Goal: Information Seeking & Learning: Learn about a topic

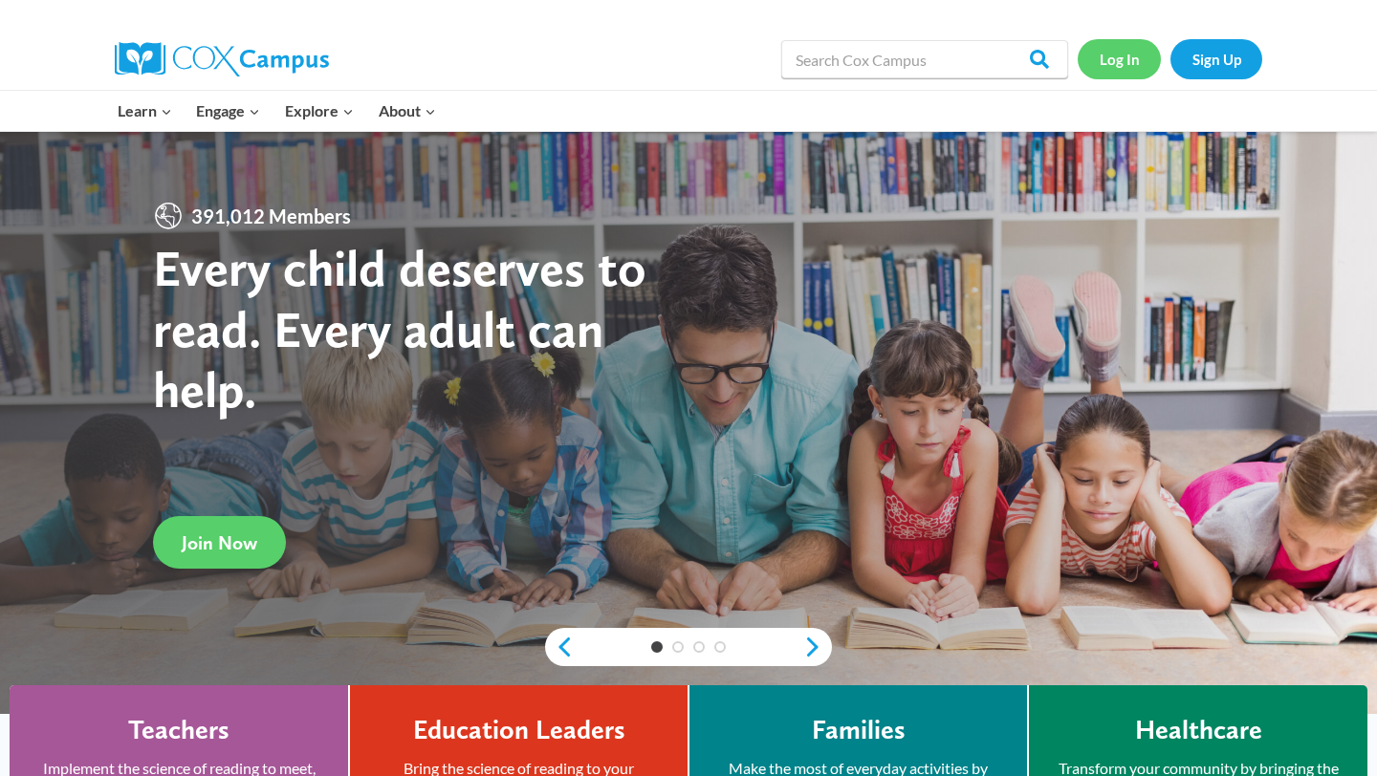
click at [1122, 64] on link "Log In" at bounding box center [1118, 58] width 83 height 39
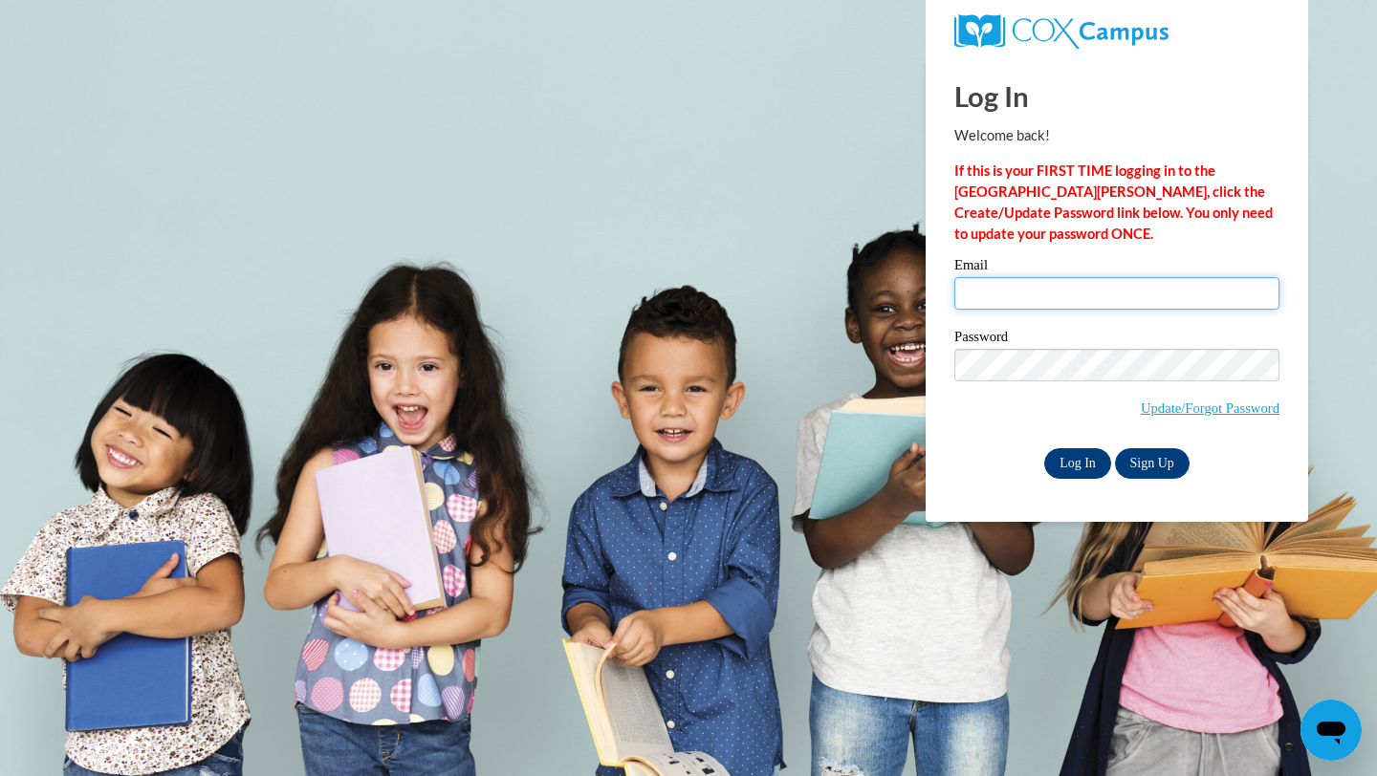
type input "coppola.catherine@oakwoodschools.org"
click at [1074, 462] on input "Log In" at bounding box center [1077, 463] width 67 height 31
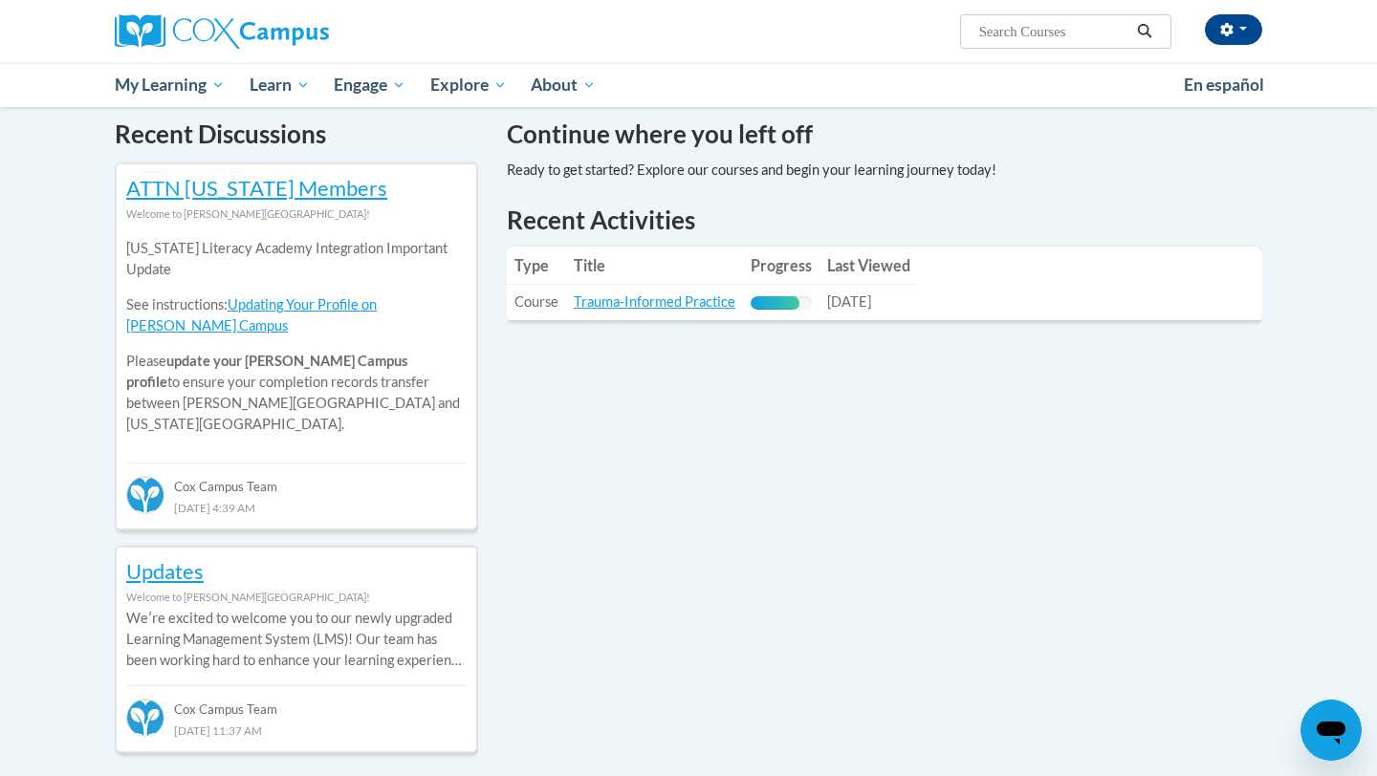
scroll to position [579, 0]
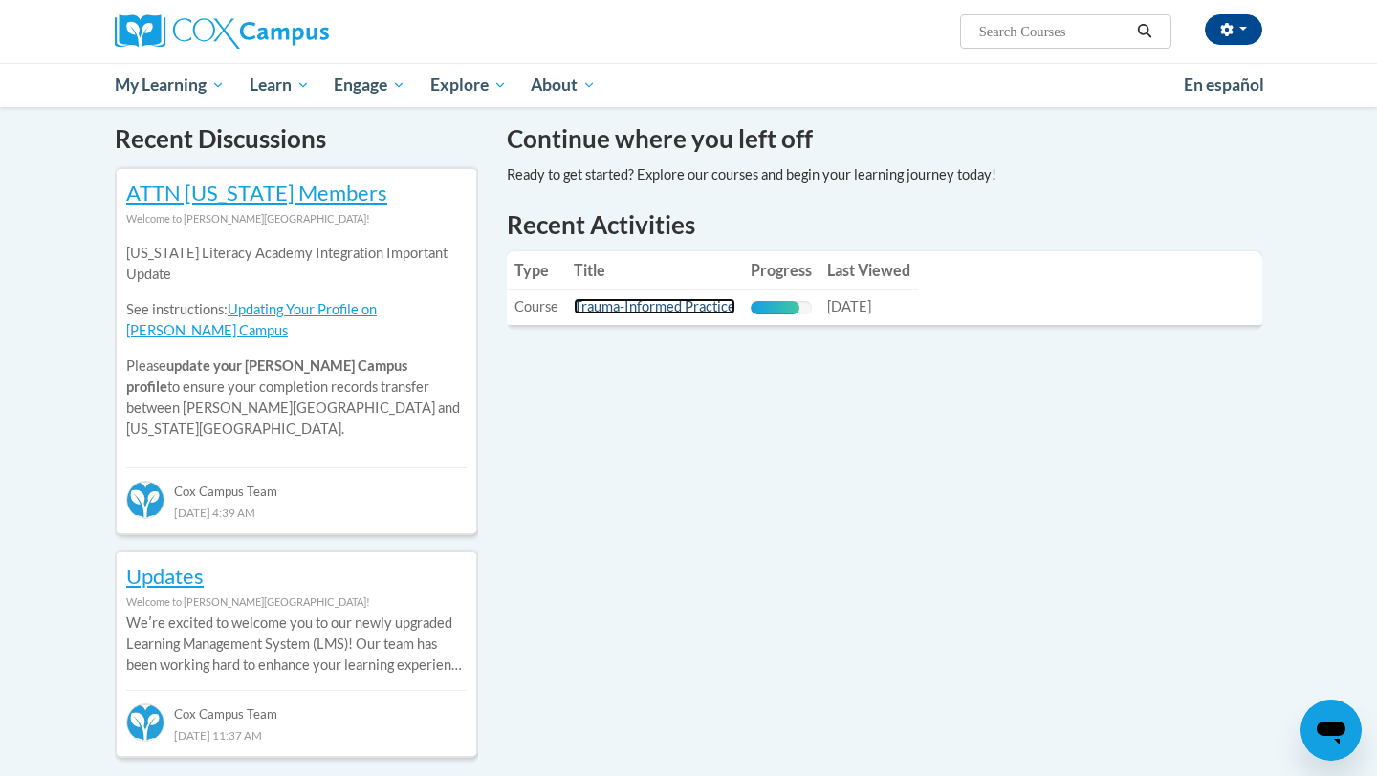
click at [646, 310] on link "Trauma-Informed Practice" at bounding box center [655, 306] width 162 height 16
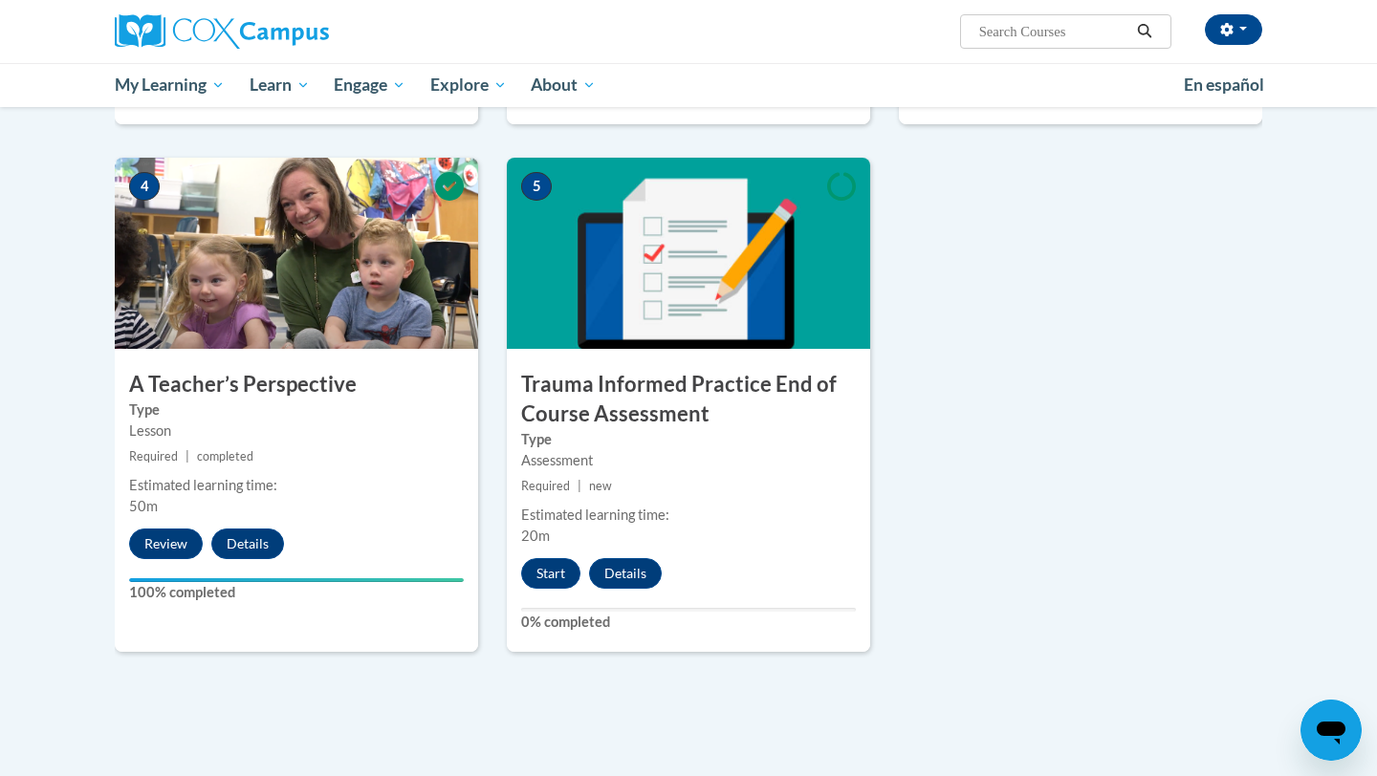
scroll to position [902, 0]
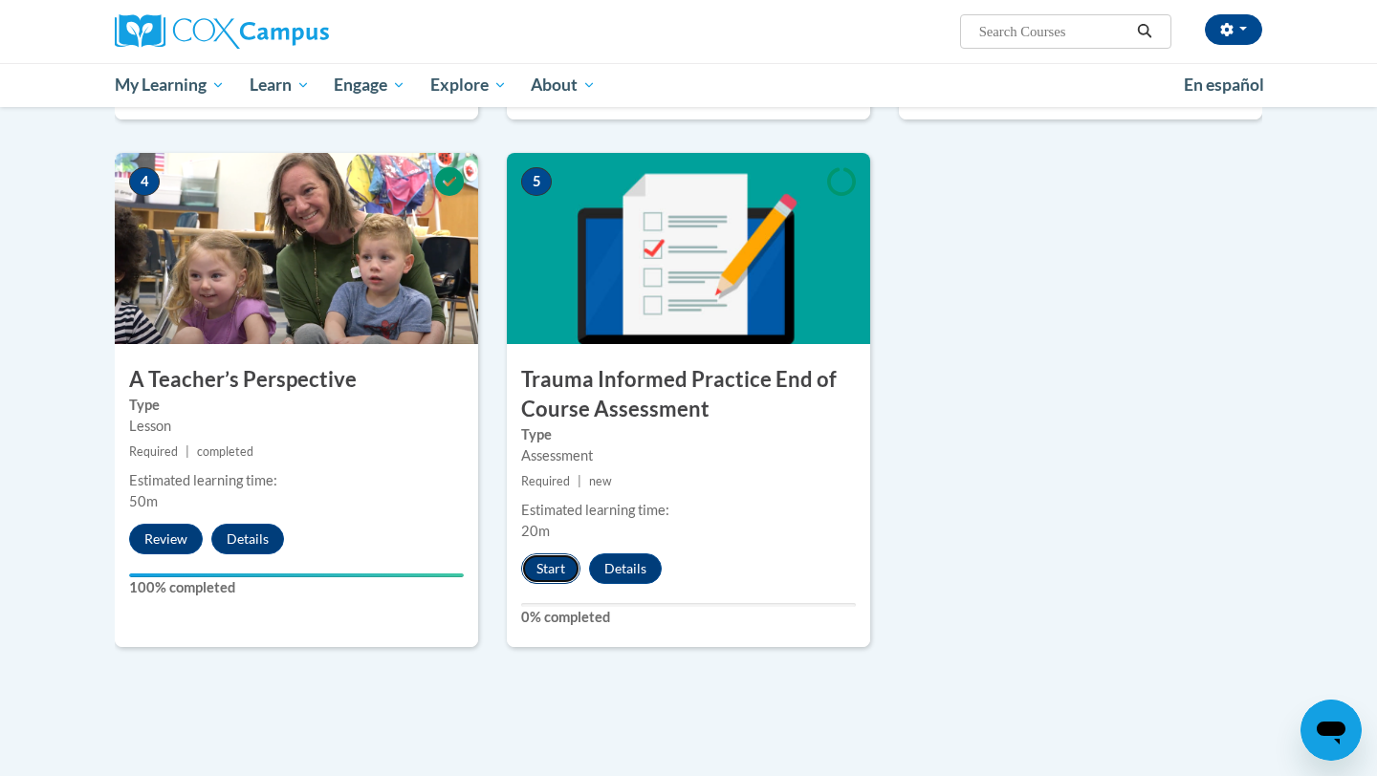
click at [543, 567] on button "Start" at bounding box center [550, 569] width 59 height 31
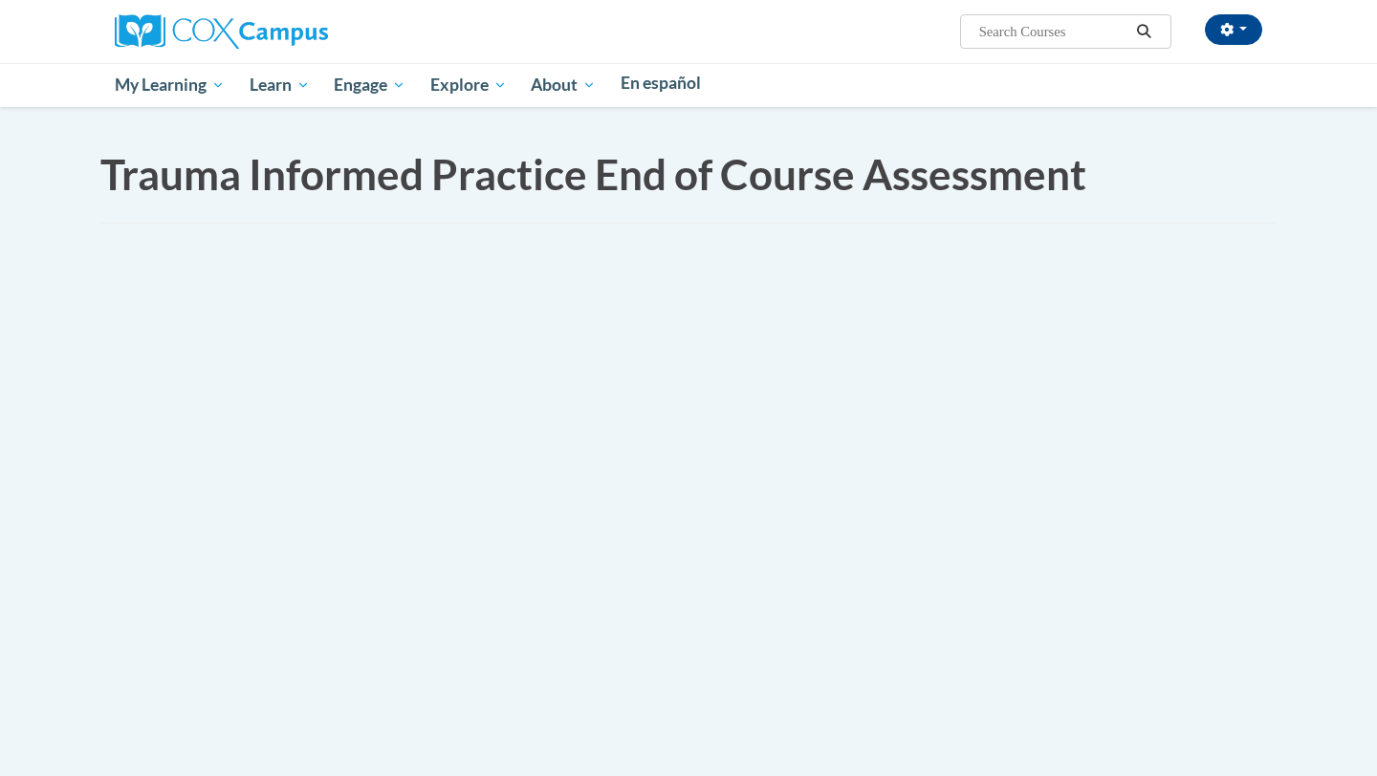
click at [543, 567] on body "This site uses cookies to help improve your learning experience. By continuing …" at bounding box center [688, 388] width 1377 height 776
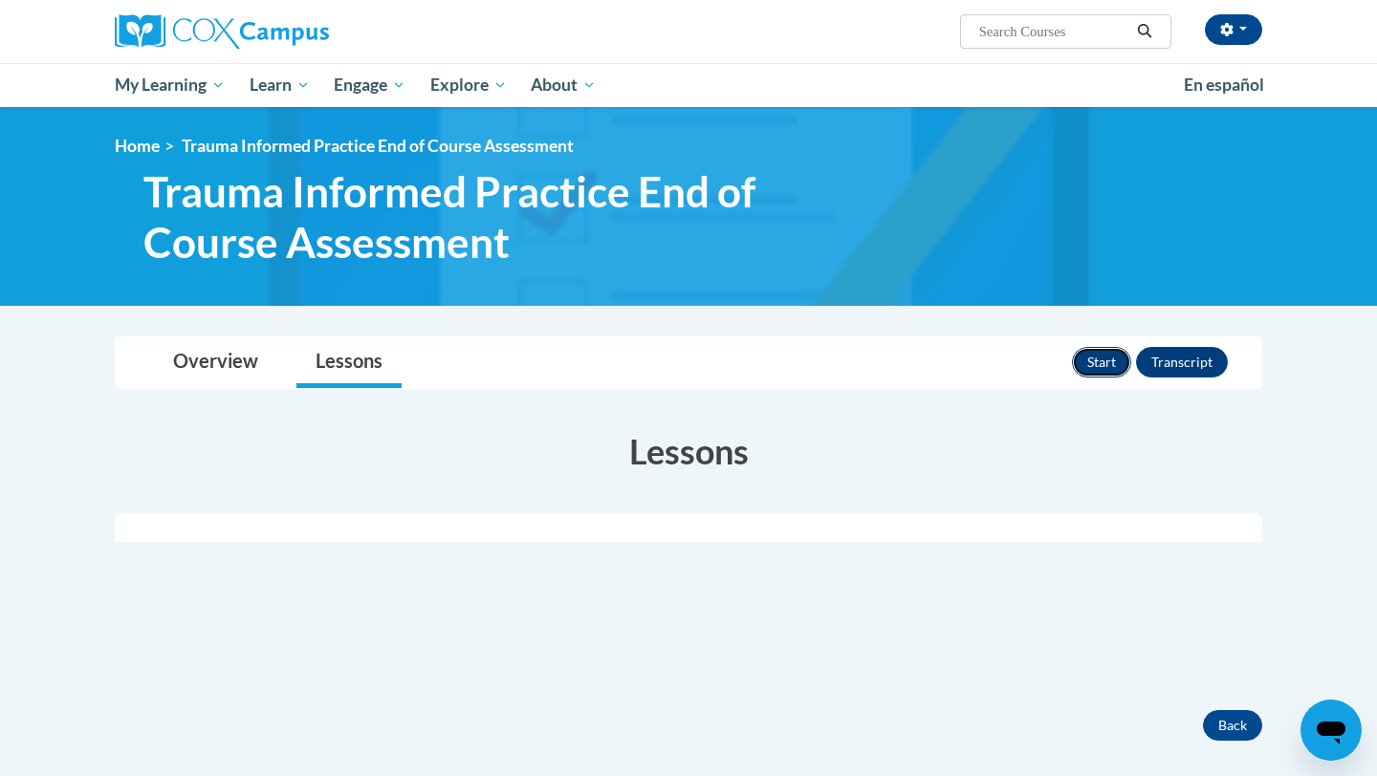
click at [1118, 363] on button "Start" at bounding box center [1101, 362] width 59 height 31
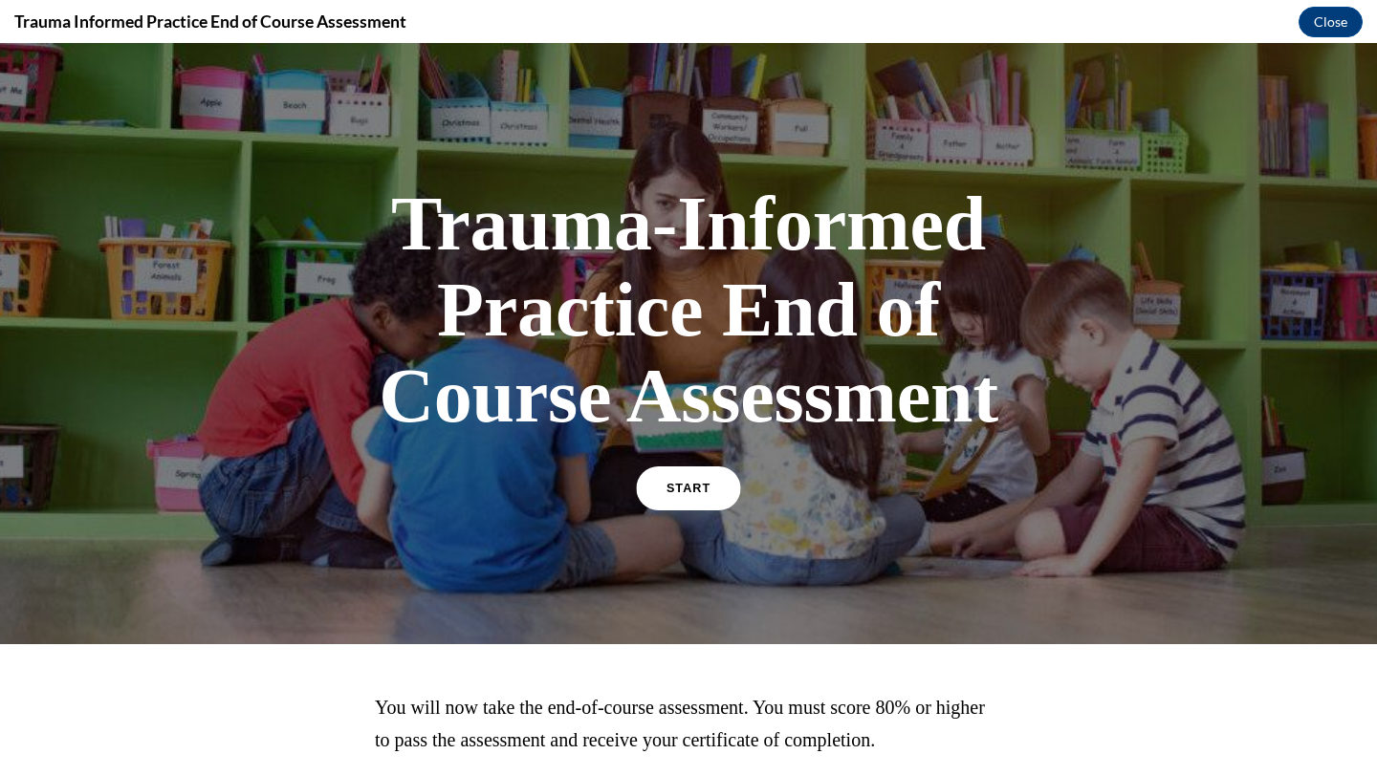
click at [683, 482] on span "START" at bounding box center [688, 489] width 44 height 14
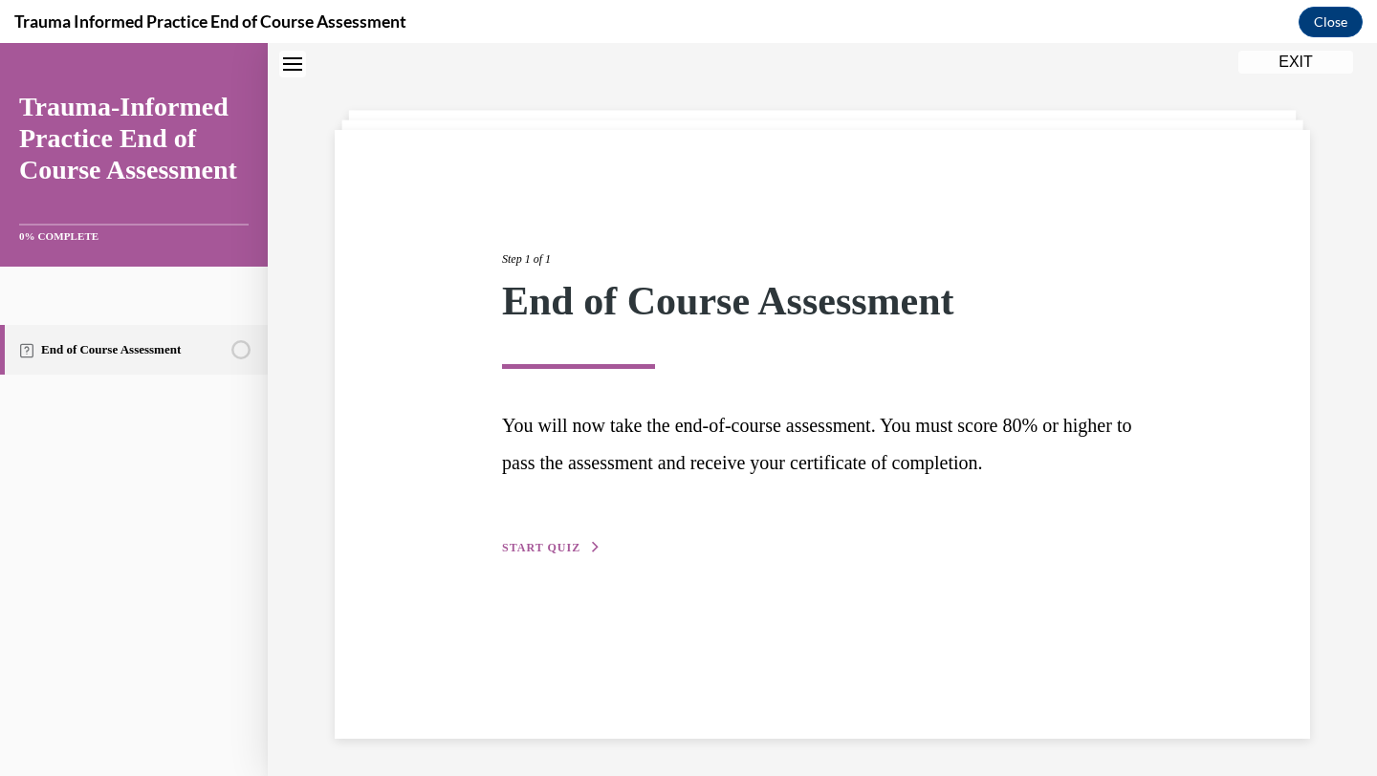
scroll to position [60, 0]
click at [546, 540] on span "START QUIZ" at bounding box center [541, 546] width 78 height 13
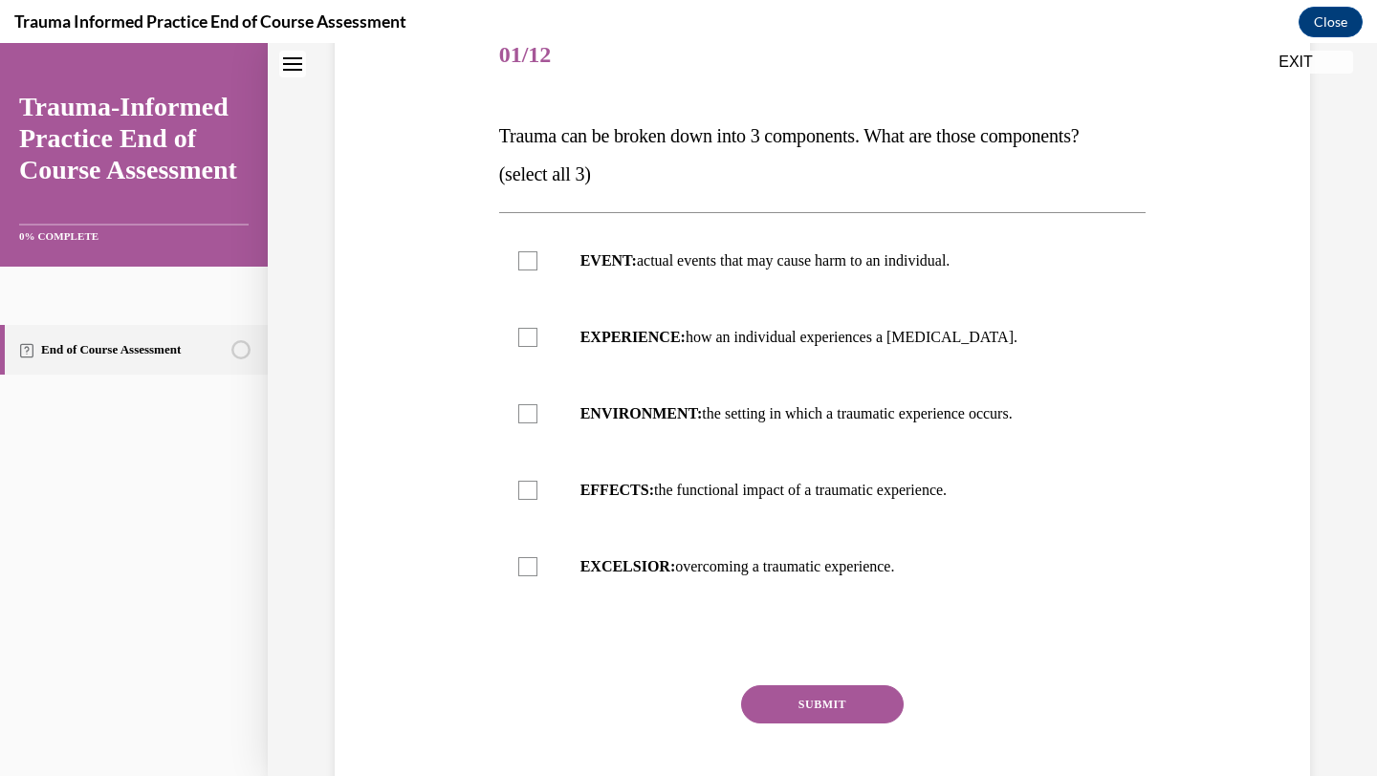
scroll to position [262, 0]
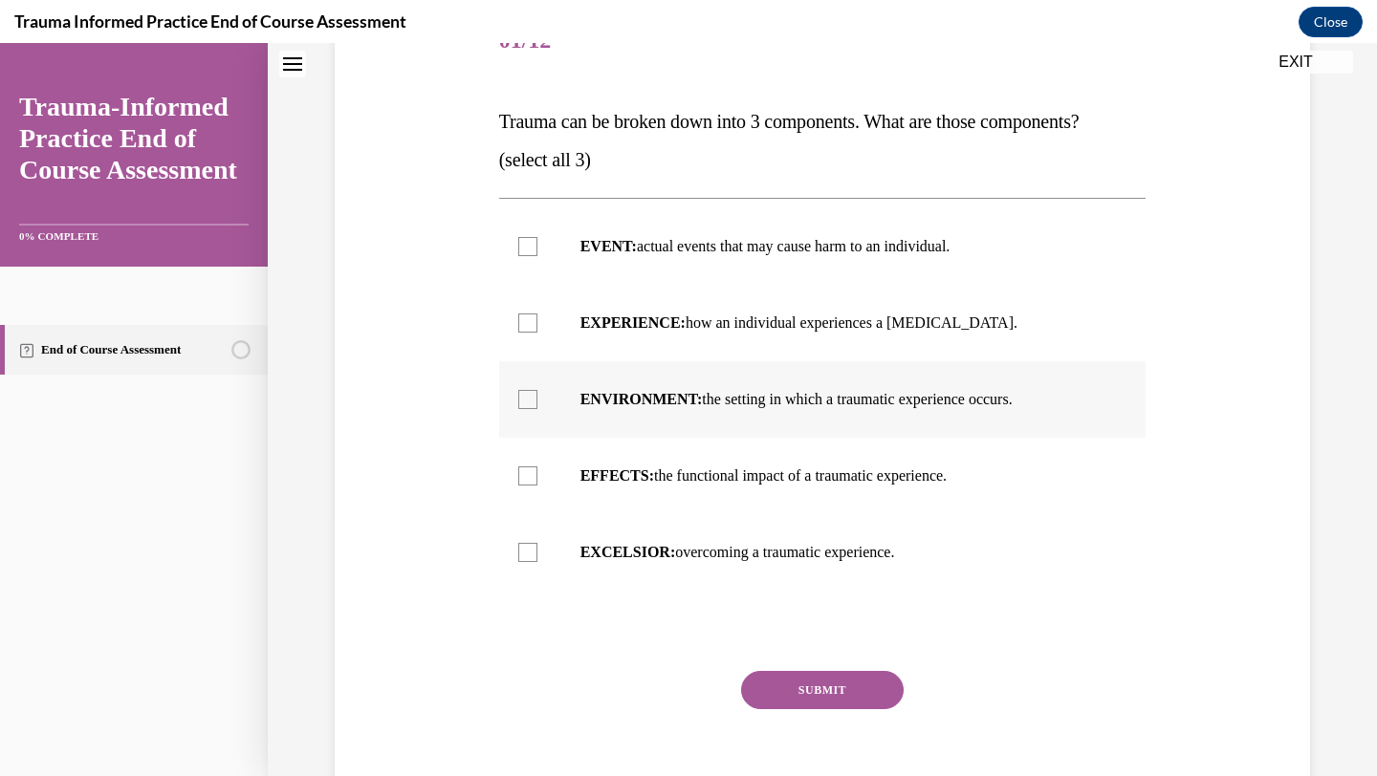
click at [530, 399] on div at bounding box center [527, 399] width 19 height 19
click at [530, 399] on input "ENVIRONMENT: the setting in which a traumatic experience occurs." at bounding box center [527, 399] width 19 height 19
checkbox input "true"
click at [525, 483] on div at bounding box center [527, 476] width 19 height 19
click at [525, 483] on input "EFFECTS: the functional impact of a traumatic experience." at bounding box center [527, 476] width 19 height 19
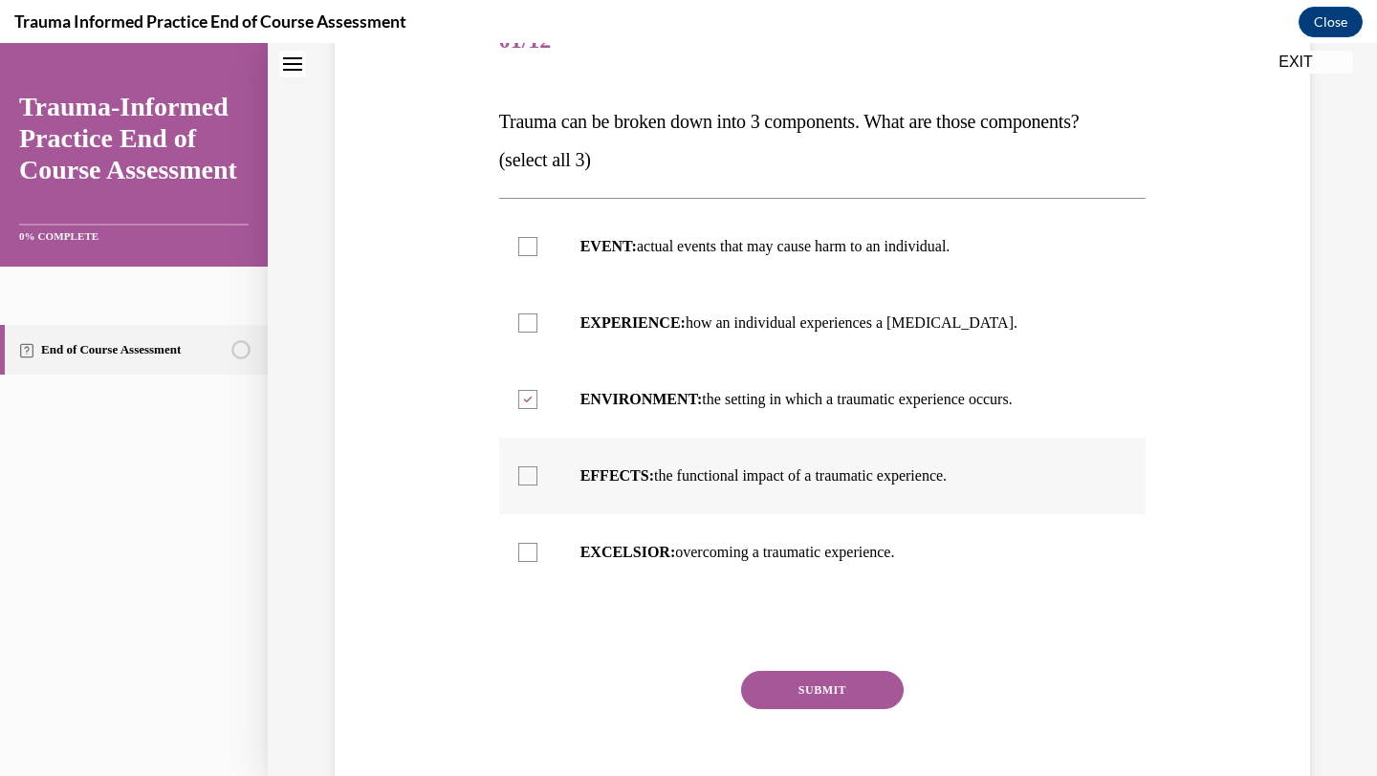
checkbox input "true"
click at [514, 250] on label "EVENT: actual events that may cause harm to an individual." at bounding box center [822, 246] width 647 height 76
click at [518, 250] on input "EVENT: actual events that may cause harm to an individual." at bounding box center [527, 246] width 19 height 19
checkbox input "true"
click at [801, 681] on button "SUBMIT" at bounding box center [822, 690] width 163 height 38
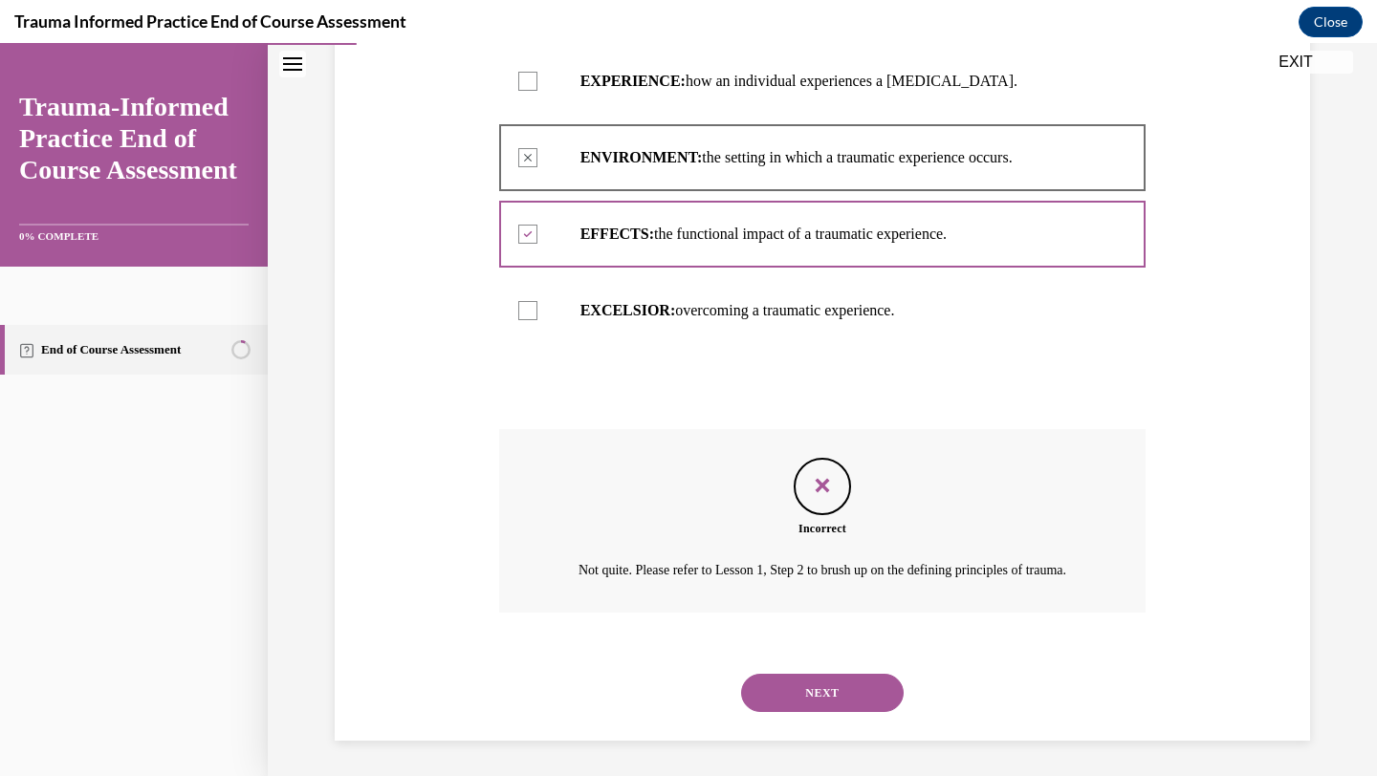
scroll to position [529, 0]
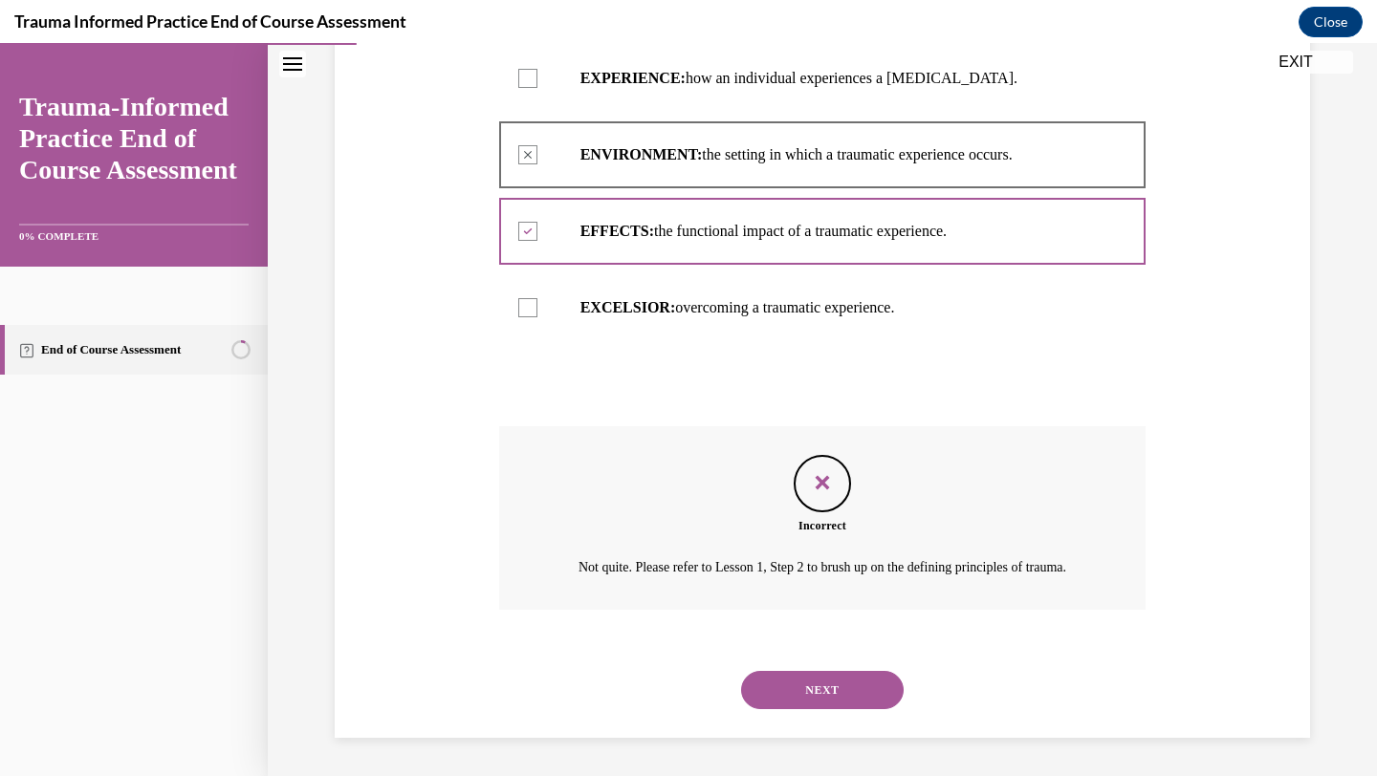
click at [802, 685] on button "NEXT" at bounding box center [822, 690] width 163 height 38
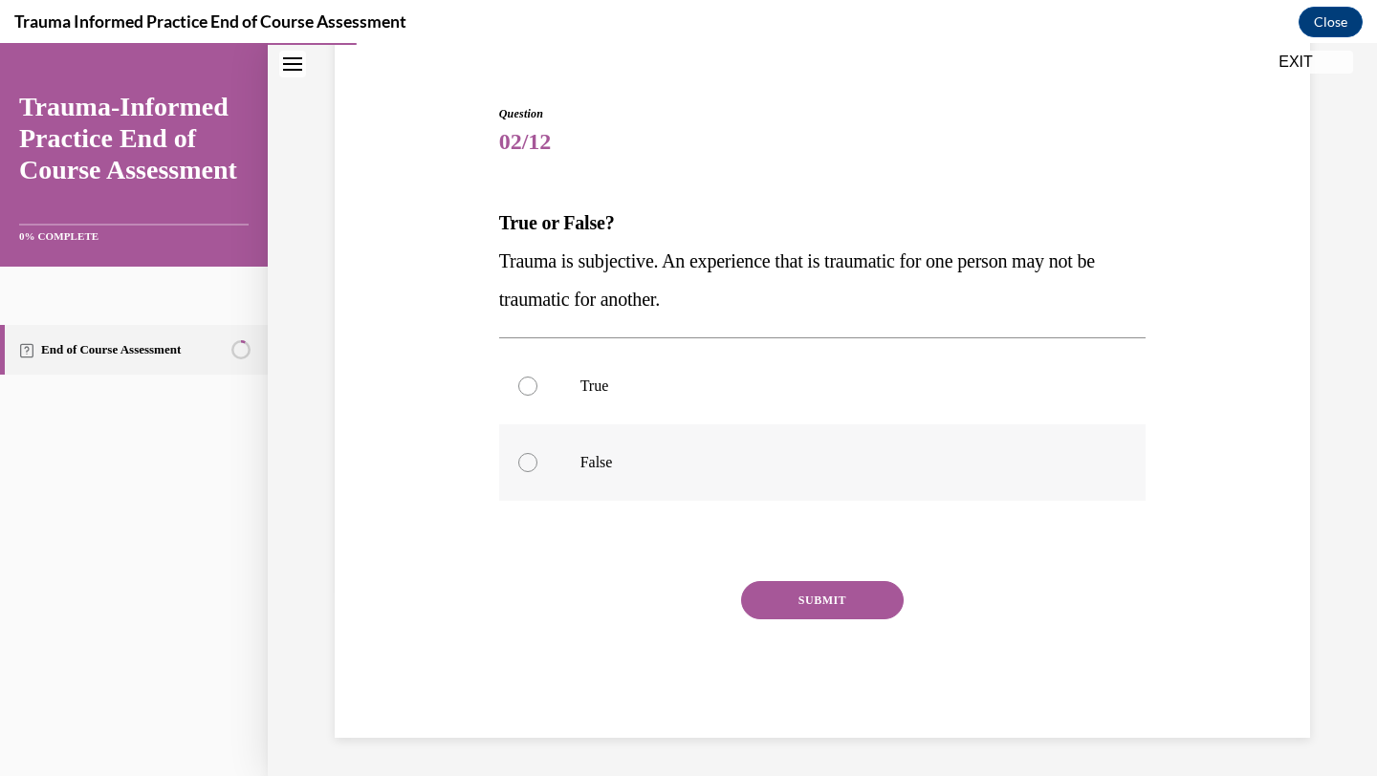
click at [529, 460] on div at bounding box center [527, 462] width 19 height 19
click at [529, 460] on input "False" at bounding box center [527, 462] width 19 height 19
radio input "true"
click at [774, 598] on button "SUBMIT" at bounding box center [822, 600] width 163 height 38
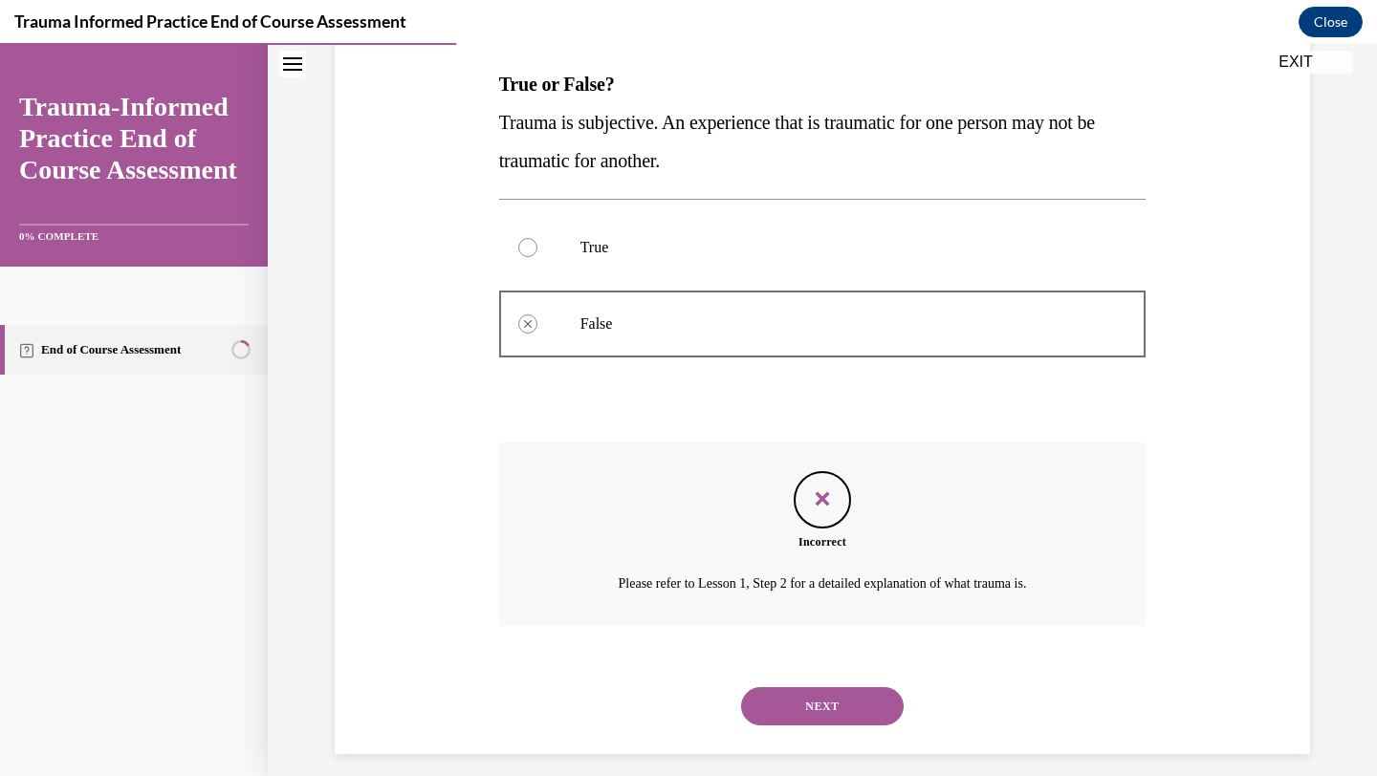
scroll to position [315, 0]
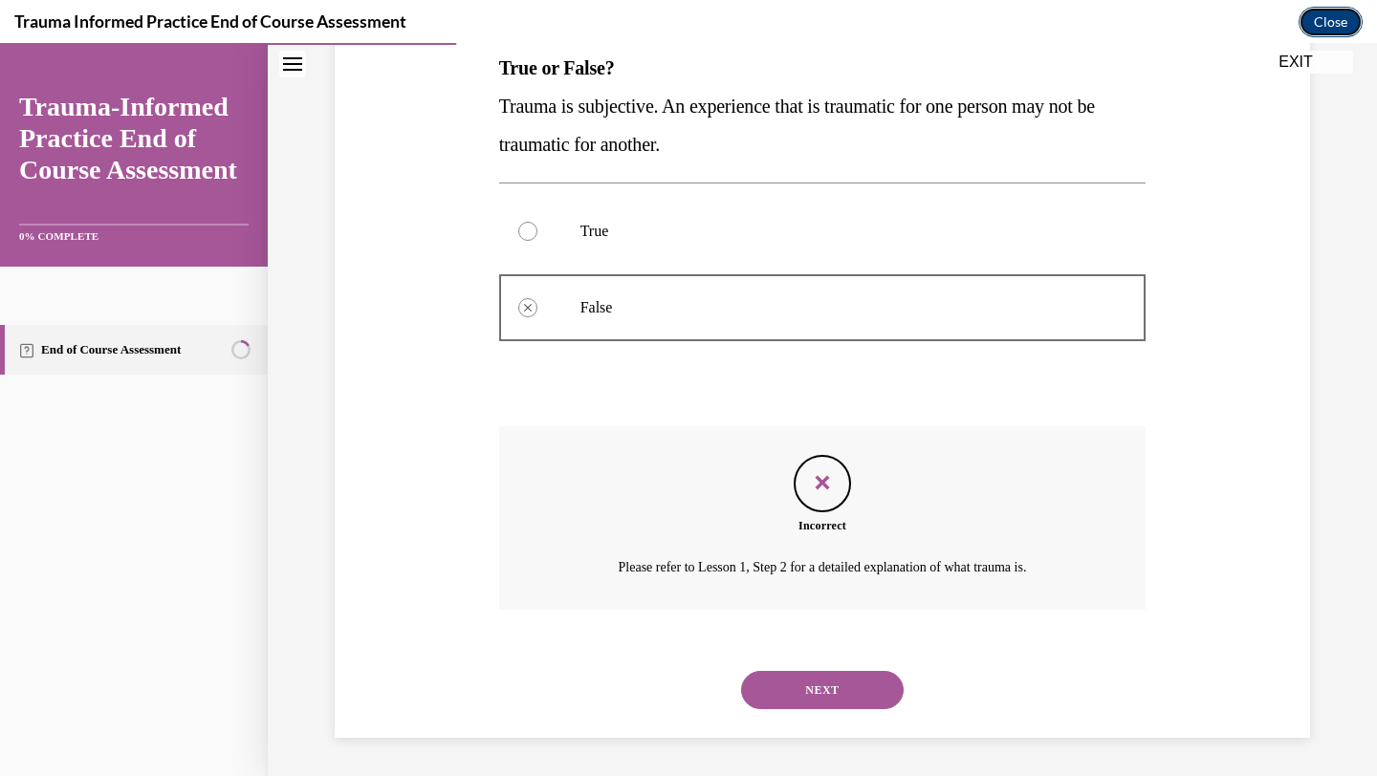
click at [1331, 13] on button "Close" at bounding box center [1330, 22] width 64 height 31
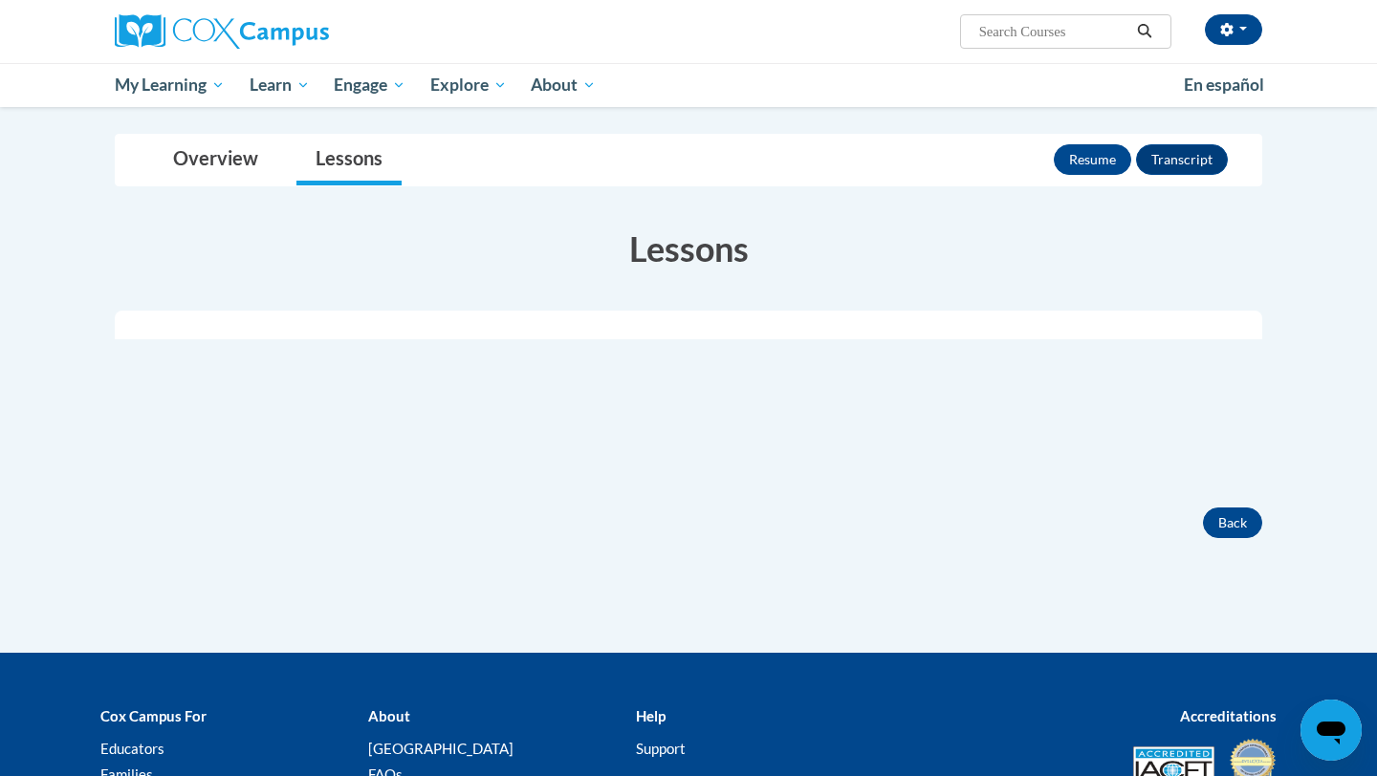
scroll to position [202, 0]
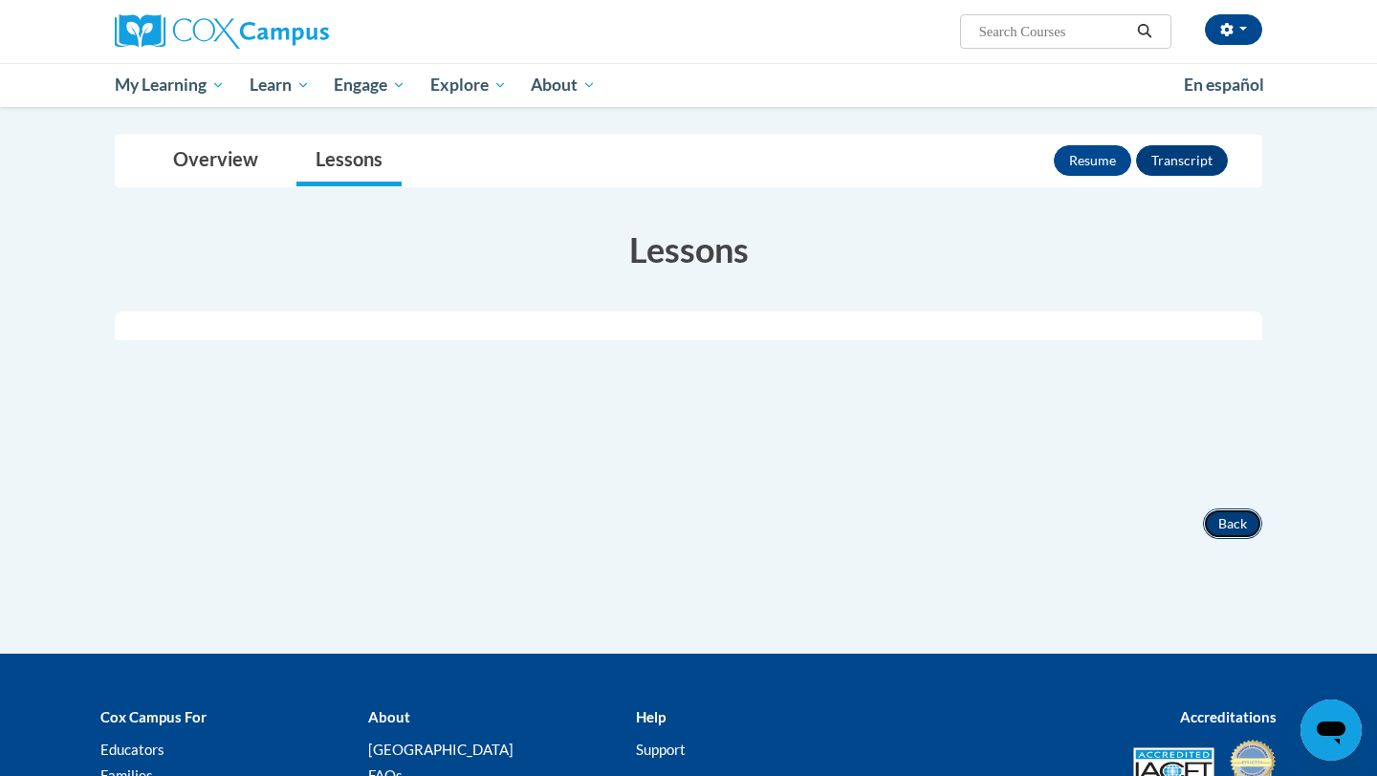
click at [1235, 518] on button "Back" at bounding box center [1232, 524] width 59 height 31
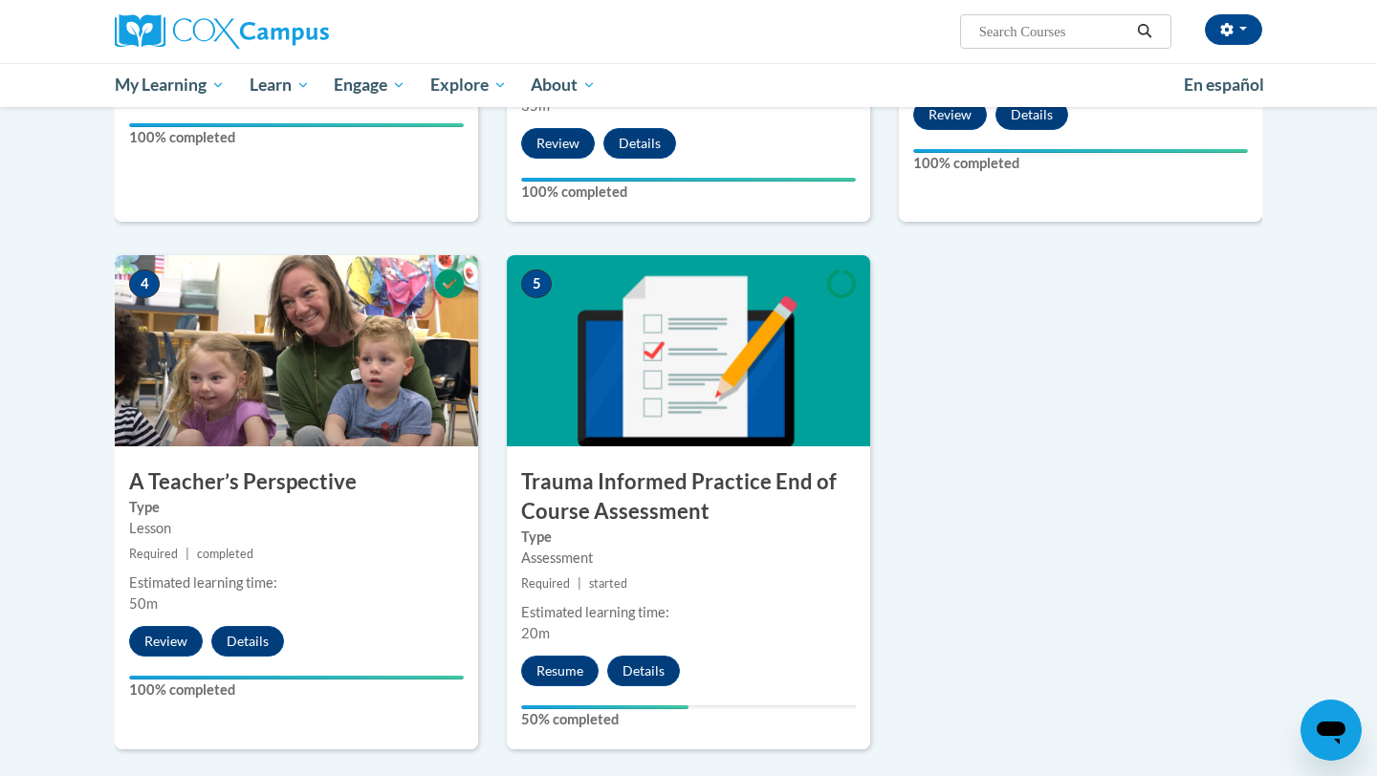
scroll to position [856, 0]
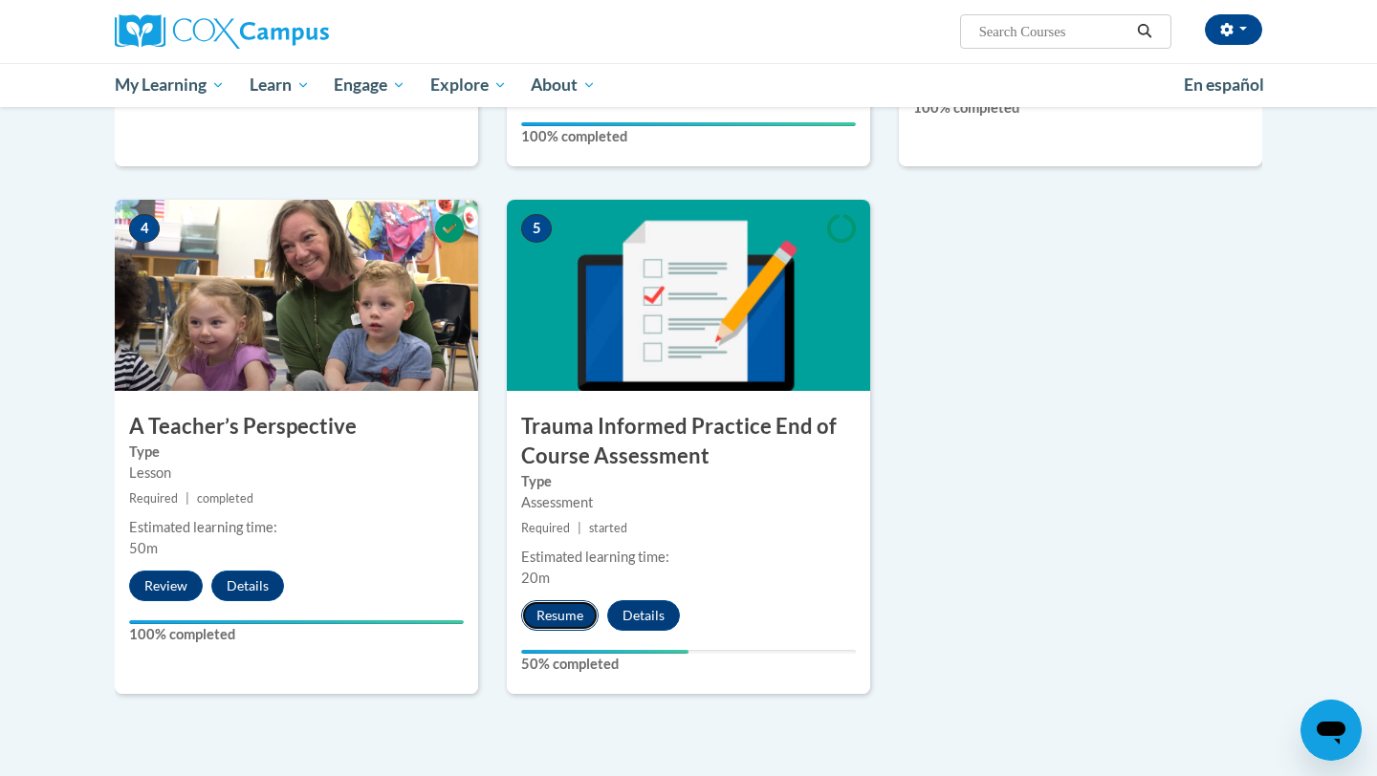
click at [564, 609] on button "Resume" at bounding box center [559, 615] width 77 height 31
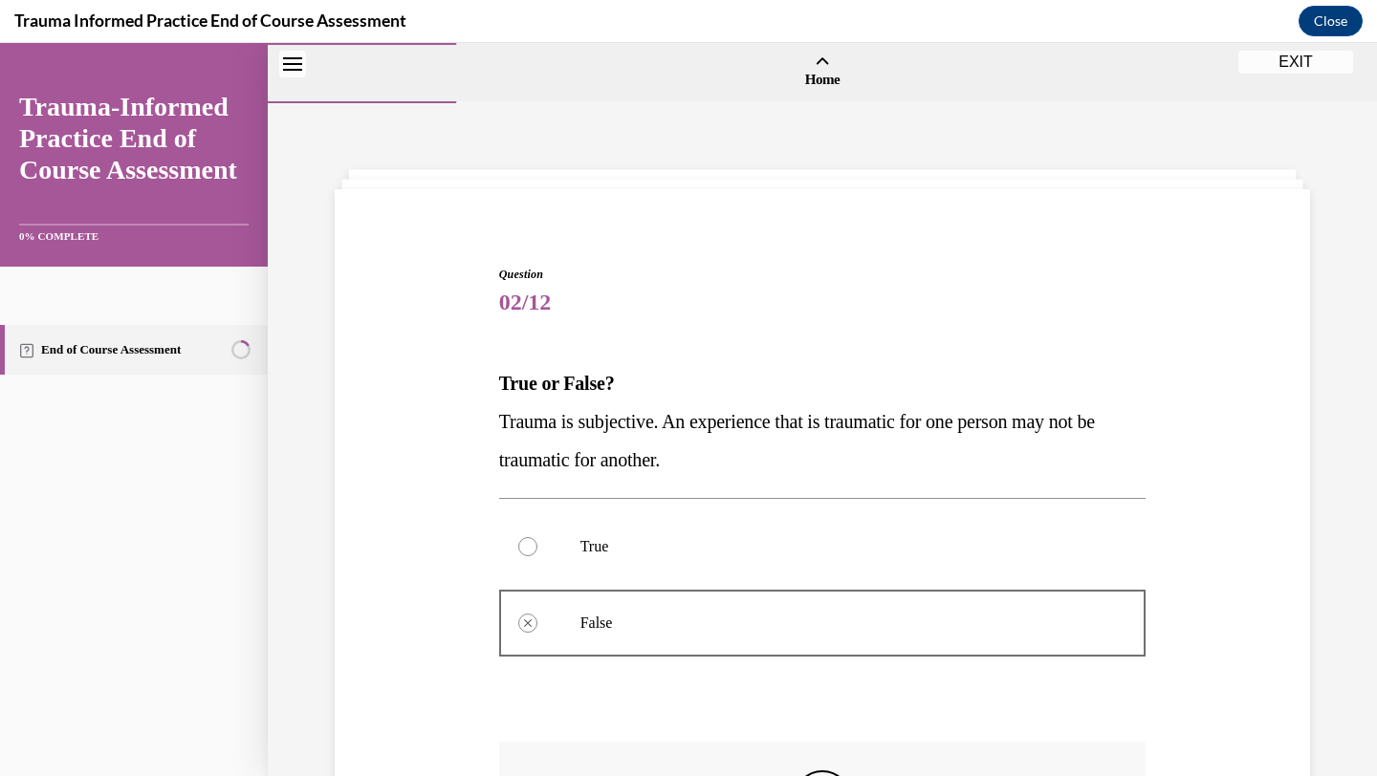
scroll to position [315, 0]
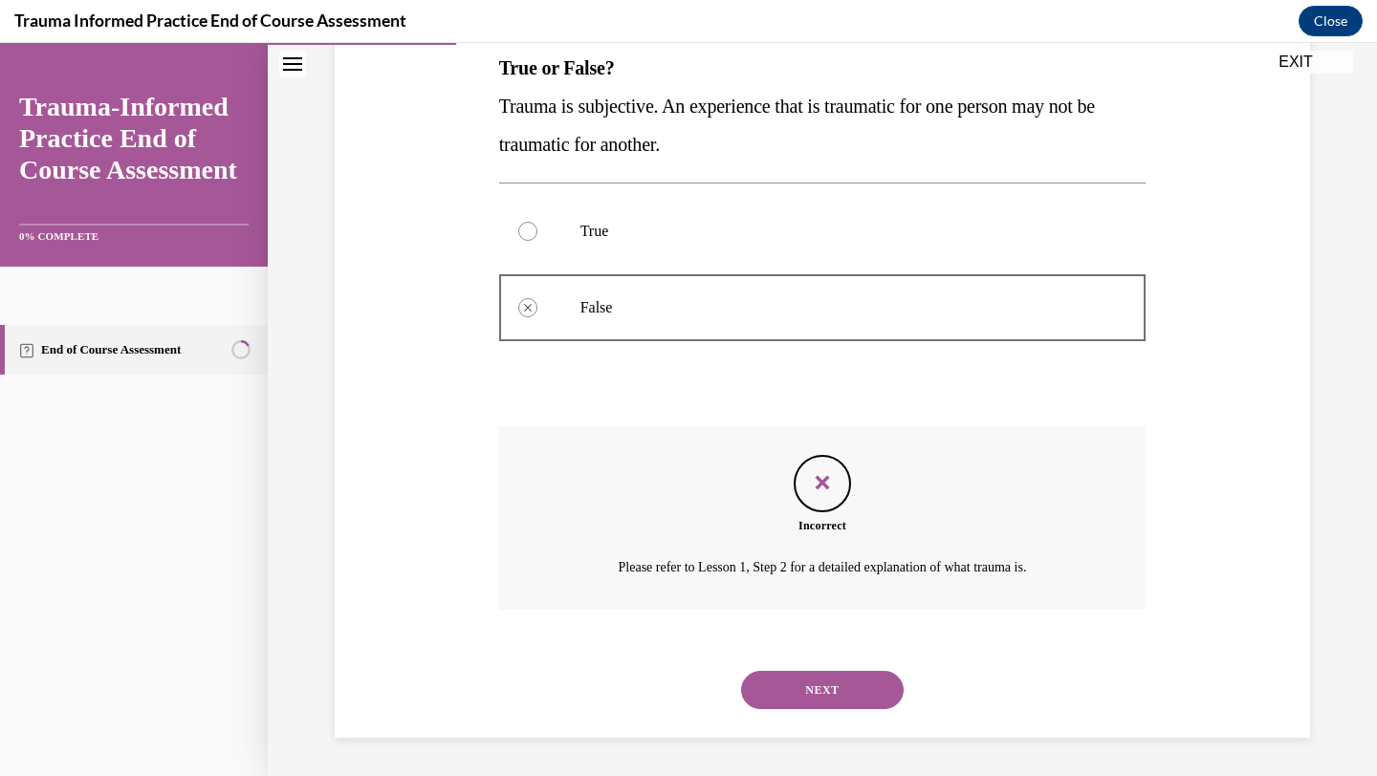
click at [858, 684] on button "NEXT" at bounding box center [822, 690] width 163 height 38
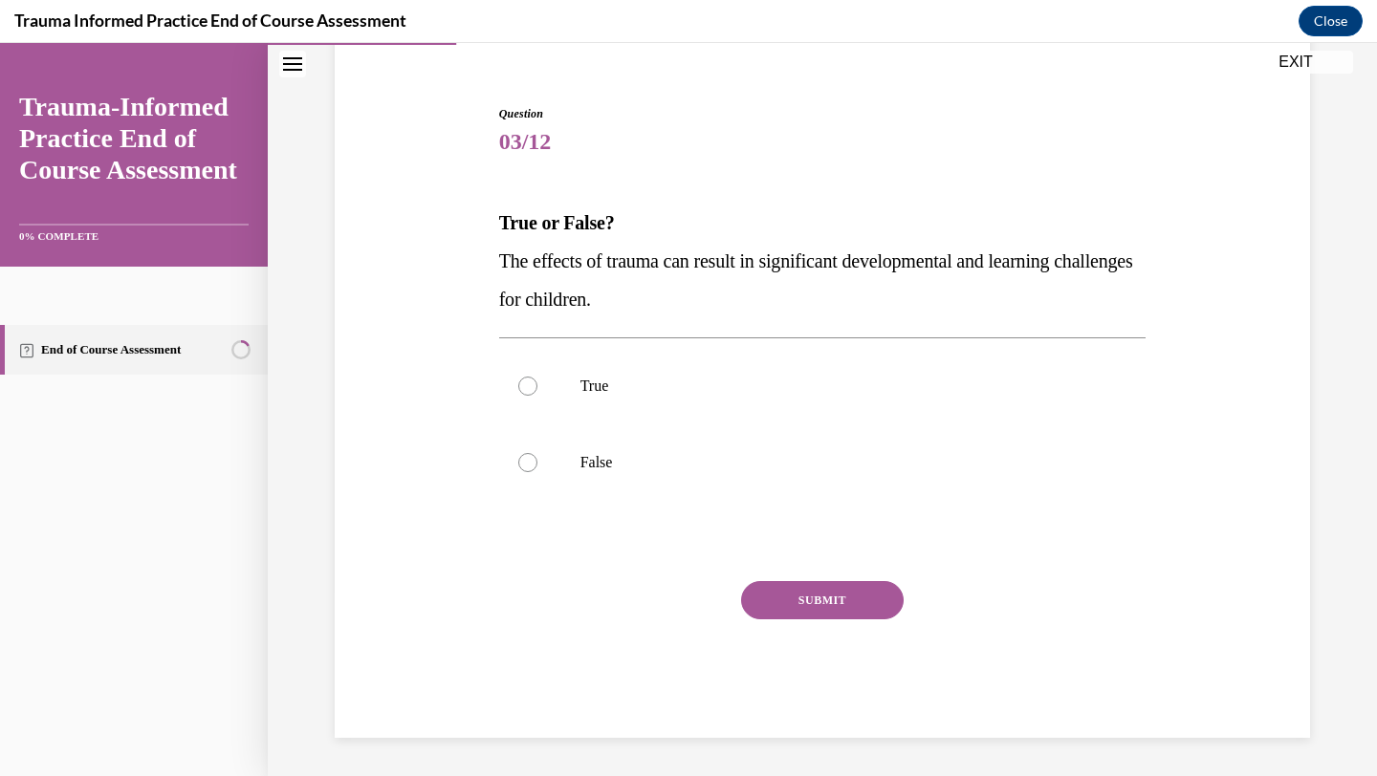
scroll to position [161, 0]
click at [539, 389] on label "True" at bounding box center [822, 386] width 647 height 76
click at [537, 389] on input "True" at bounding box center [527, 386] width 19 height 19
radio input "true"
click at [790, 591] on button "SUBMIT" at bounding box center [822, 600] width 163 height 38
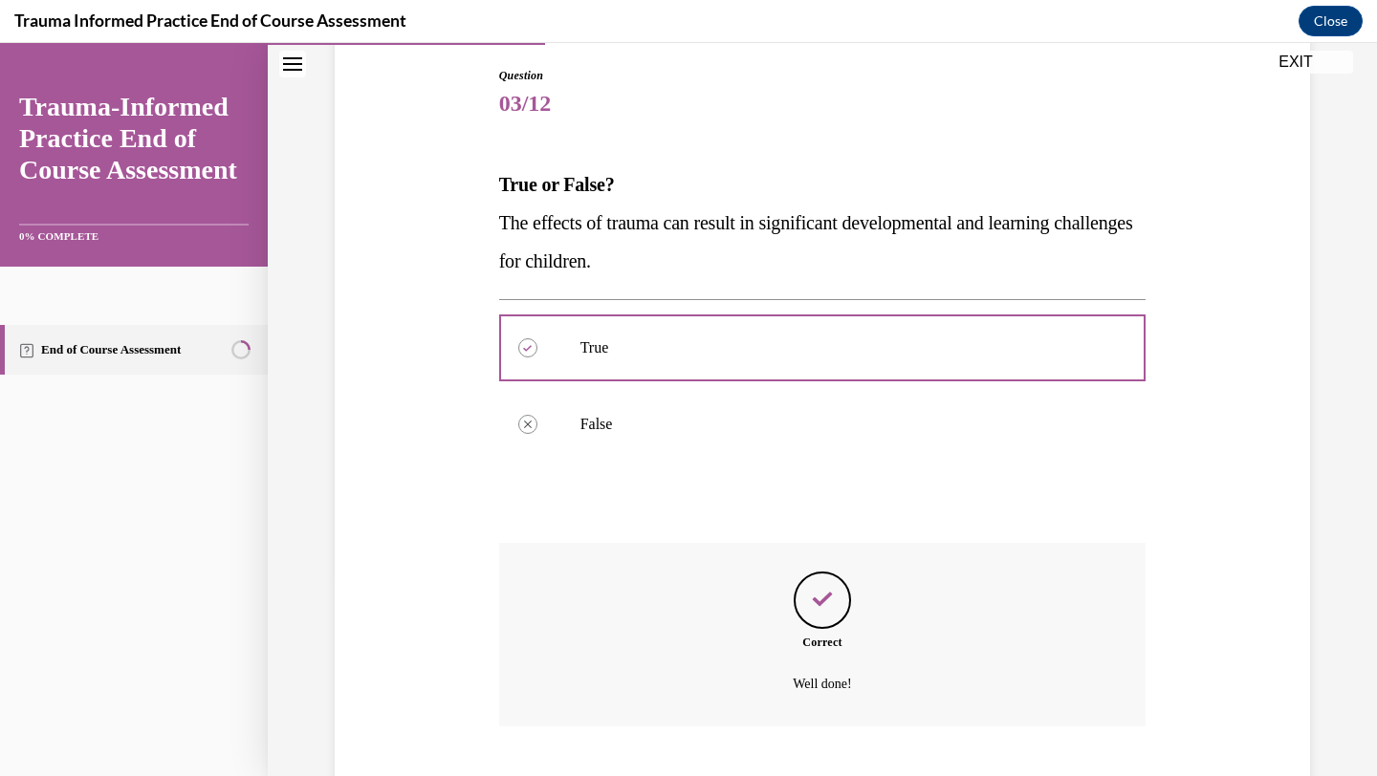
scroll to position [315, 0]
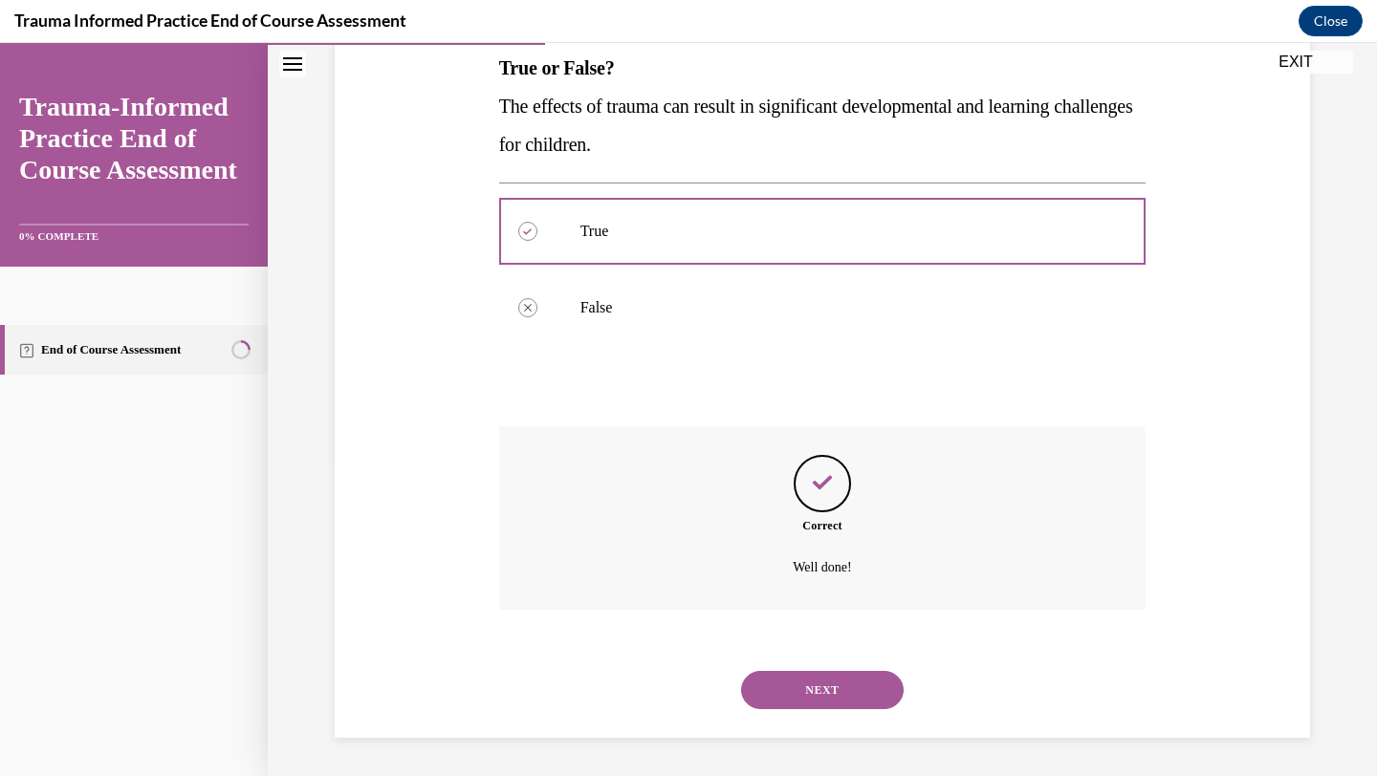
click at [804, 693] on button "NEXT" at bounding box center [822, 690] width 163 height 38
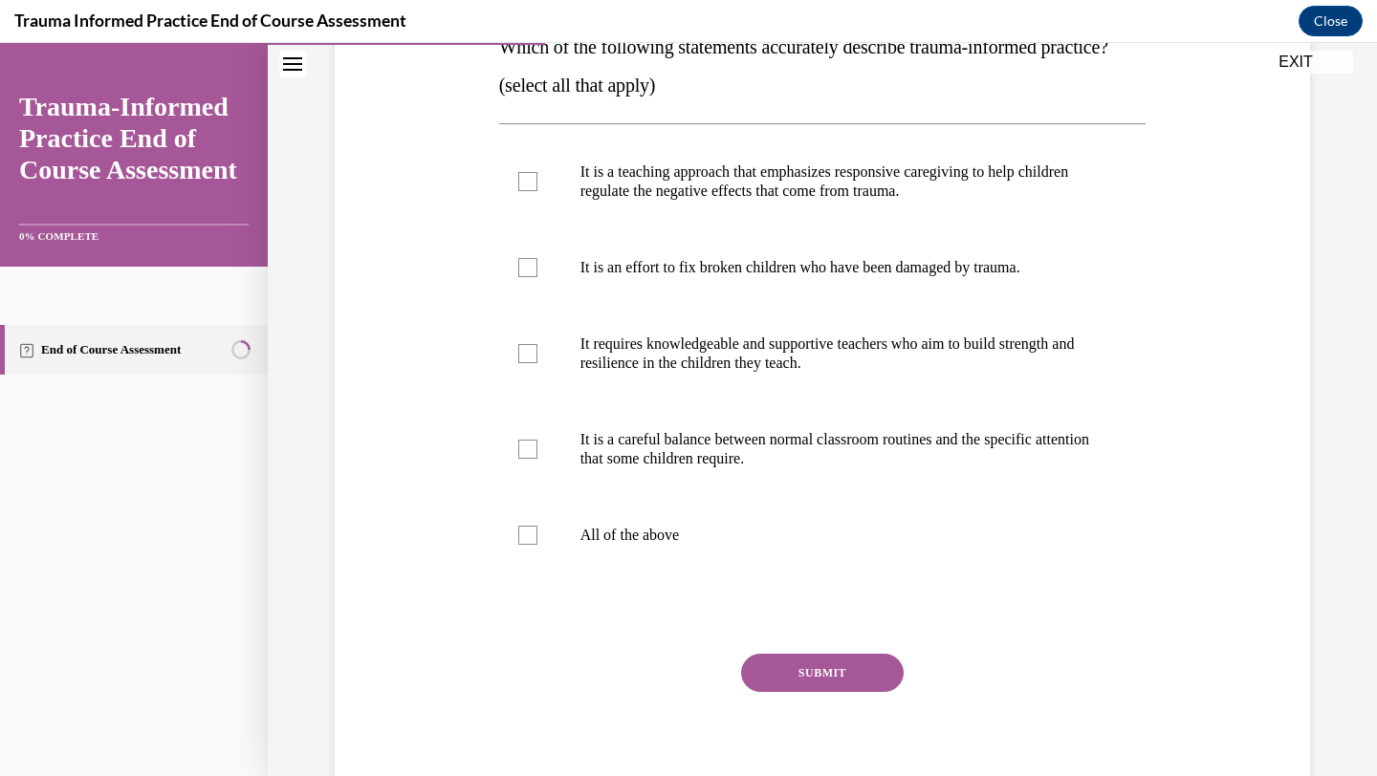
scroll to position [339, 0]
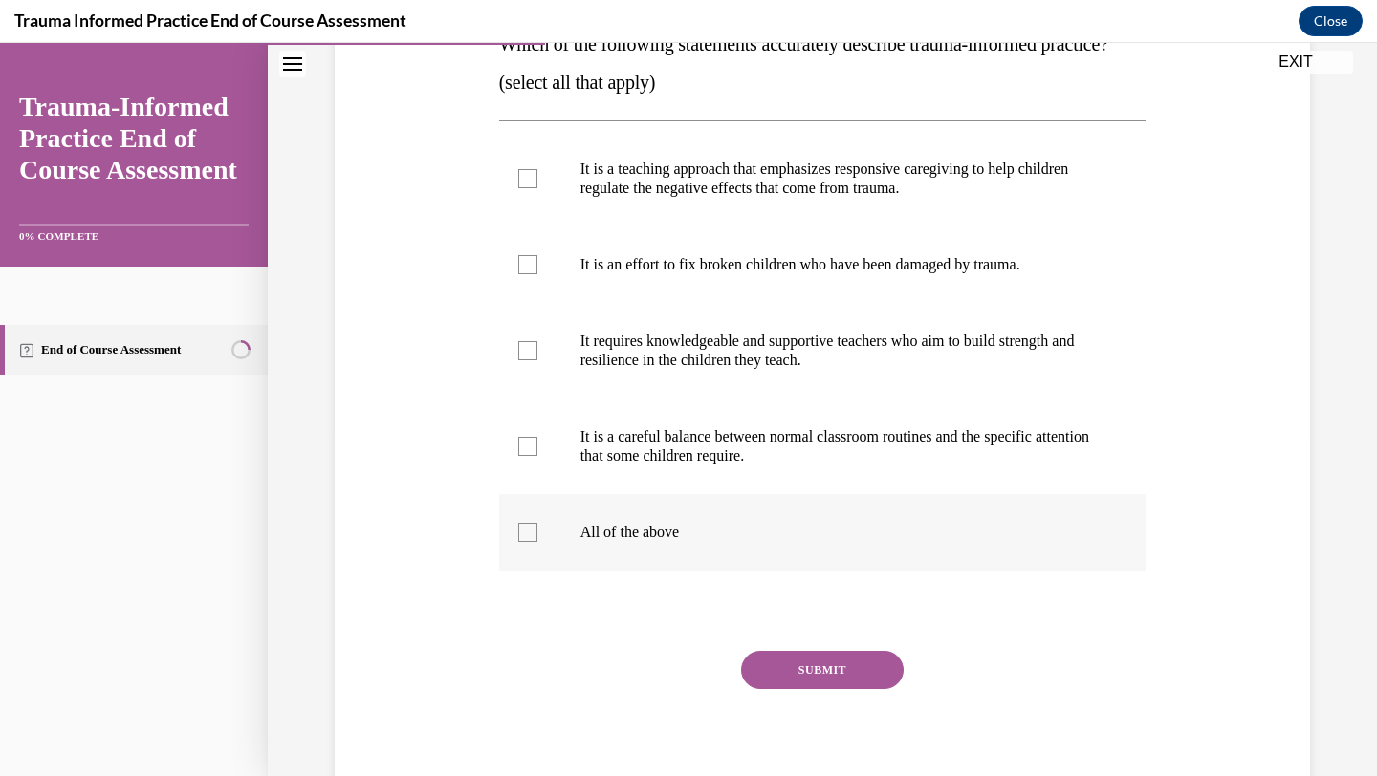
click at [520, 542] on div at bounding box center [527, 532] width 19 height 19
click at [520, 542] on input "All of the above" at bounding box center [527, 532] width 19 height 19
checkbox input "true"
click at [789, 689] on button "SUBMIT" at bounding box center [822, 670] width 163 height 38
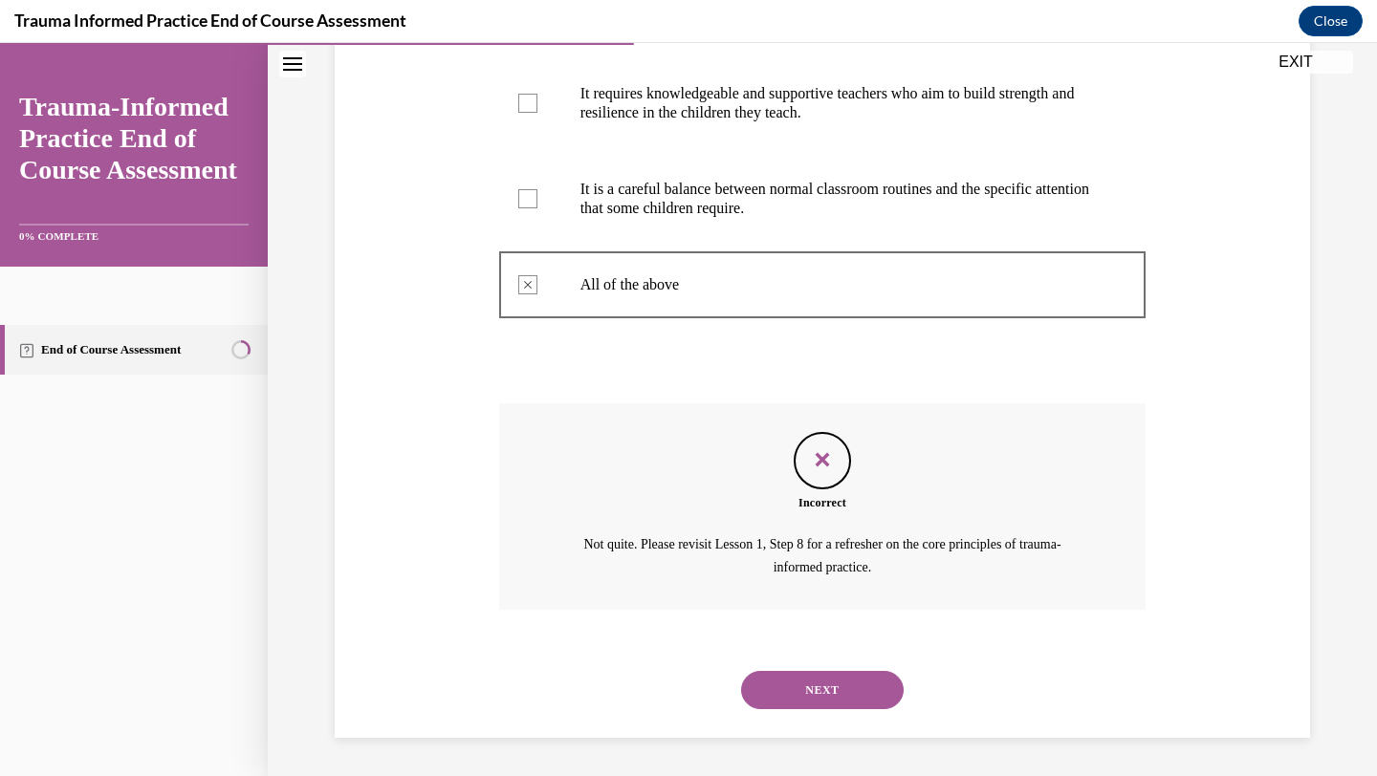
scroll to position [624, 0]
click at [787, 693] on button "NEXT" at bounding box center [822, 690] width 163 height 38
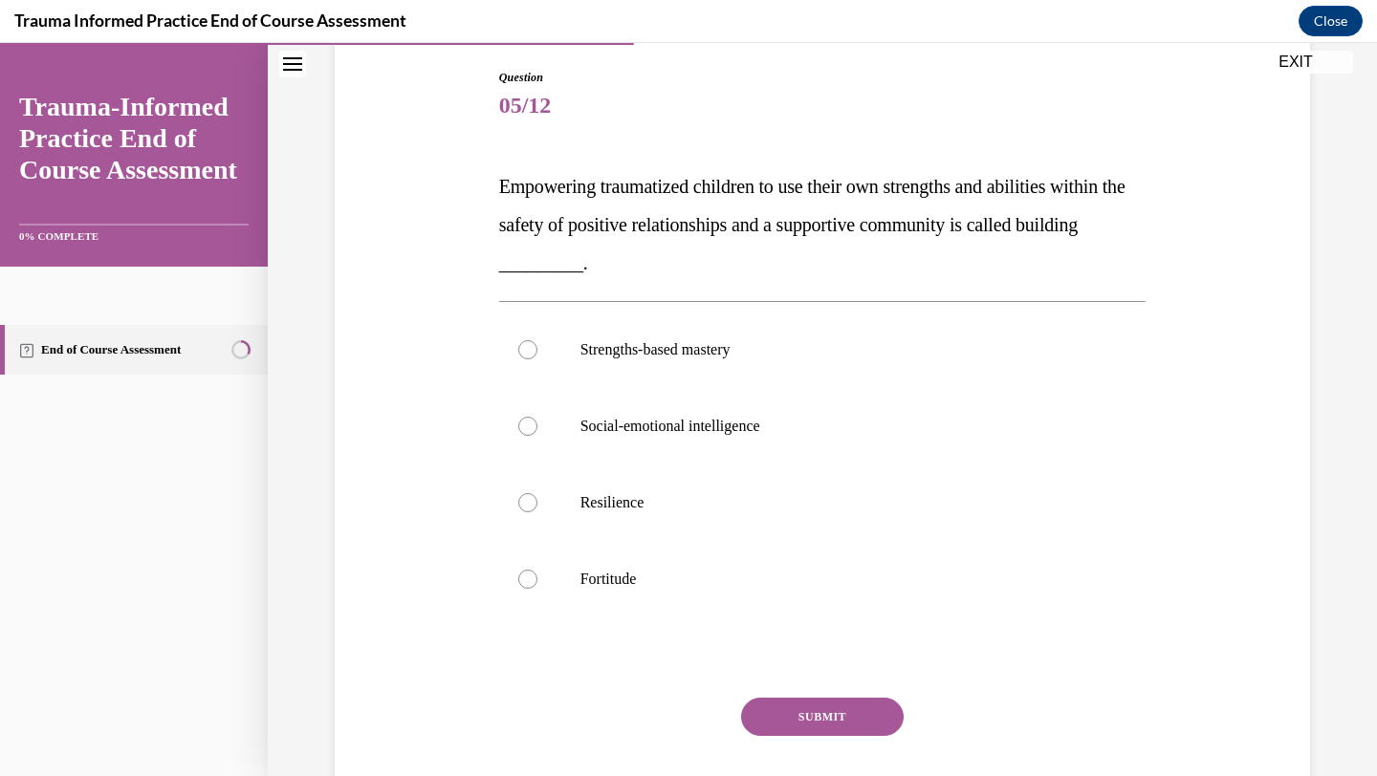
scroll to position [199, 0]
click at [519, 433] on label "Social-emotional intelligence" at bounding box center [822, 424] width 647 height 76
click at [519, 433] on input "Social-emotional intelligence" at bounding box center [527, 424] width 19 height 19
radio input "true"
click at [531, 499] on div at bounding box center [527, 500] width 19 height 19
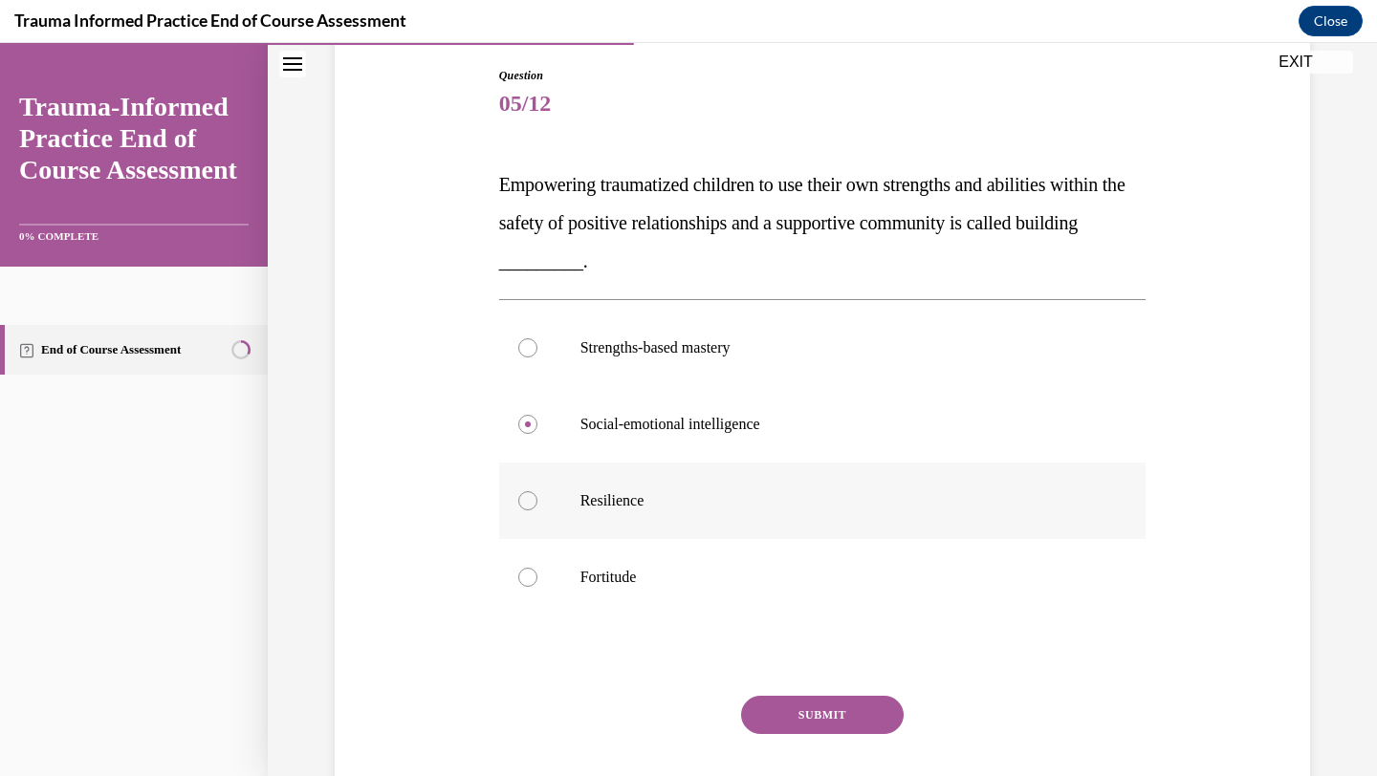
click at [531, 499] on input "Resilience" at bounding box center [527, 500] width 19 height 19
radio input "true"
click at [803, 713] on button "SUBMIT" at bounding box center [822, 715] width 163 height 38
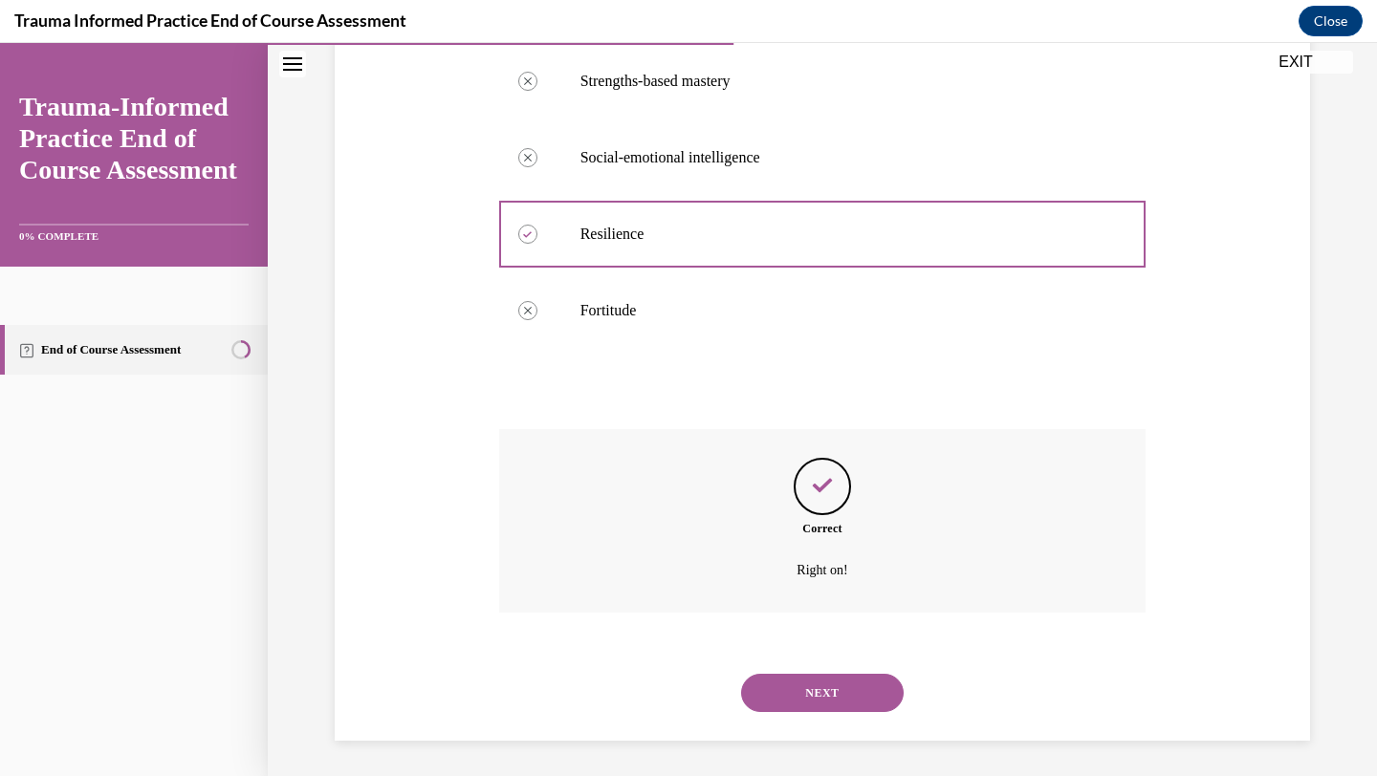
scroll to position [468, 0]
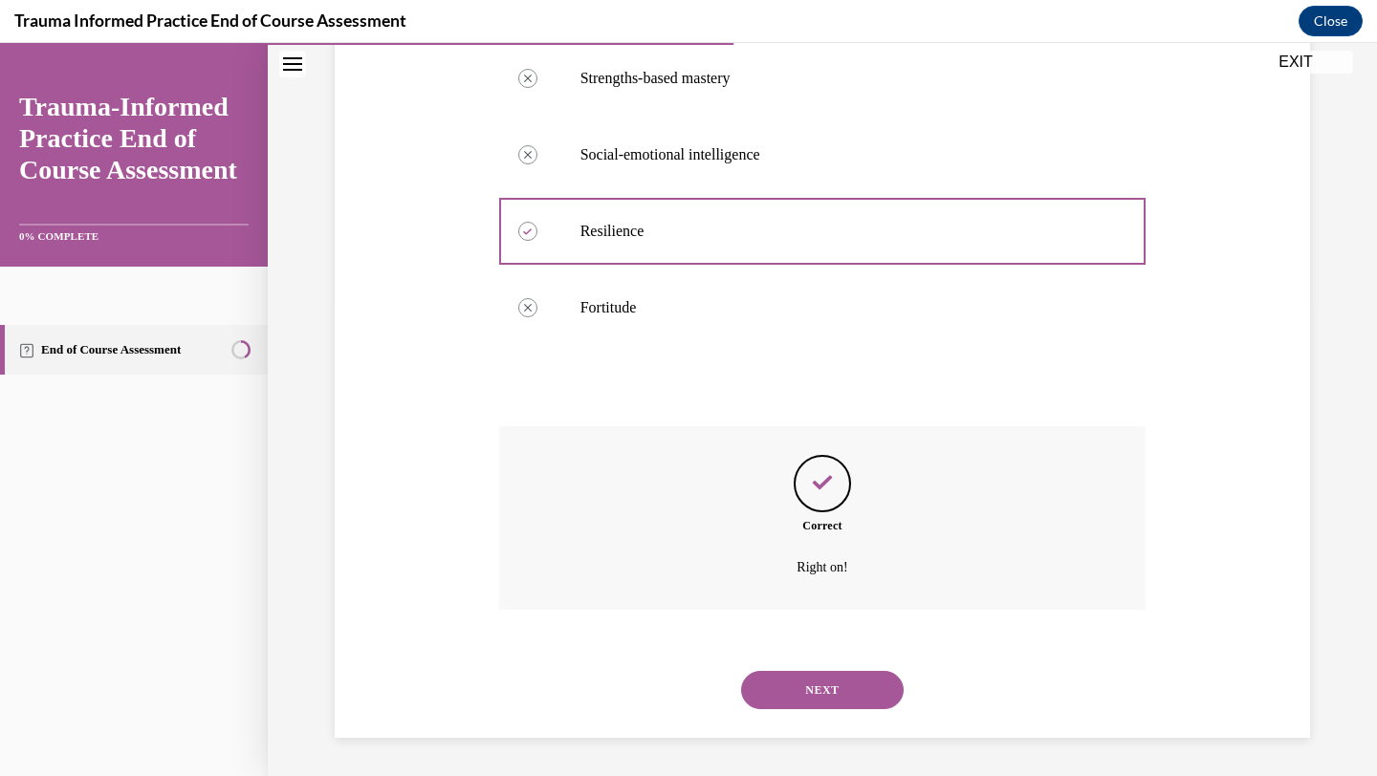
click at [810, 695] on button "NEXT" at bounding box center [822, 690] width 163 height 38
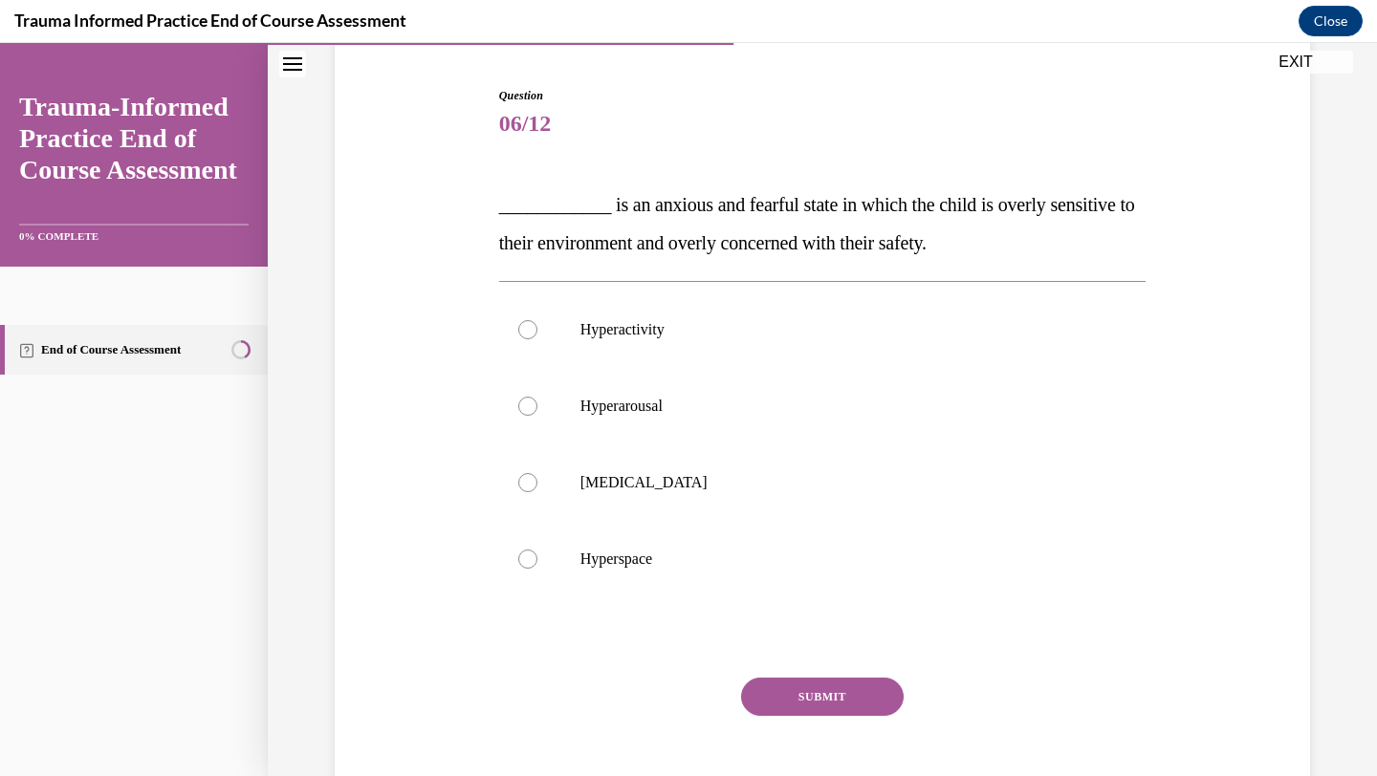
scroll to position [186, 0]
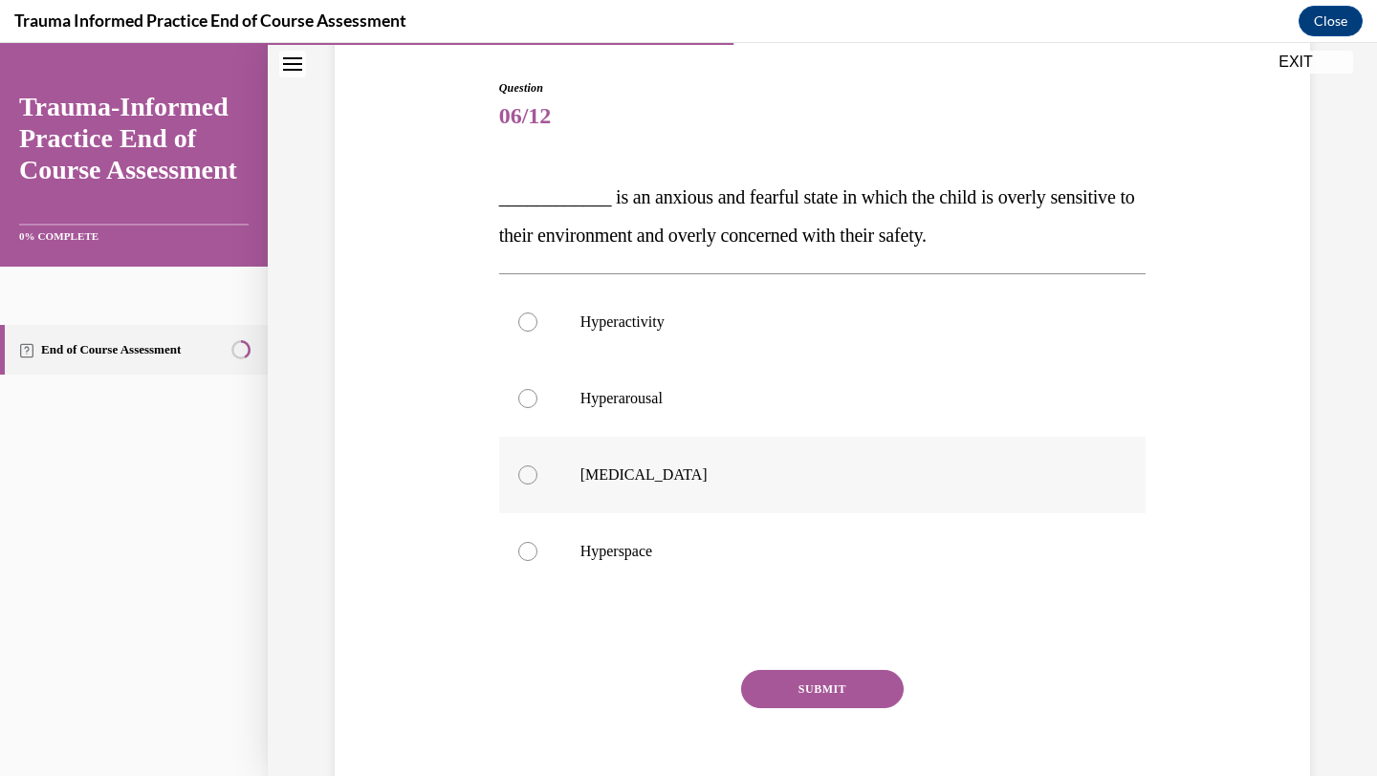
click at [514, 475] on label "[MEDICAL_DATA]" at bounding box center [822, 475] width 647 height 76
click at [518, 475] on input "[MEDICAL_DATA]" at bounding box center [527, 475] width 19 height 19
radio input "true"
click at [845, 677] on button "SUBMIT" at bounding box center [822, 689] width 163 height 38
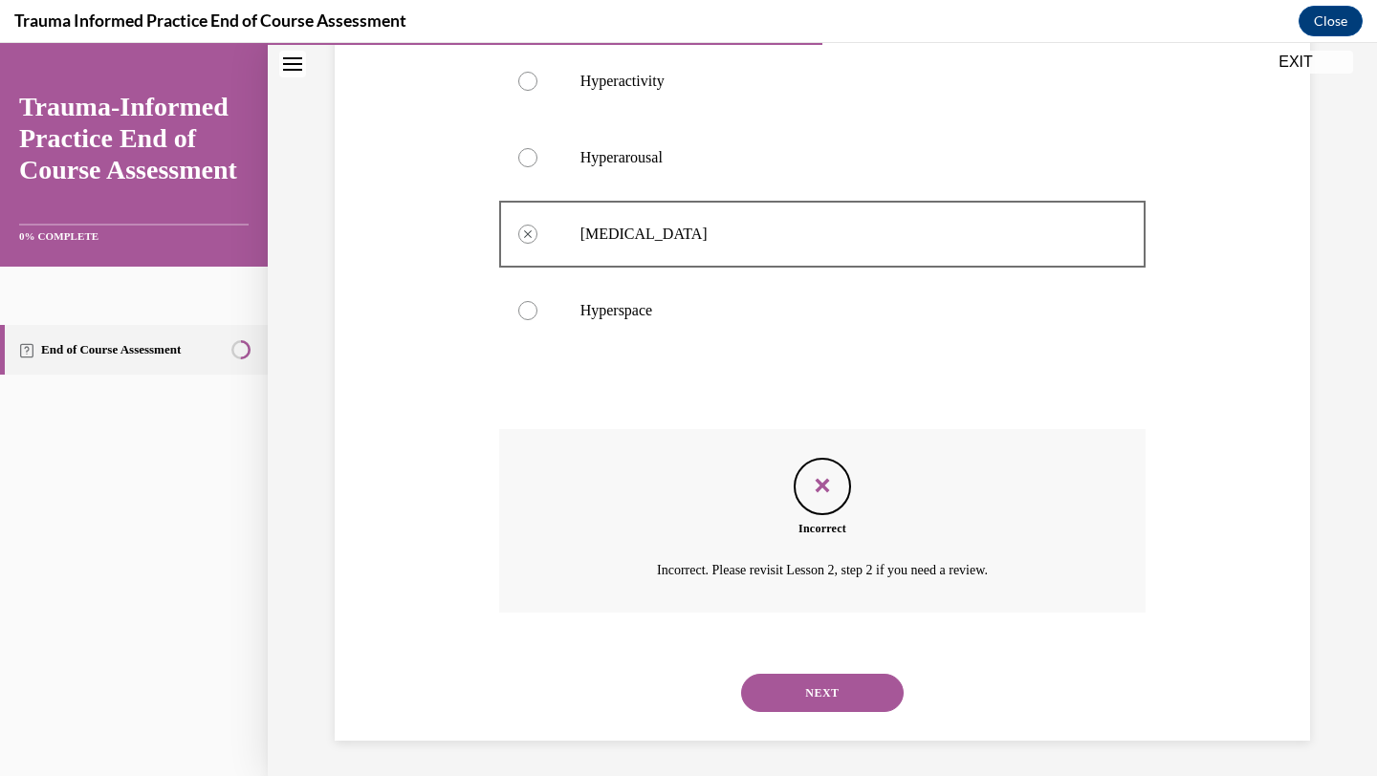
scroll to position [430, 0]
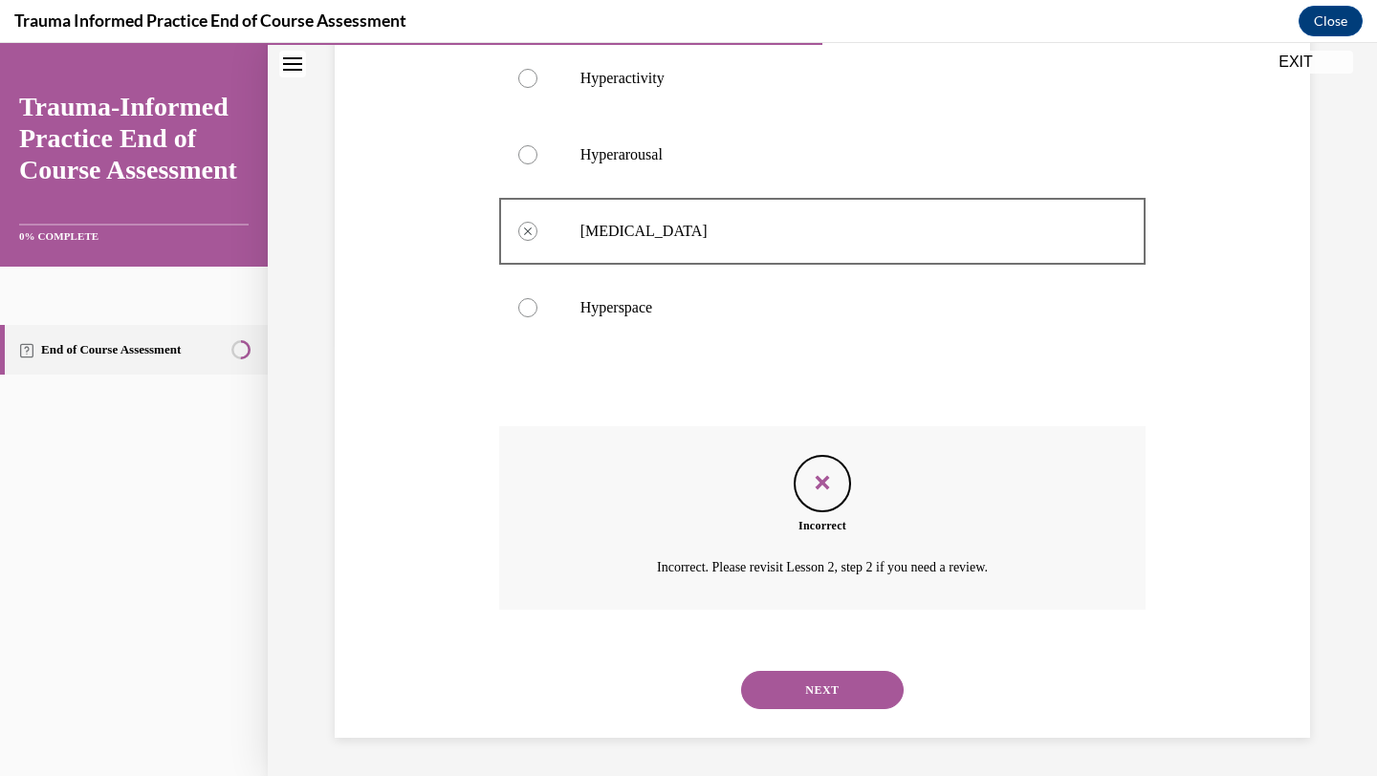
click at [846, 698] on button "NEXT" at bounding box center [822, 690] width 163 height 38
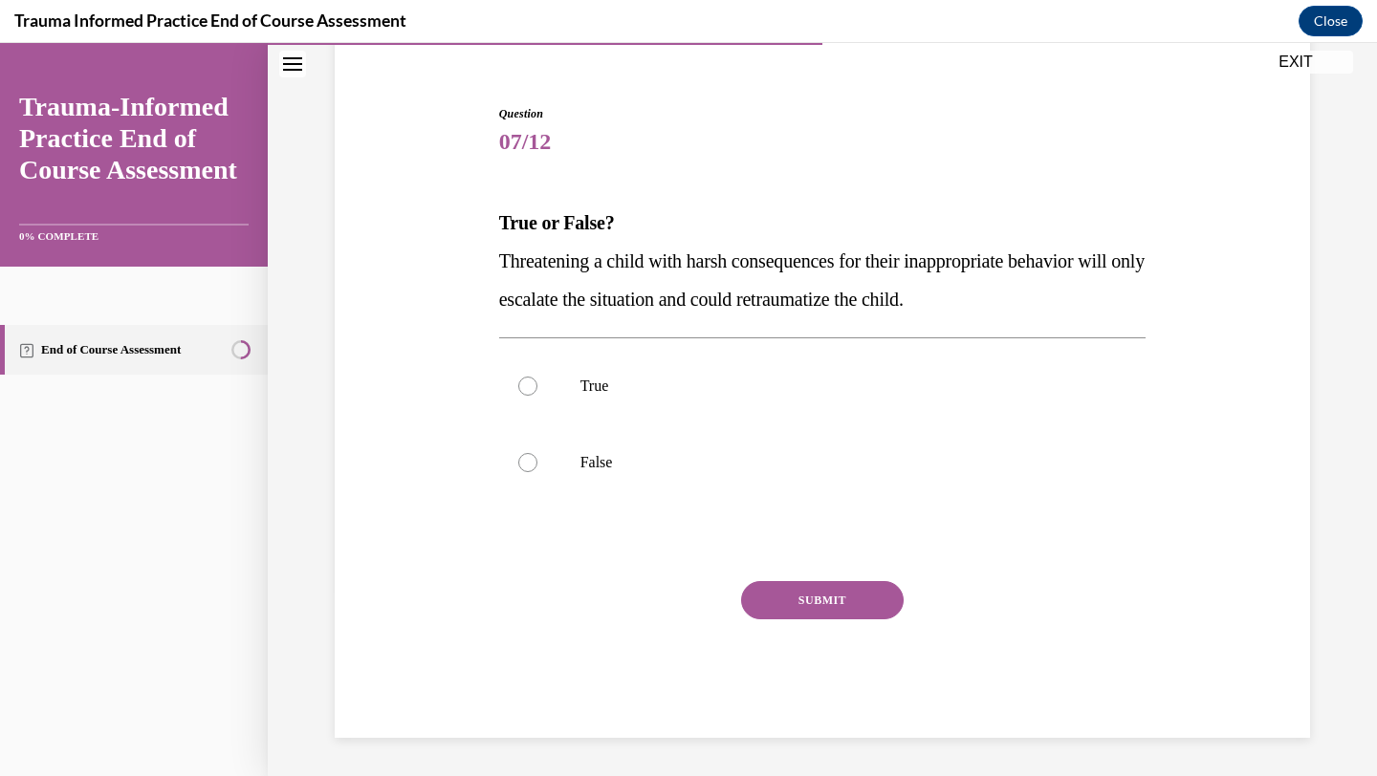
scroll to position [161, 0]
click at [525, 381] on div at bounding box center [527, 386] width 19 height 19
click at [525, 381] on input "True" at bounding box center [527, 386] width 19 height 19
radio input "true"
click at [795, 611] on button "SUBMIT" at bounding box center [822, 600] width 163 height 38
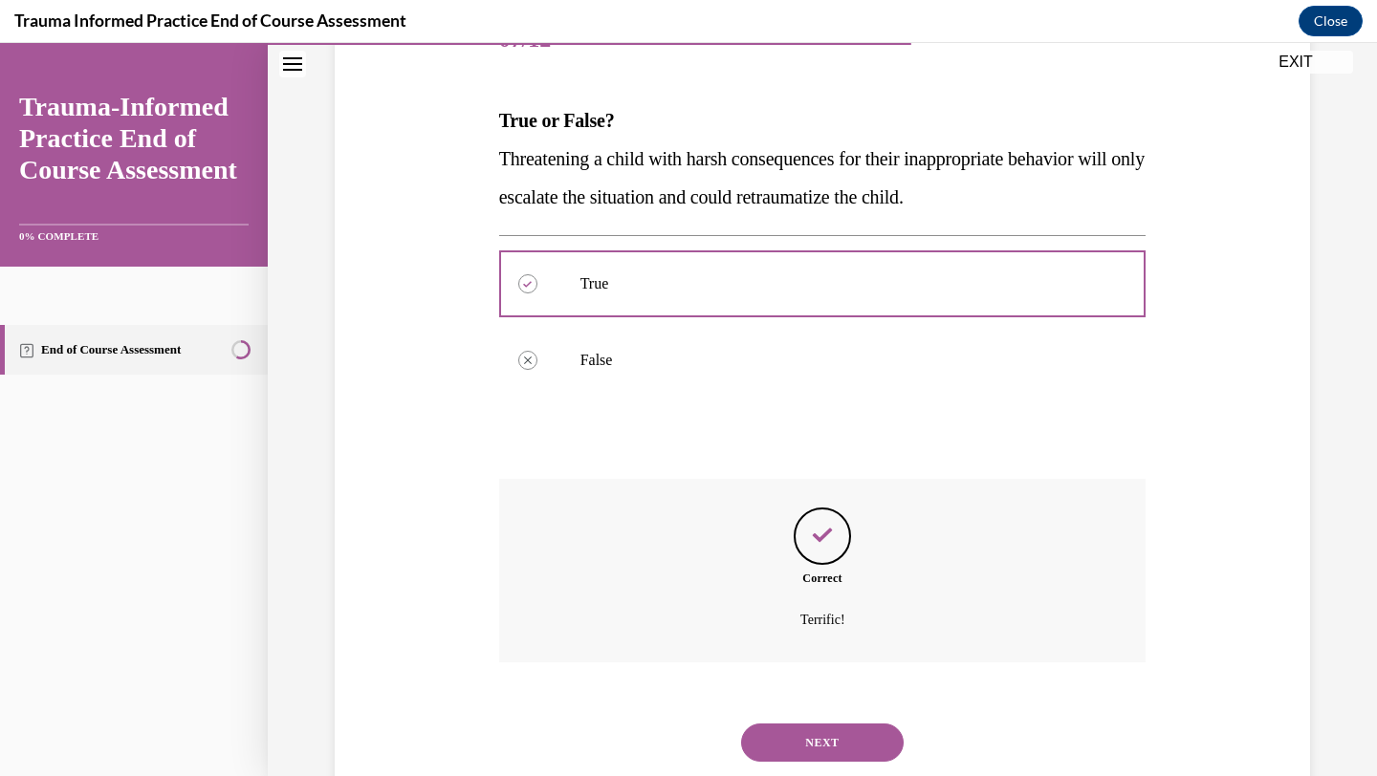
scroll to position [315, 0]
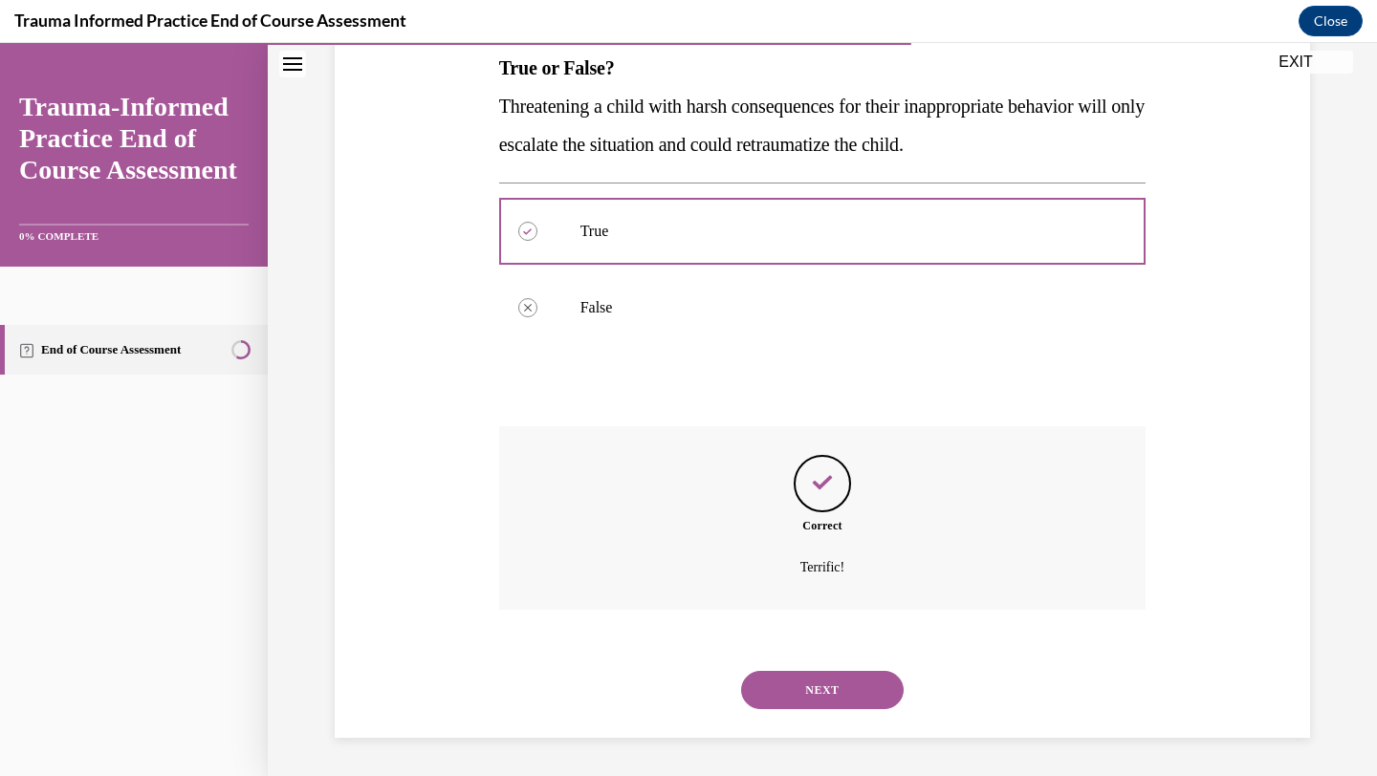
click at [812, 682] on button "NEXT" at bounding box center [822, 690] width 163 height 38
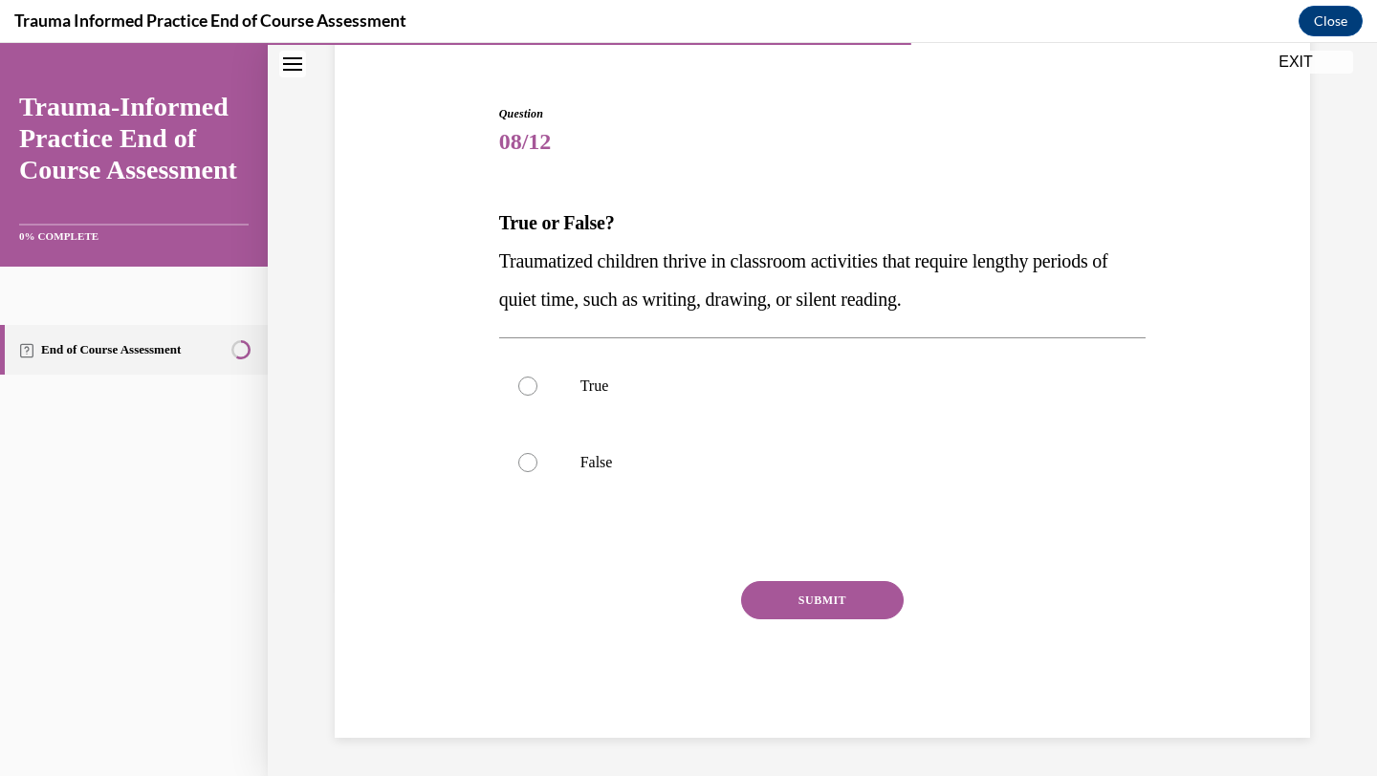
scroll to position [161, 0]
click at [533, 459] on div at bounding box center [527, 462] width 19 height 19
click at [533, 459] on input "False" at bounding box center [527, 462] width 19 height 19
radio input "true"
click at [529, 390] on div at bounding box center [527, 386] width 19 height 19
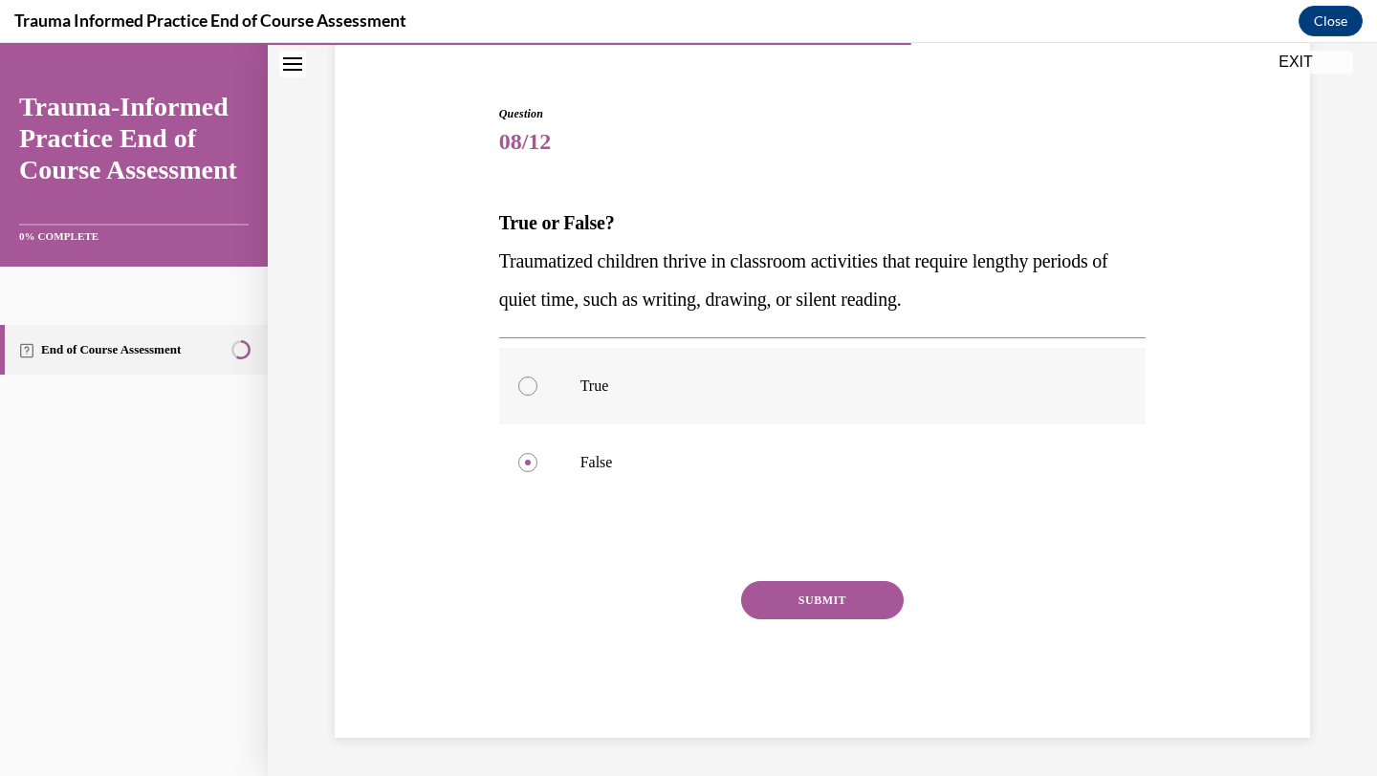
click at [529, 390] on input "True" at bounding box center [527, 386] width 19 height 19
radio input "true"
click at [520, 459] on div at bounding box center [527, 462] width 19 height 19
click at [520, 459] on input "False" at bounding box center [527, 462] width 19 height 19
radio input "true"
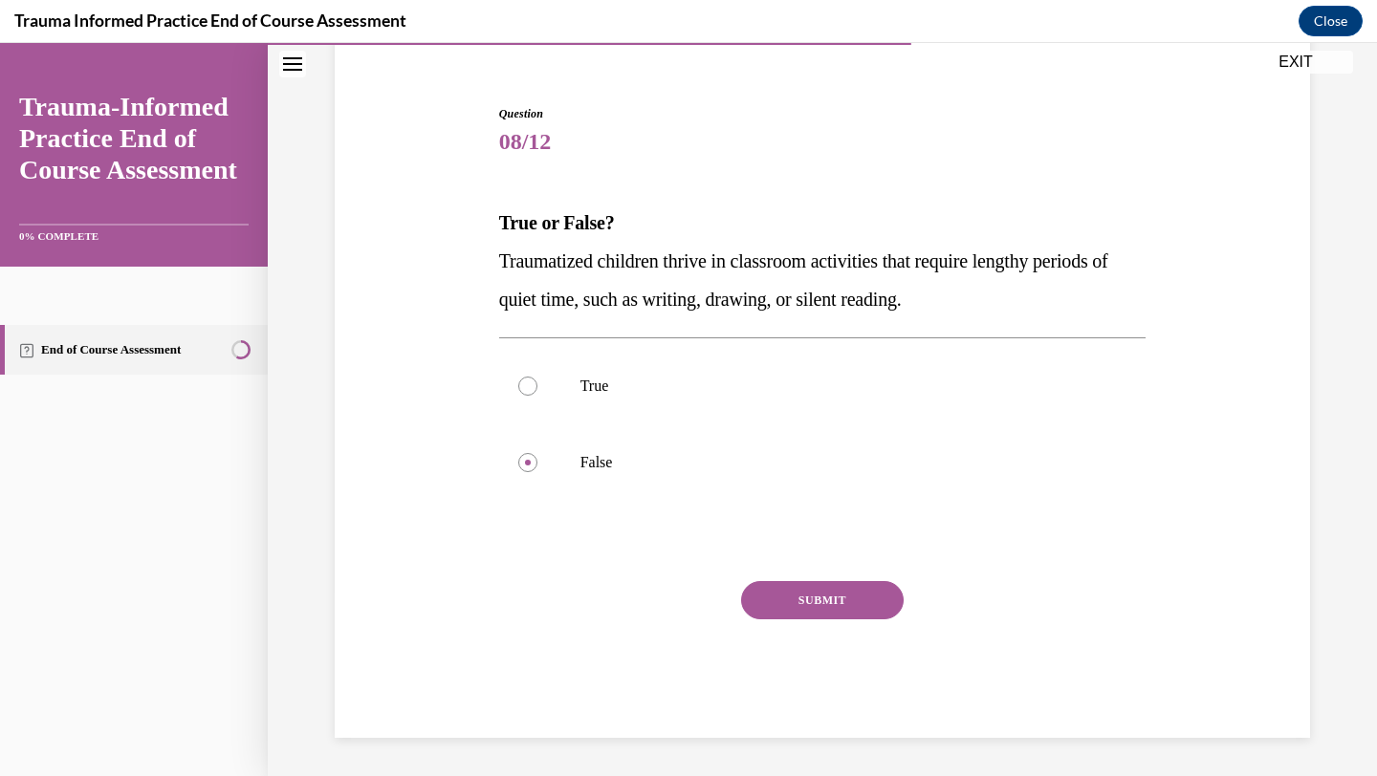
click at [809, 593] on button "SUBMIT" at bounding box center [822, 600] width 163 height 38
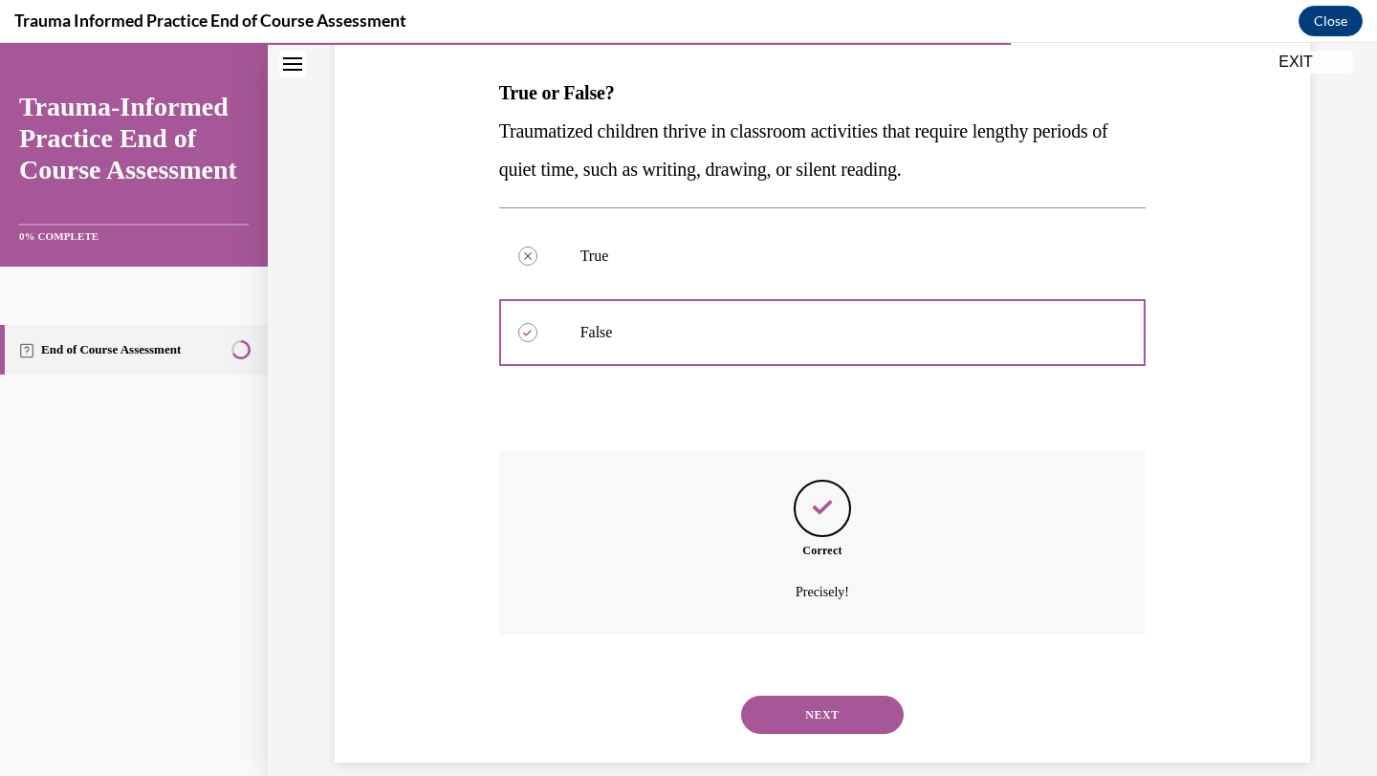
scroll to position [315, 0]
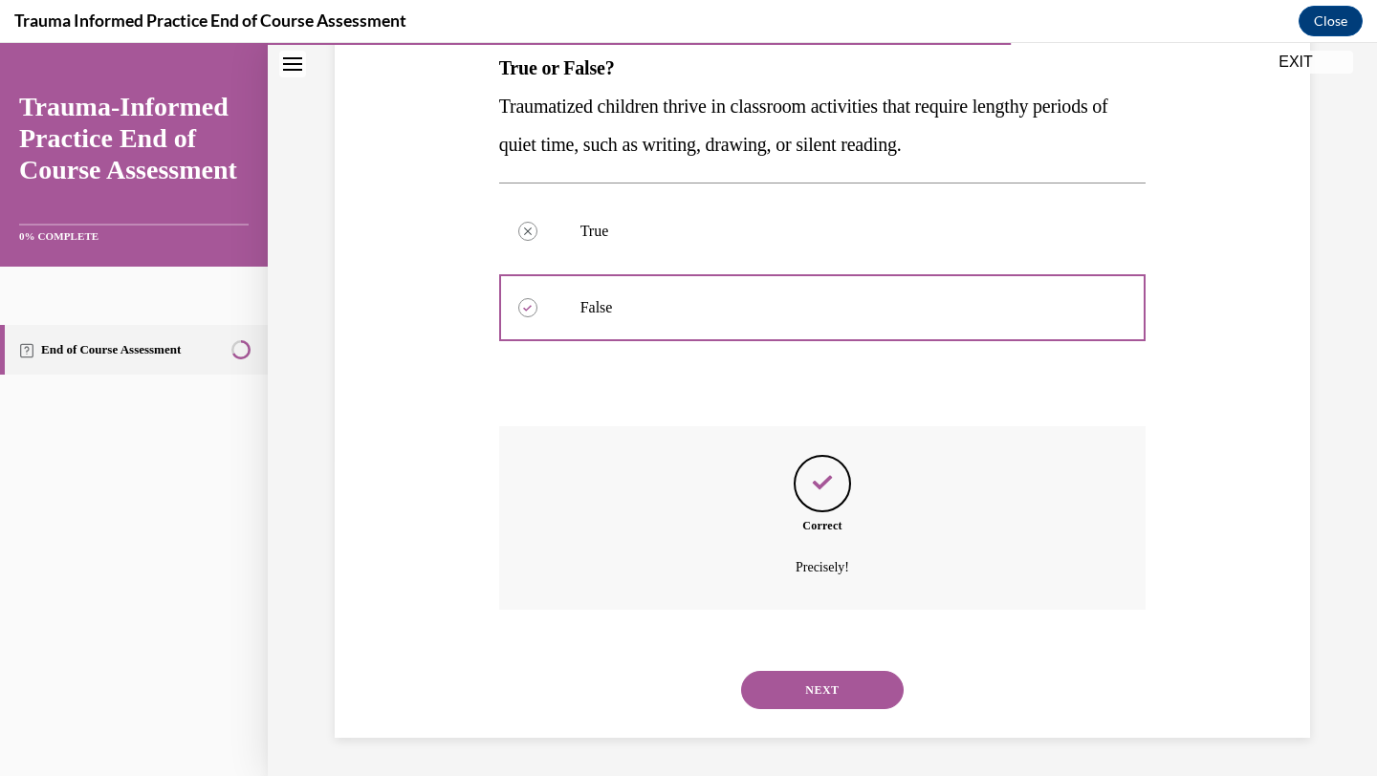
click at [810, 684] on button "NEXT" at bounding box center [822, 690] width 163 height 38
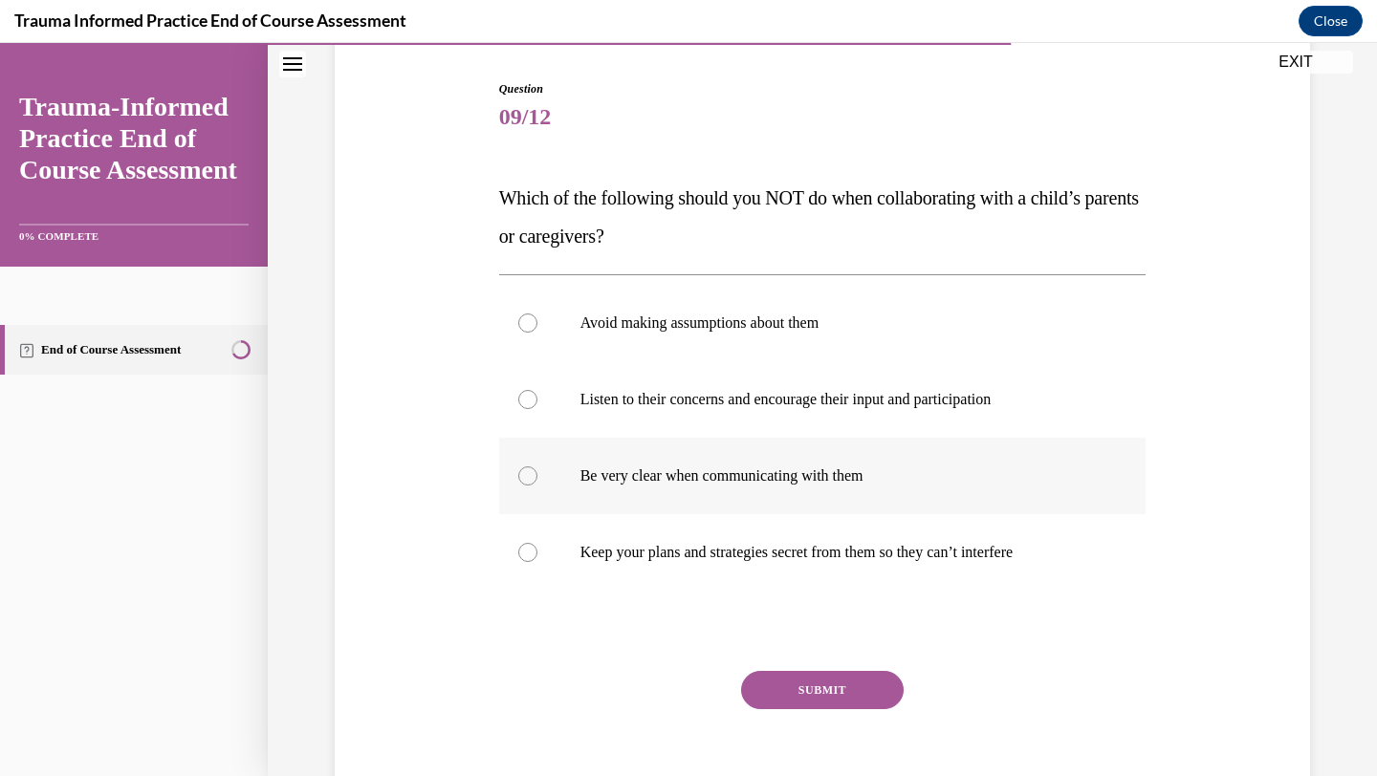
scroll to position [220, 0]
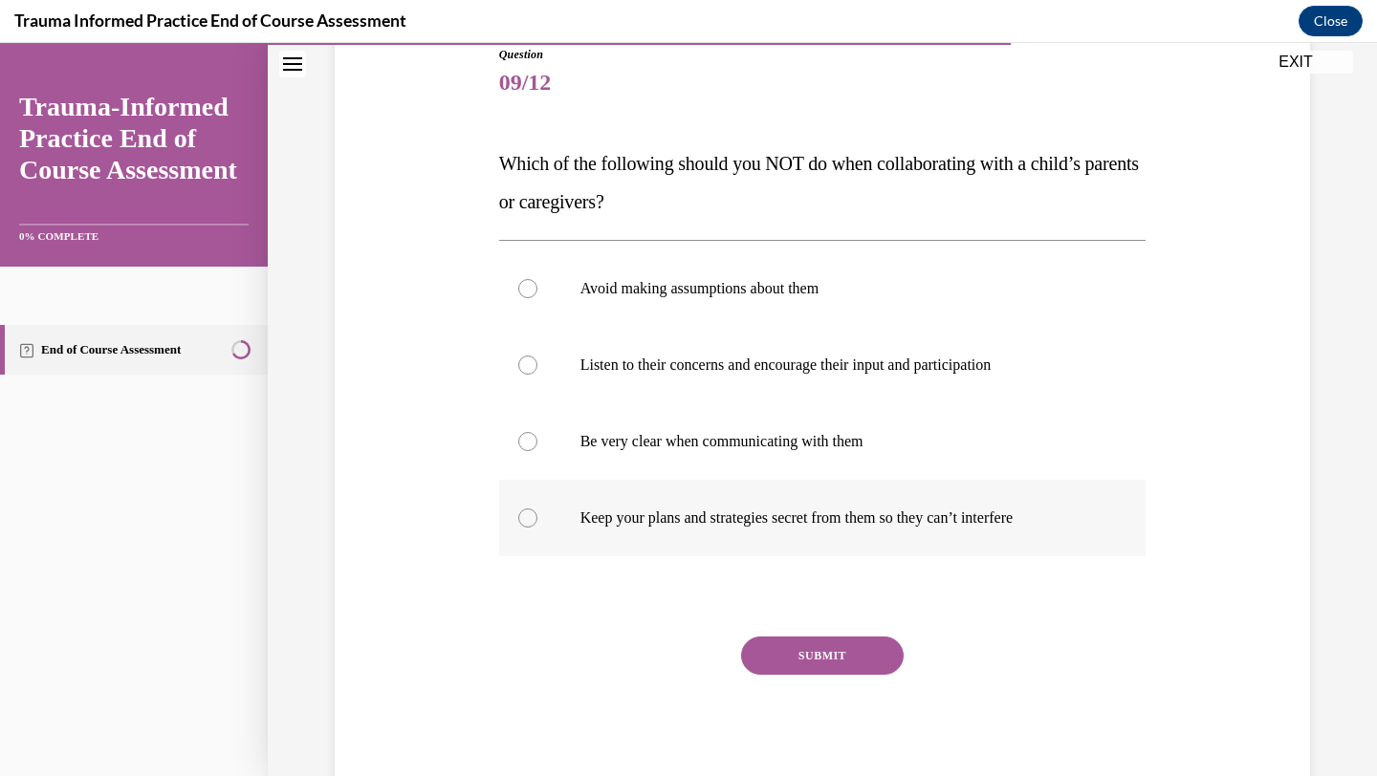
click at [541, 517] on label "Keep your plans and strategies secret from them so they can’t interfere" at bounding box center [822, 518] width 647 height 76
click at [537, 517] on input "Keep your plans and strategies secret from them so they can’t interfere" at bounding box center [527, 518] width 19 height 19
radio input "true"
click at [800, 653] on button "SUBMIT" at bounding box center [822, 656] width 163 height 38
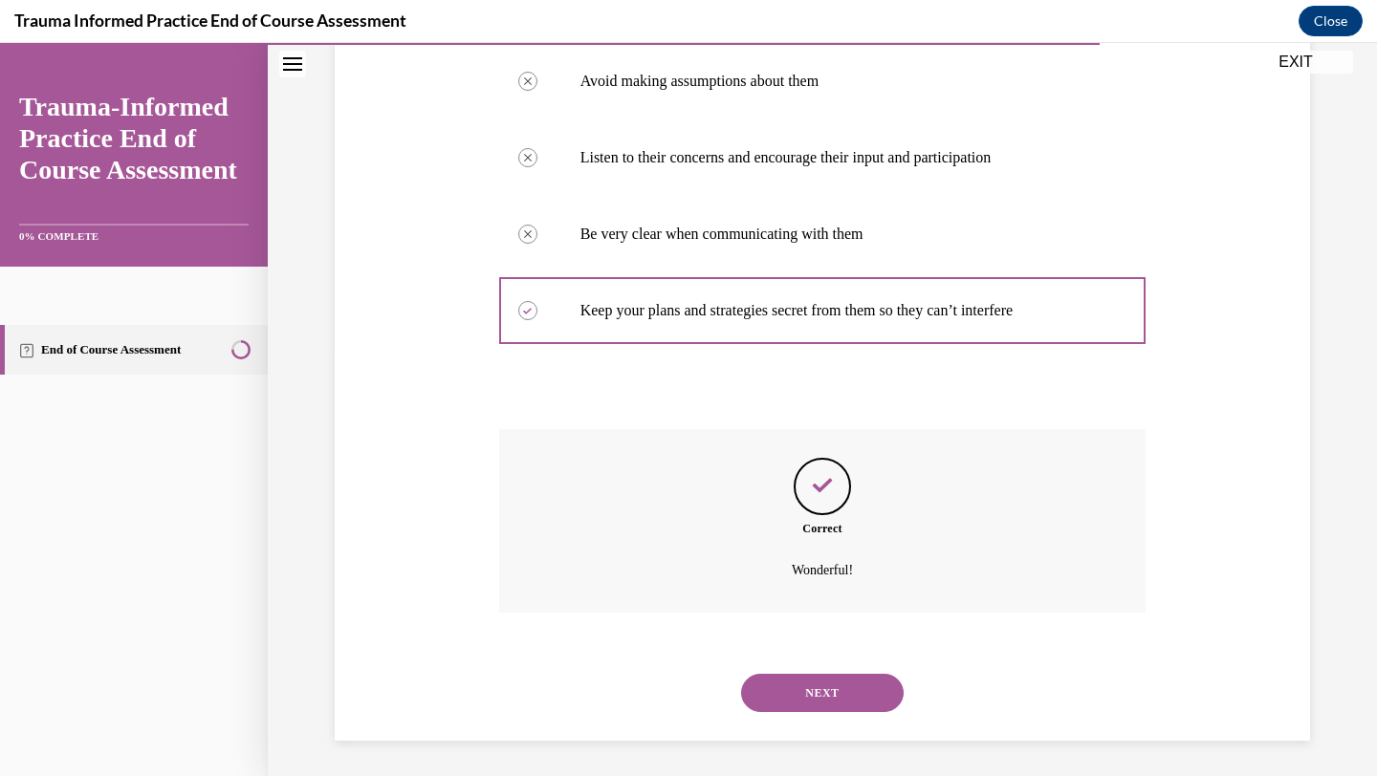
scroll to position [430, 0]
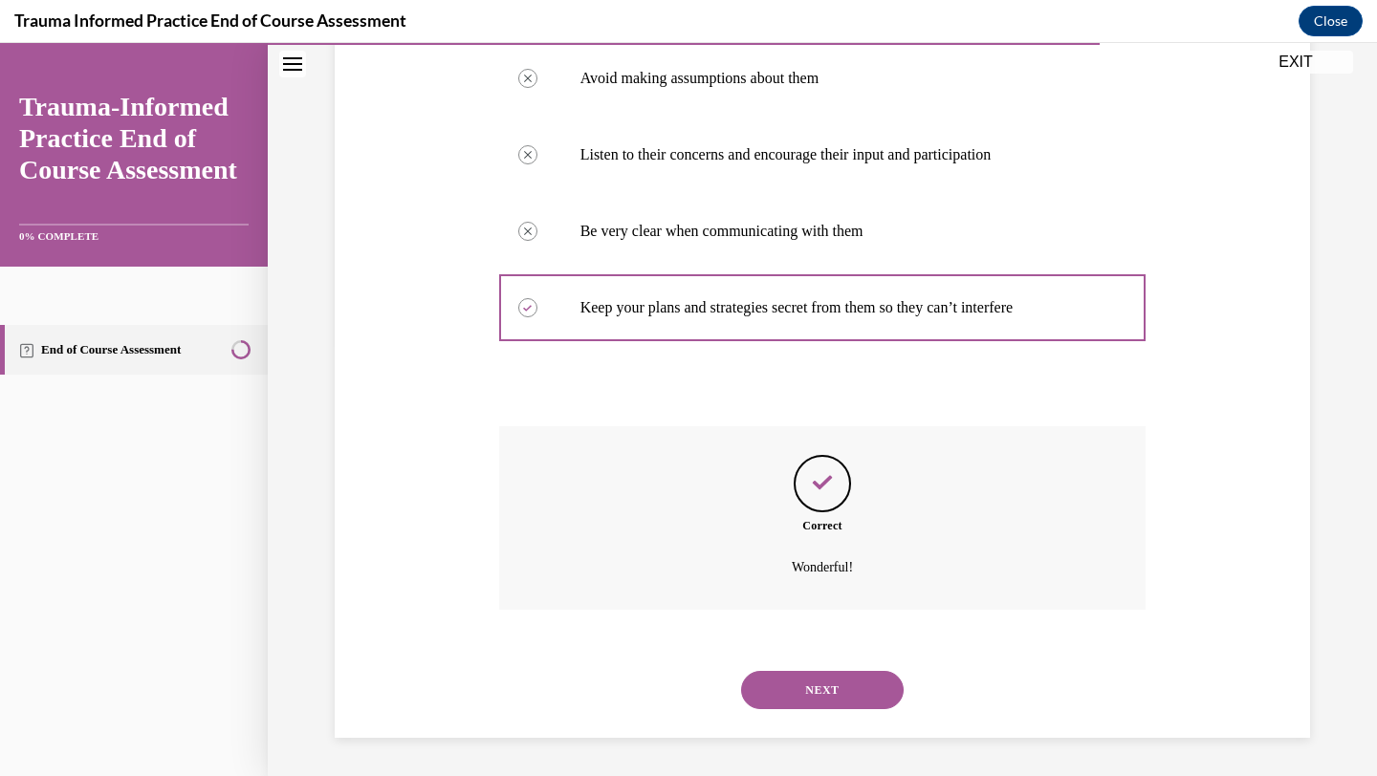
click at [807, 689] on button "NEXT" at bounding box center [822, 690] width 163 height 38
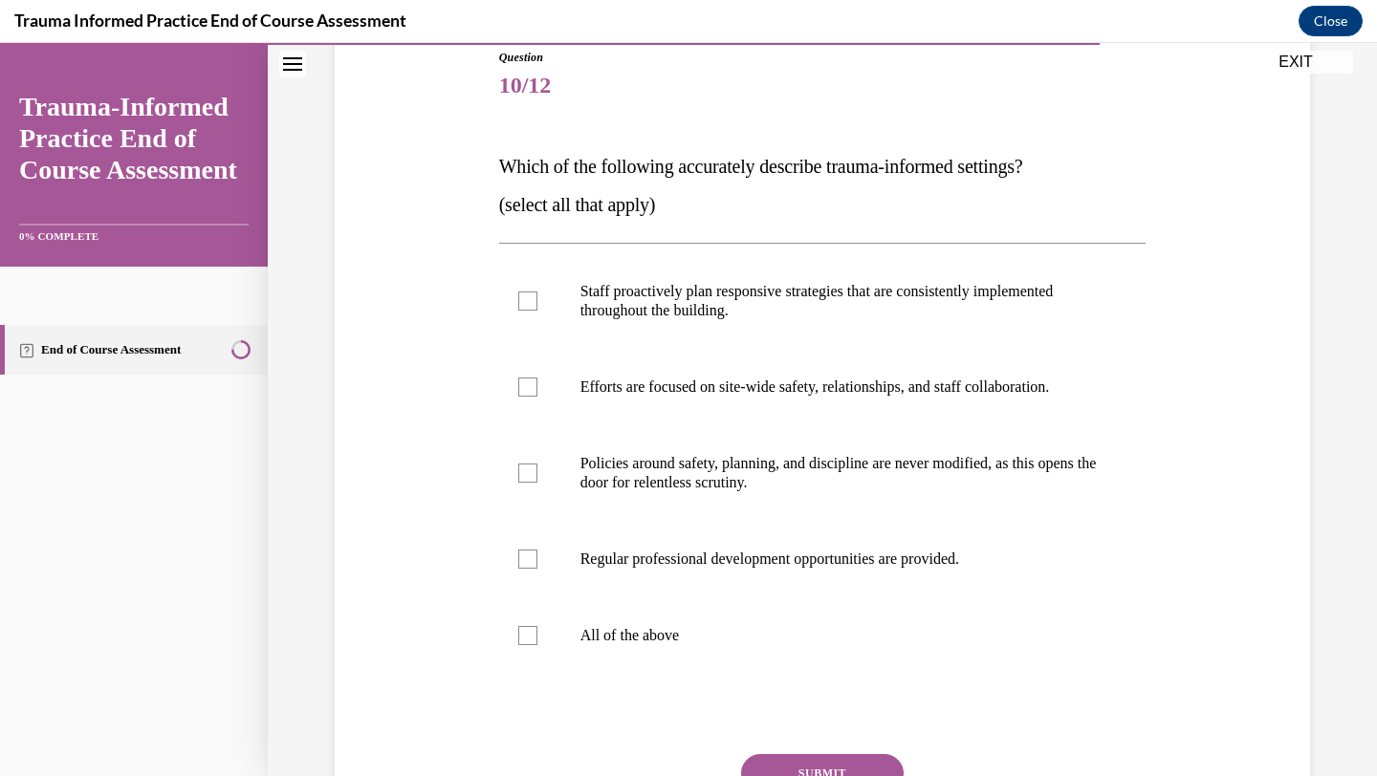
scroll to position [222, 0]
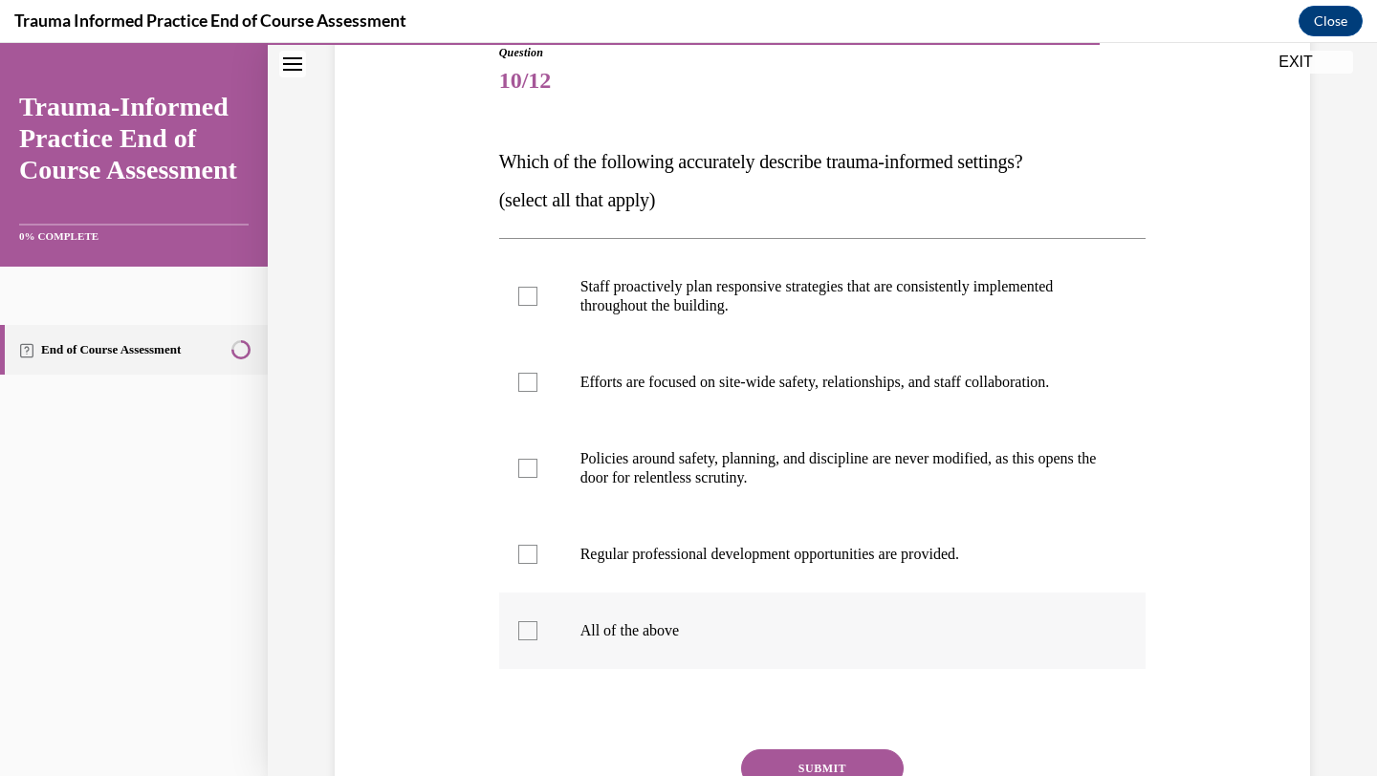
click at [535, 633] on div at bounding box center [527, 630] width 19 height 19
click at [535, 633] on input "All of the above" at bounding box center [527, 630] width 19 height 19
checkbox input "true"
click at [788, 759] on button "SUBMIT" at bounding box center [822, 768] width 163 height 38
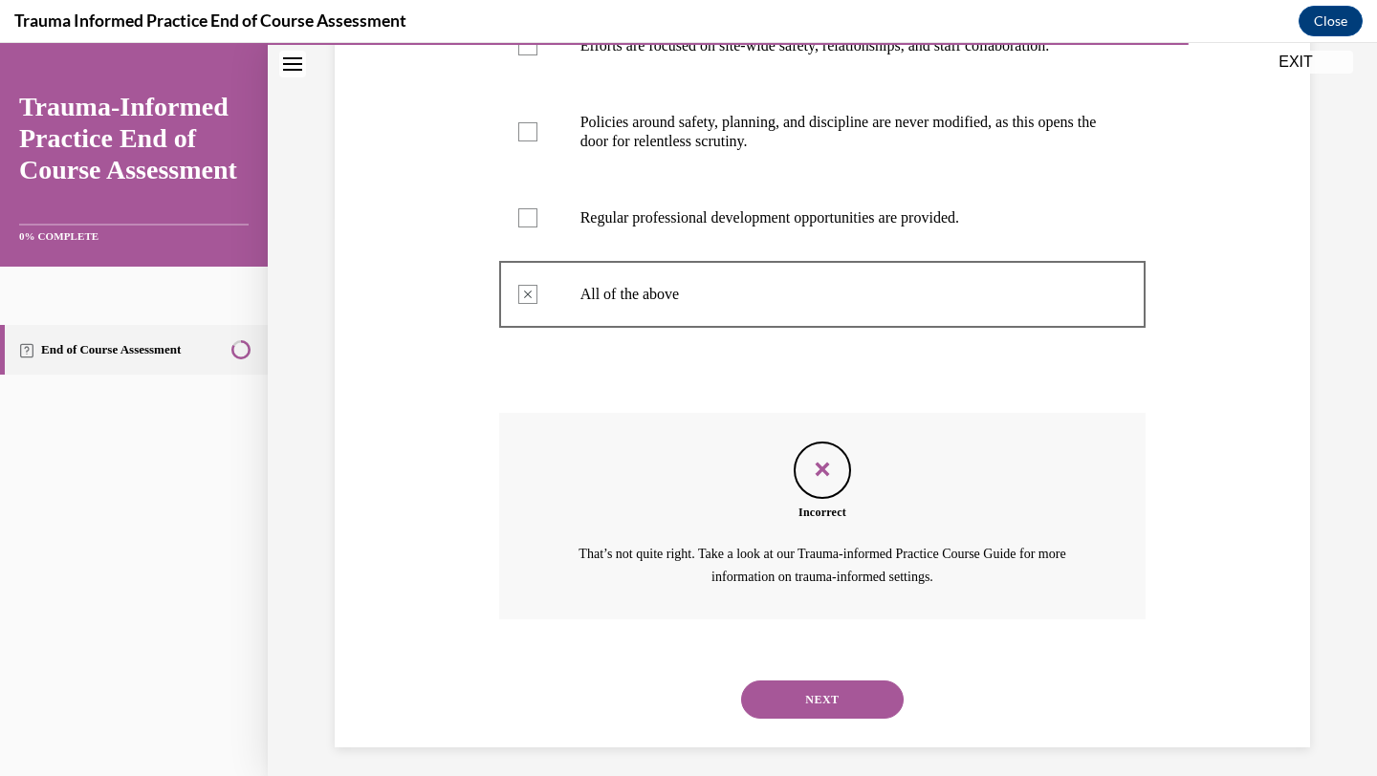
scroll to position [567, 0]
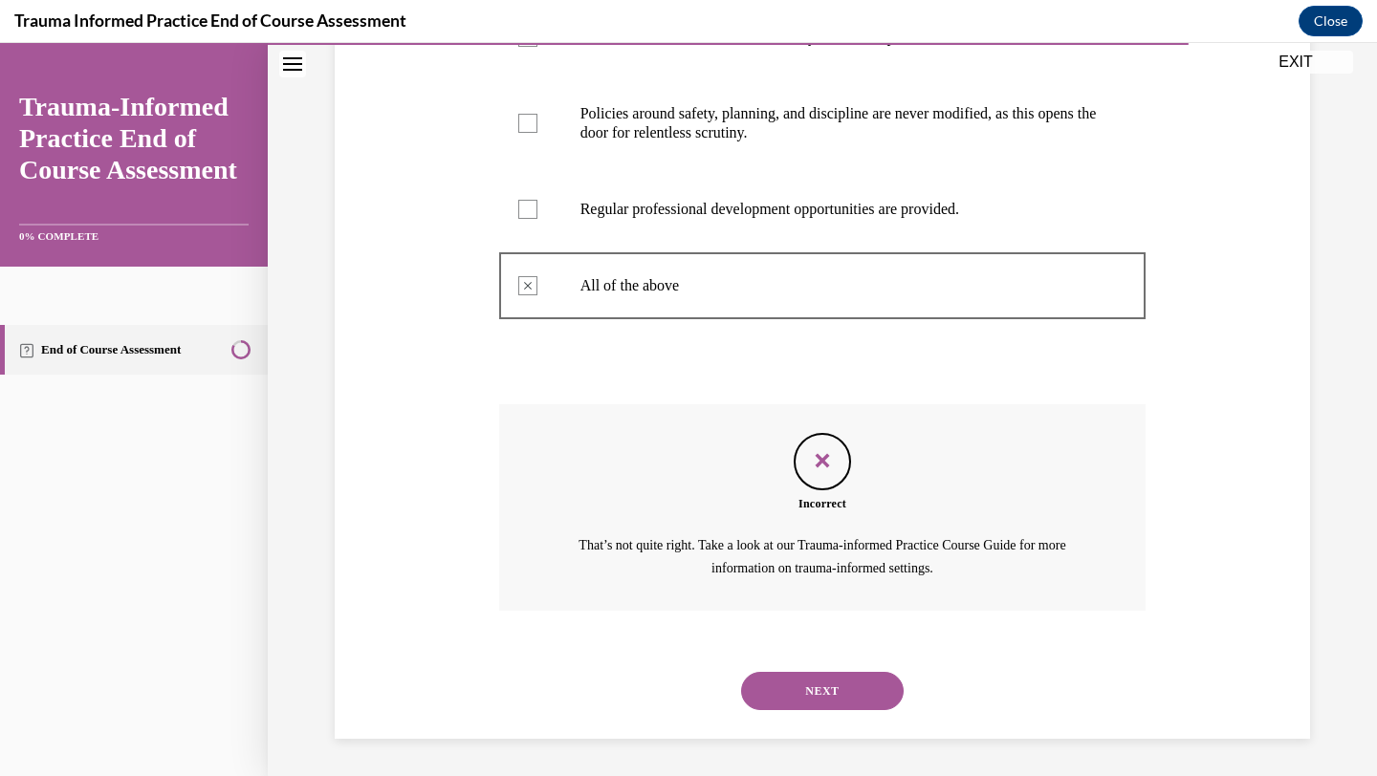
click at [794, 704] on button "NEXT" at bounding box center [822, 691] width 163 height 38
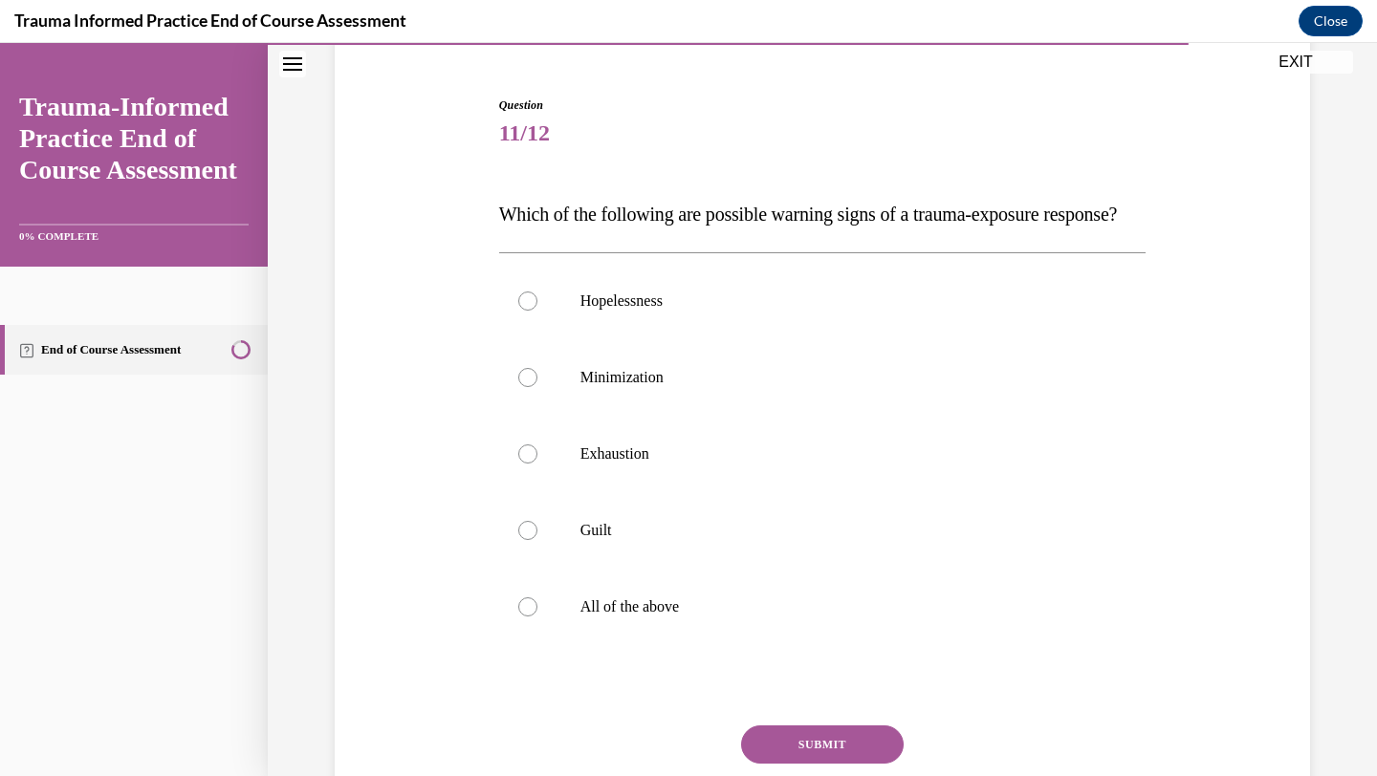
scroll to position [172, 0]
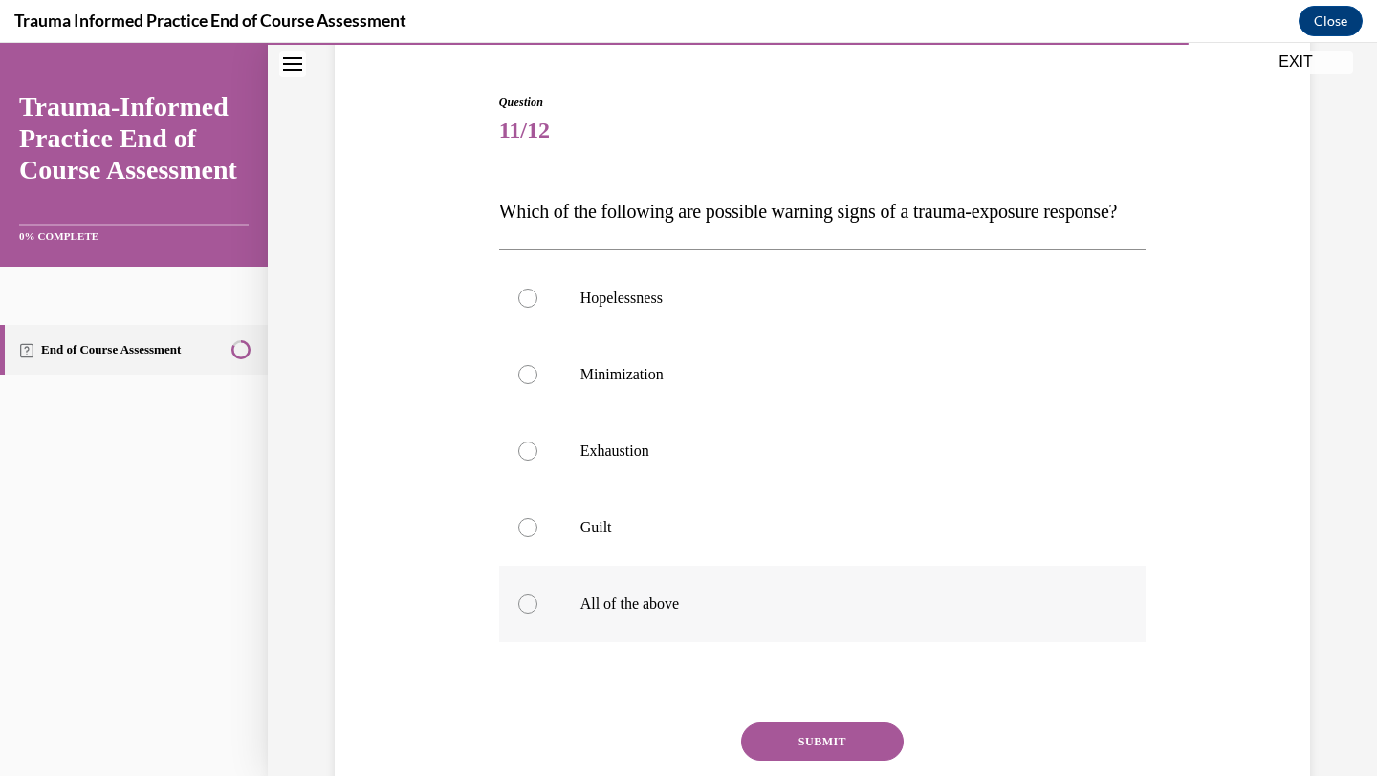
click at [536, 614] on div at bounding box center [527, 604] width 19 height 19
click at [536, 614] on input "All of the above" at bounding box center [527, 604] width 19 height 19
radio input "true"
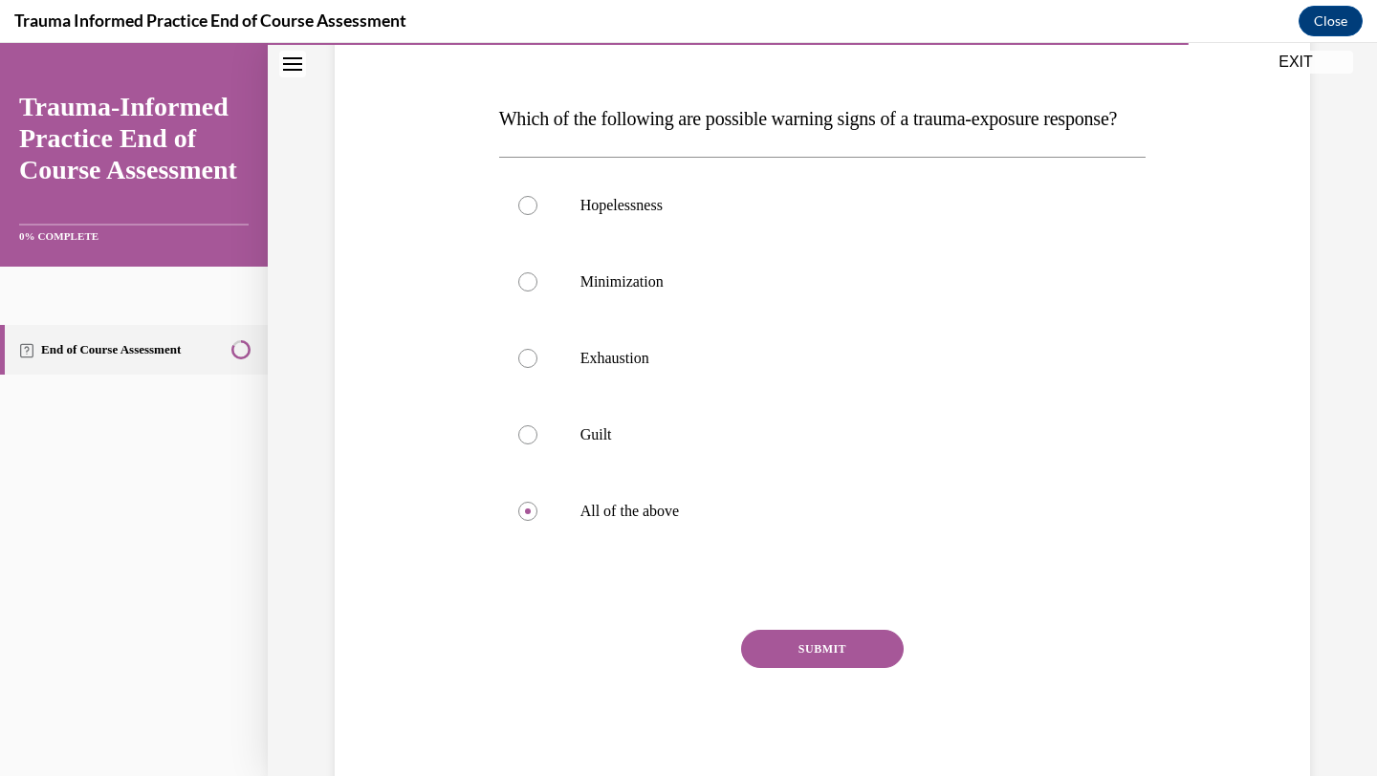
click at [800, 668] on button "SUBMIT" at bounding box center [822, 649] width 163 height 38
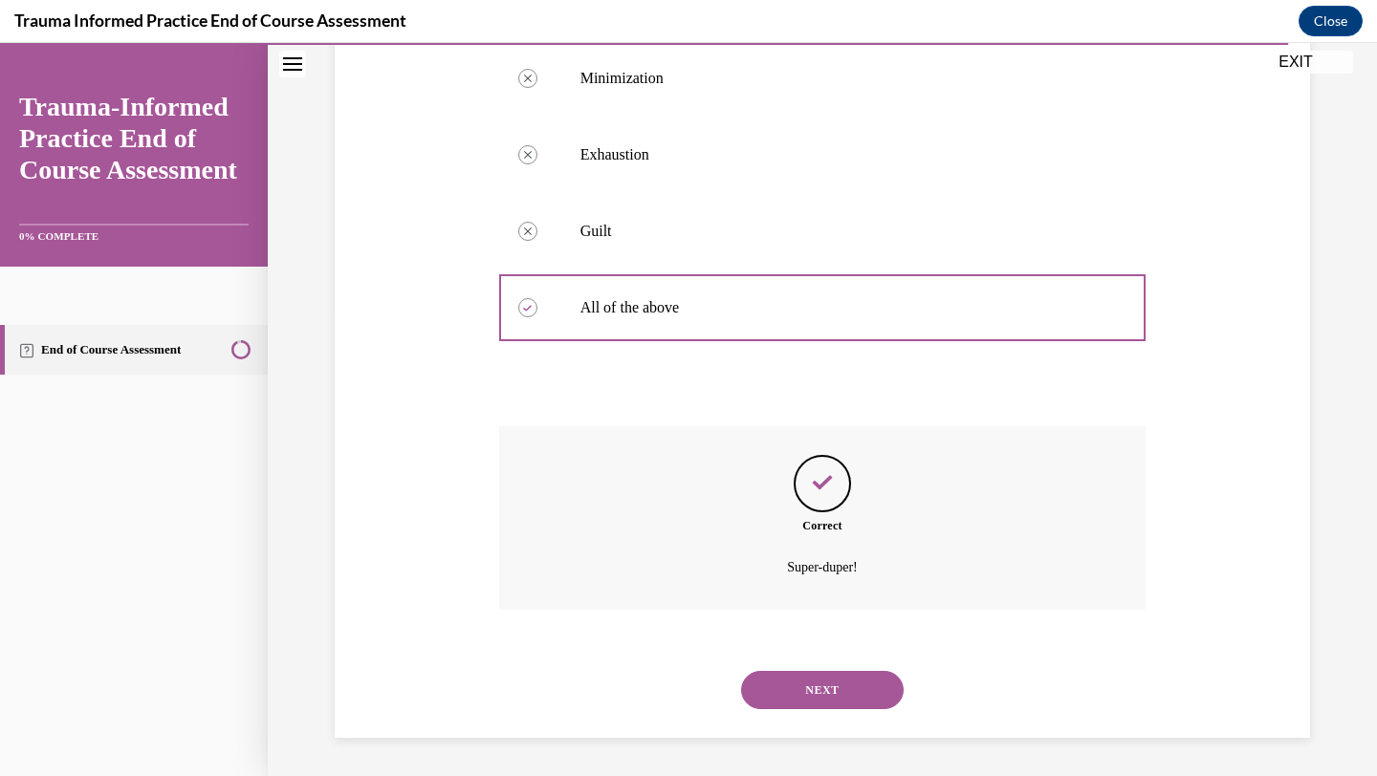
scroll to position [507, 0]
click at [800, 689] on button "NEXT" at bounding box center [822, 690] width 163 height 38
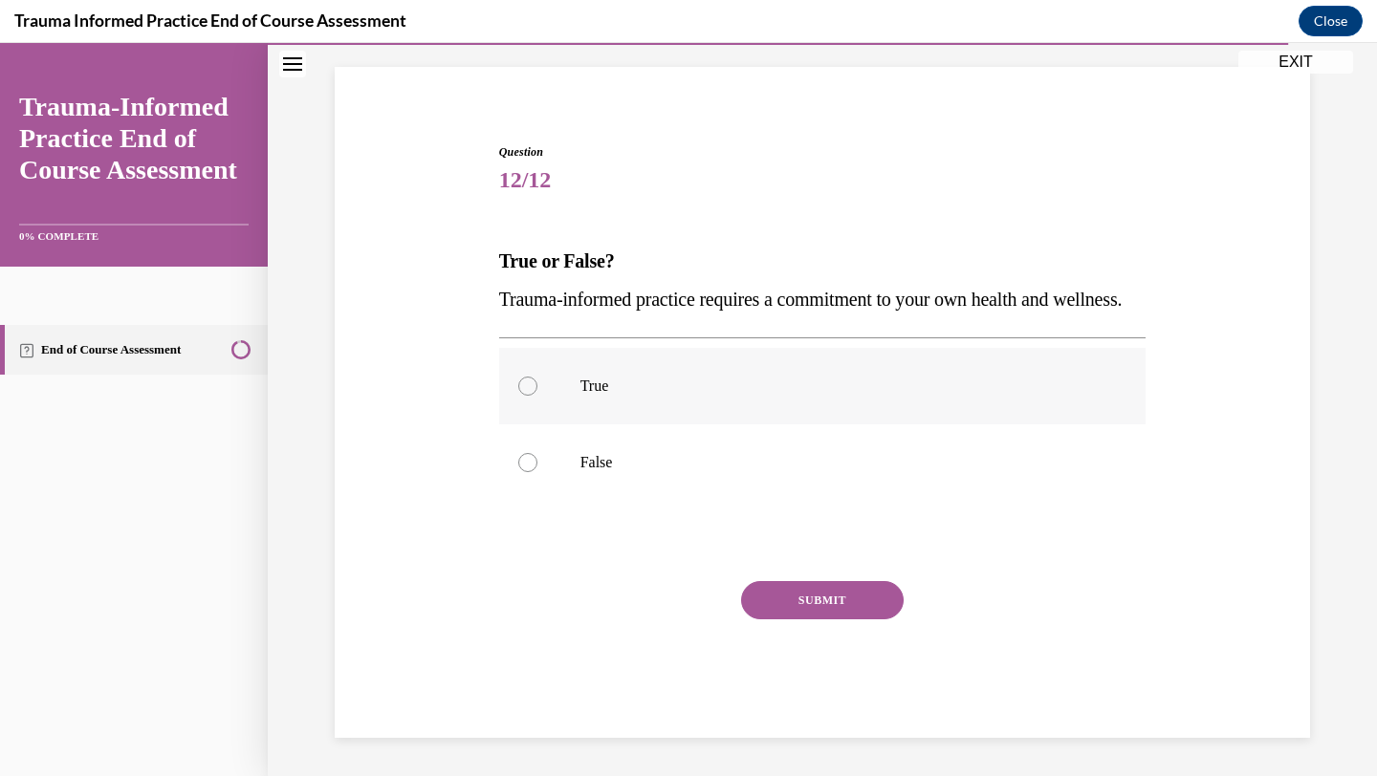
click at [538, 391] on label "True" at bounding box center [822, 386] width 647 height 76
click at [537, 391] on input "True" at bounding box center [527, 386] width 19 height 19
radio input "true"
click at [831, 607] on button "SUBMIT" at bounding box center [822, 600] width 163 height 38
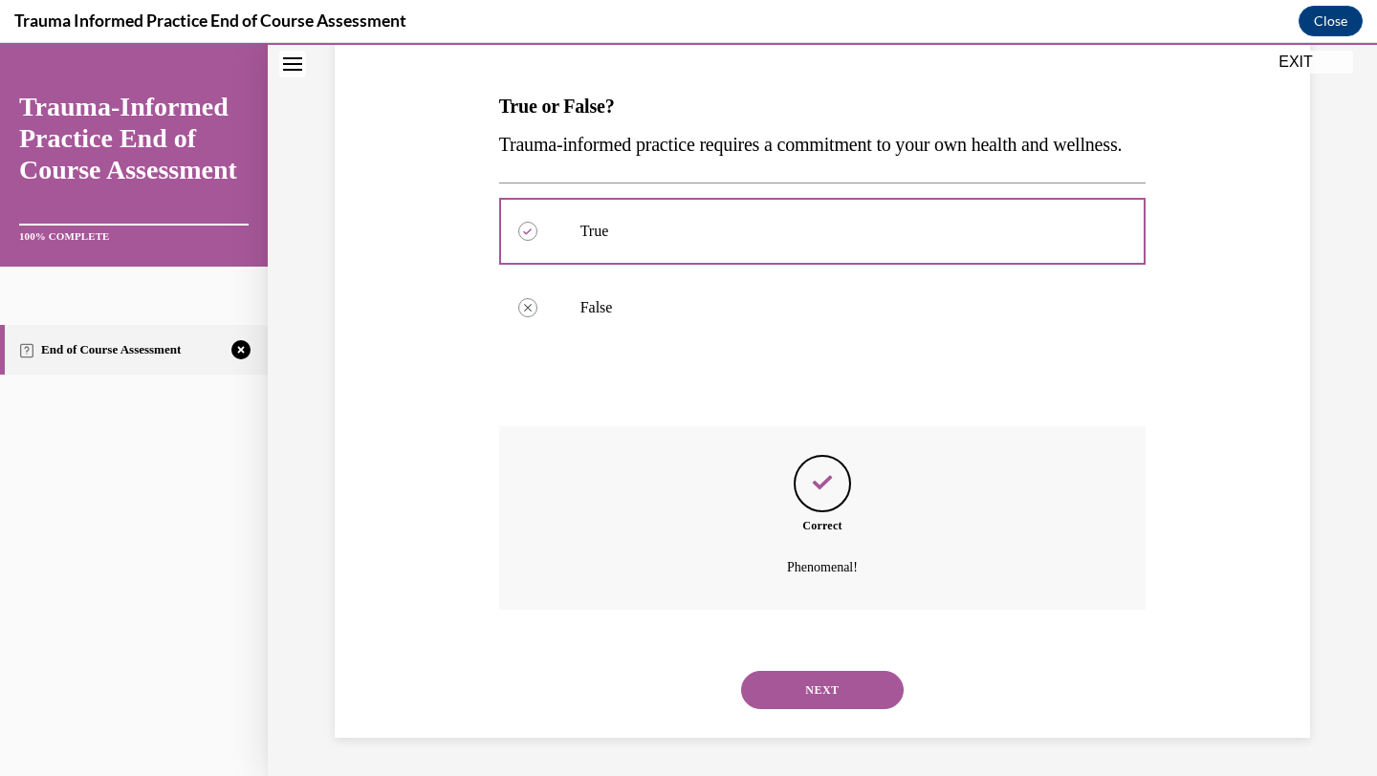
scroll to position [315, 0]
click at [819, 683] on button "NEXT" at bounding box center [822, 690] width 163 height 38
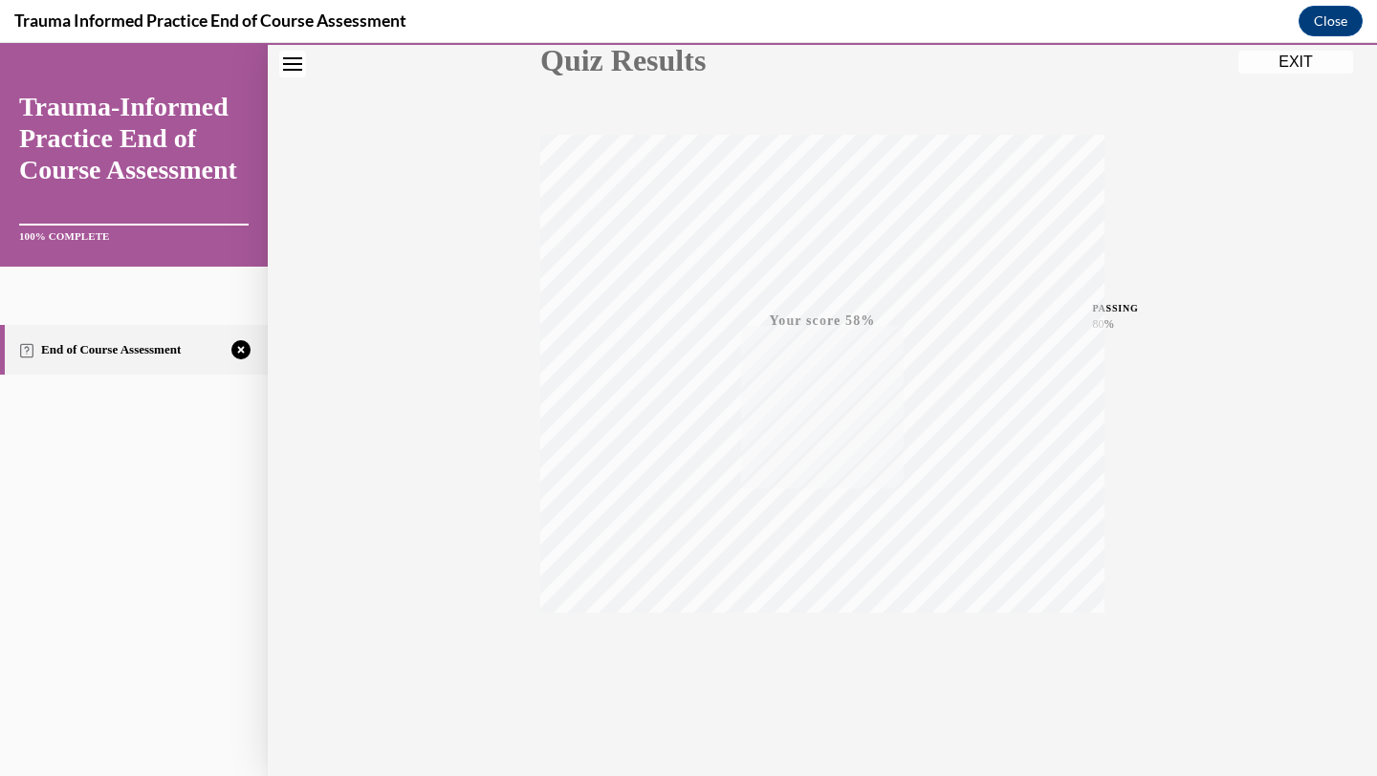
scroll to position [247, 0]
click at [827, 630] on span "TAKE AGAIN" at bounding box center [823, 632] width 68 height 11
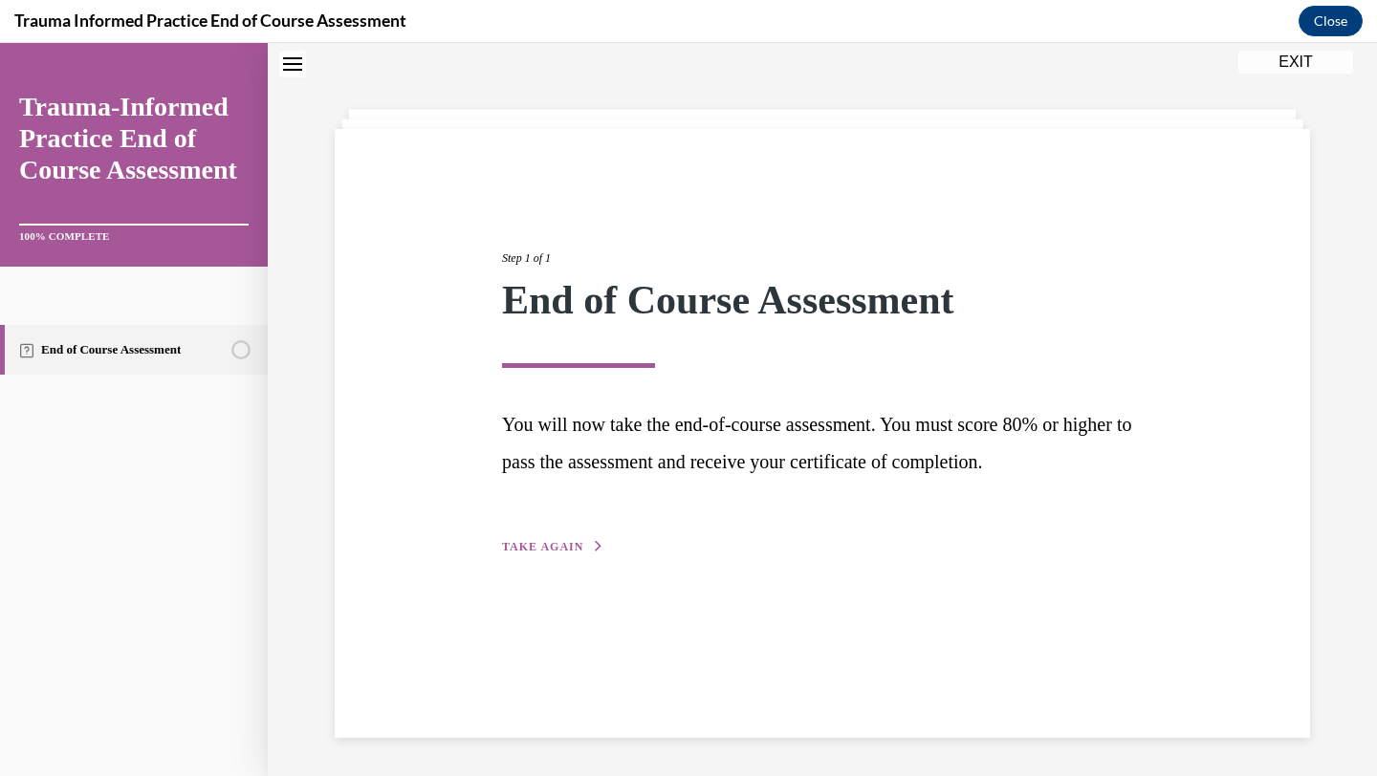
click at [557, 543] on span "TAKE AGAIN" at bounding box center [542, 546] width 81 height 13
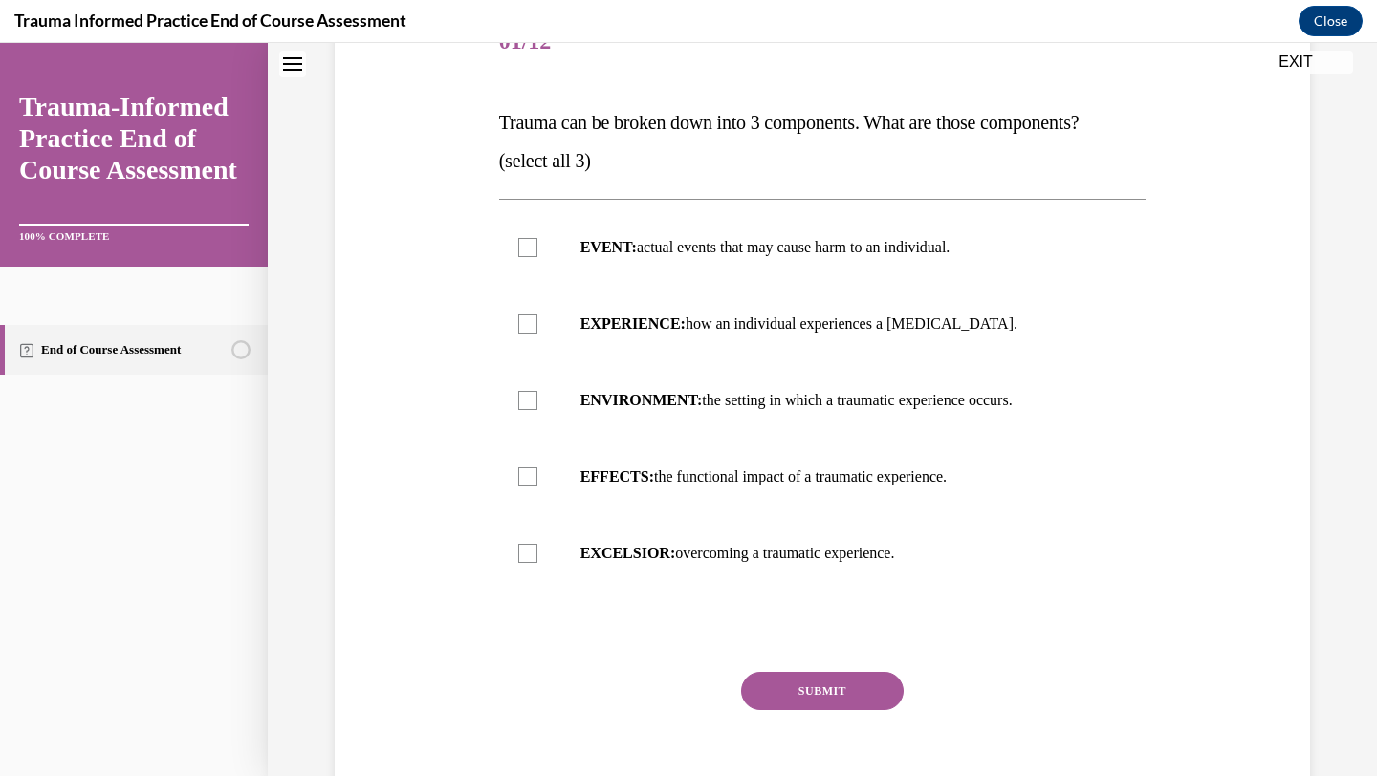
scroll to position [260, 0]
click at [524, 477] on div at bounding box center [527, 477] width 19 height 19
click at [524, 477] on input "EFFECTS: the functional impact of a traumatic experience." at bounding box center [527, 477] width 19 height 19
checkbox input "true"
click at [527, 410] on div at bounding box center [527, 401] width 19 height 19
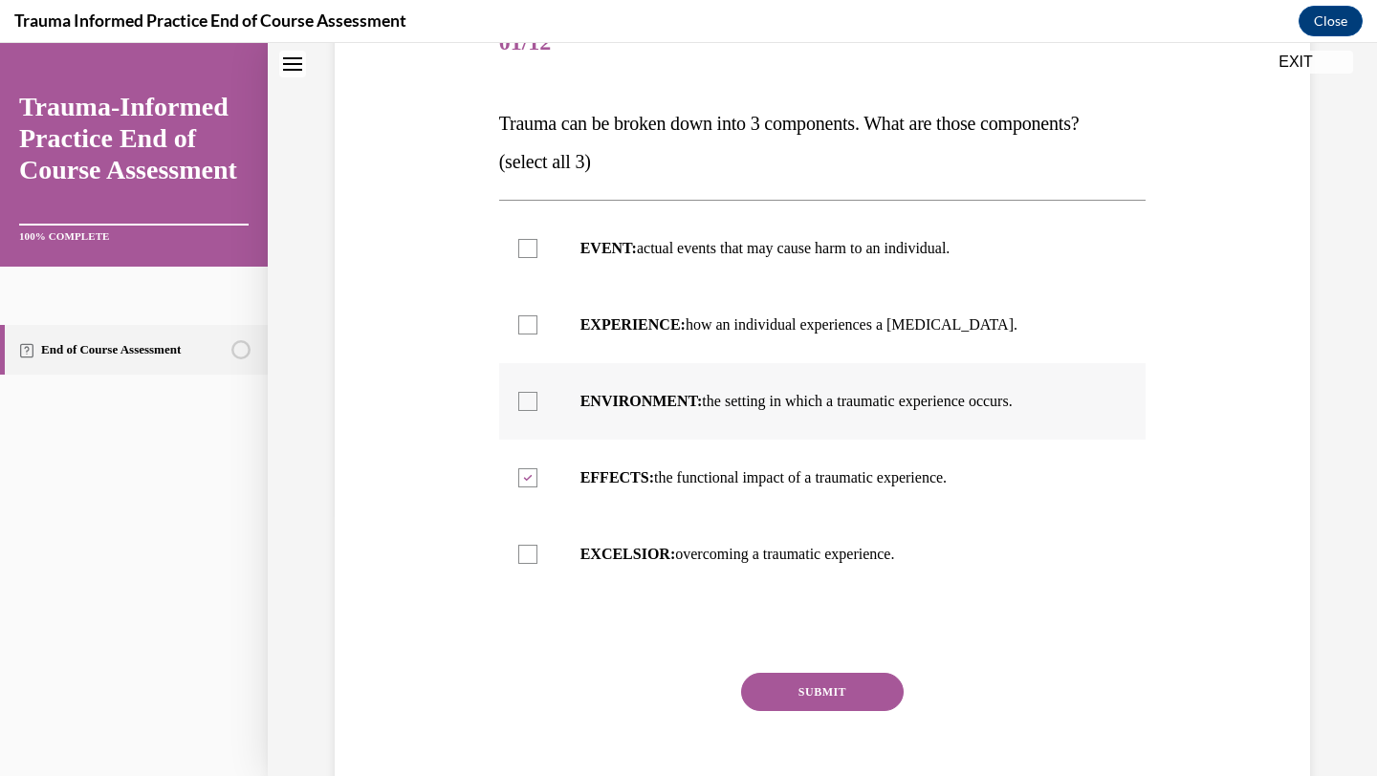
click at [527, 410] on input "ENVIRONMENT: the setting in which a traumatic experience occurs." at bounding box center [527, 401] width 19 height 19
checkbox input "true"
click at [526, 248] on div at bounding box center [527, 248] width 19 height 19
click at [526, 248] on input "EVENT: actual events that may cause harm to an individual." at bounding box center [527, 248] width 19 height 19
checkbox input "true"
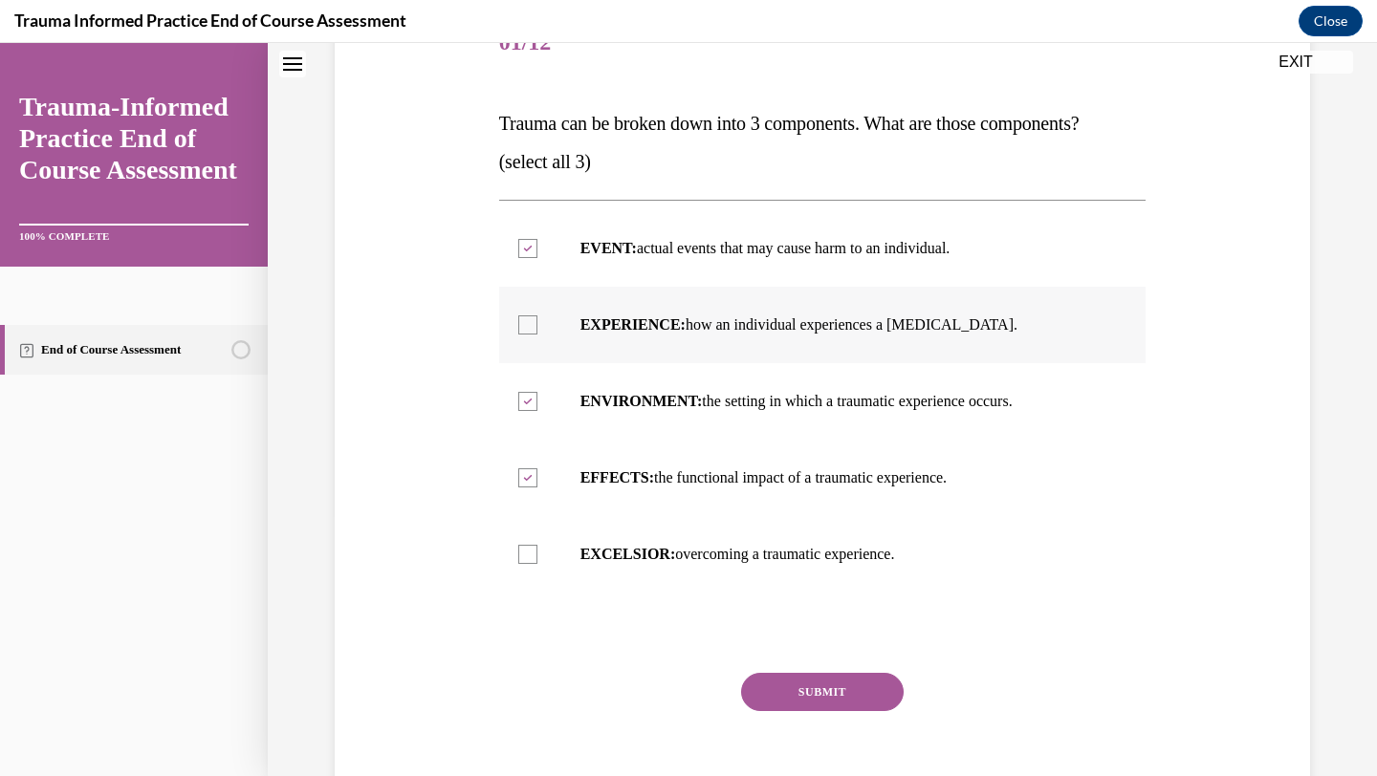
click at [519, 322] on div at bounding box center [527, 324] width 19 height 19
click at [519, 322] on input "EXPERIENCE: how an individual experiences a [MEDICAL_DATA]." at bounding box center [527, 324] width 19 height 19
checkbox input "true"
click at [533, 483] on div at bounding box center [527, 477] width 19 height 19
click at [533, 483] on input "EFFECTS: the functional impact of a traumatic experience." at bounding box center [527, 477] width 19 height 19
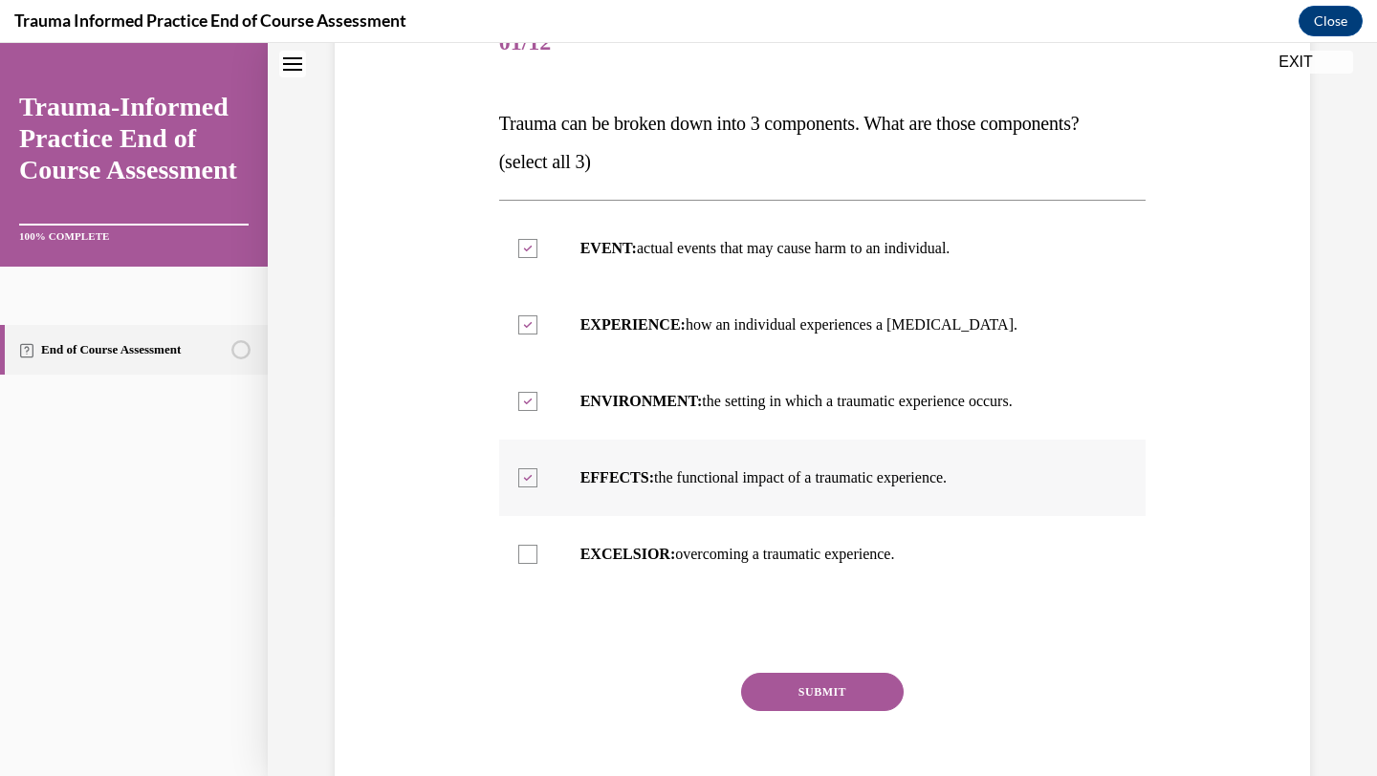
checkbox input "false"
click at [521, 323] on div at bounding box center [527, 324] width 19 height 19
click at [521, 323] on input "EXPERIENCE: how an individual experiences a [MEDICAL_DATA]." at bounding box center [527, 324] width 19 height 19
checkbox input "false"
click at [525, 480] on div at bounding box center [527, 477] width 19 height 19
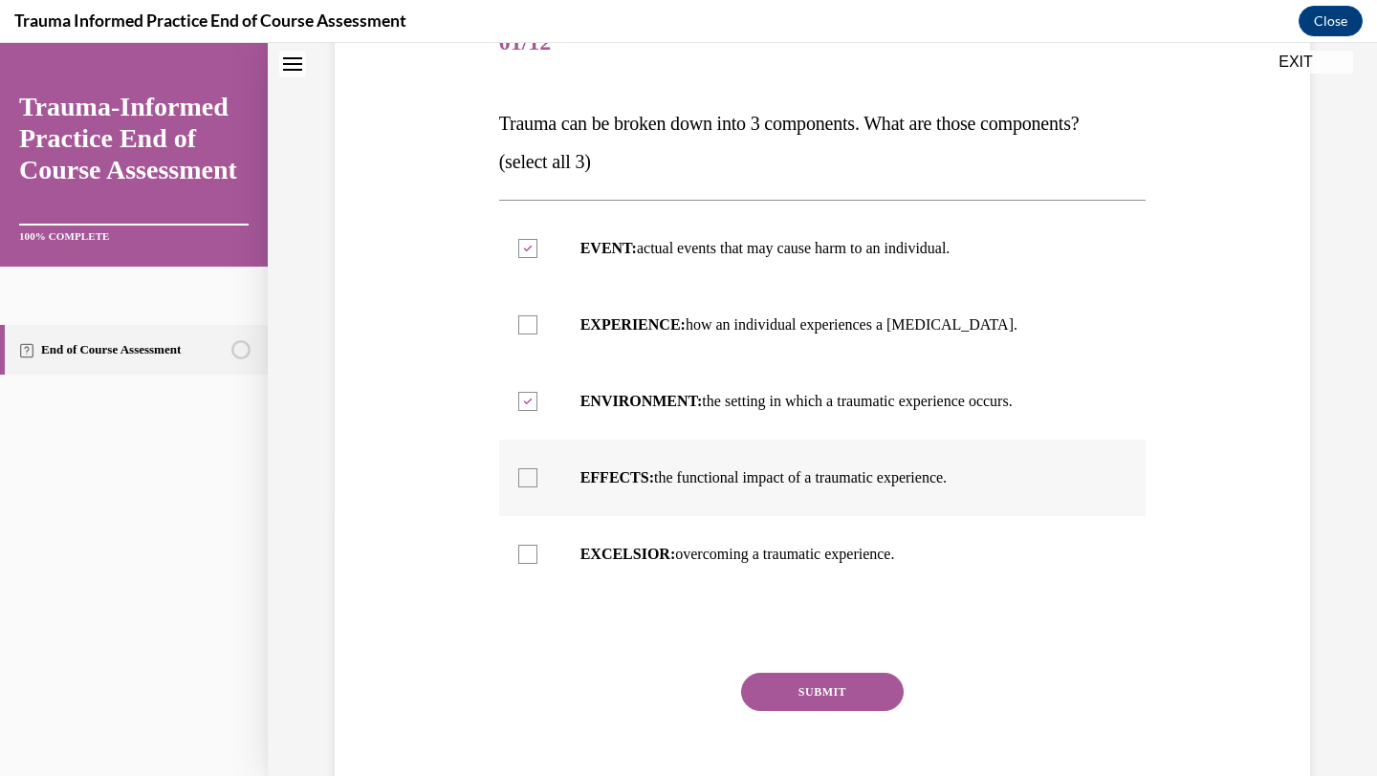
click at [525, 480] on input "EFFECTS: the functional impact of a traumatic experience." at bounding box center [527, 477] width 19 height 19
checkbox input "true"
click at [816, 698] on button "SUBMIT" at bounding box center [822, 692] width 163 height 38
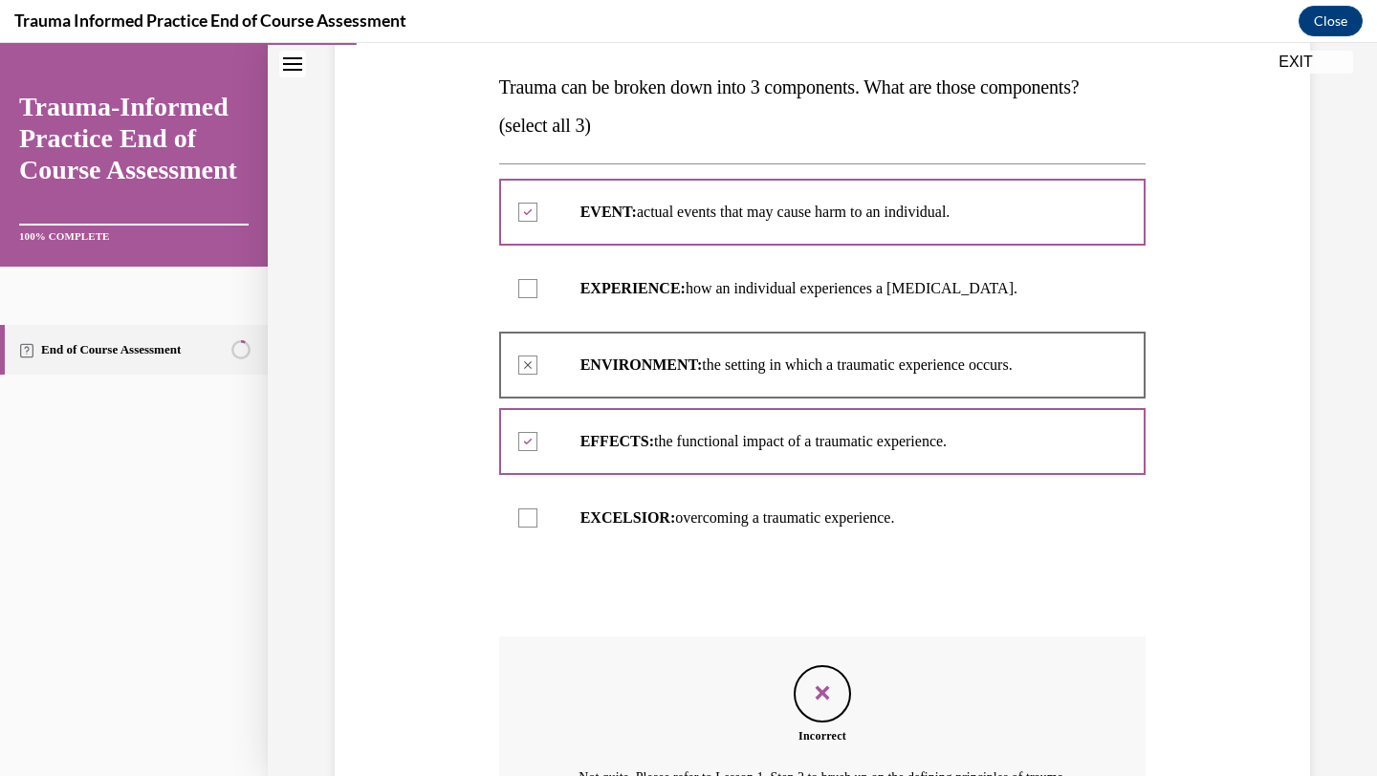
scroll to position [529, 0]
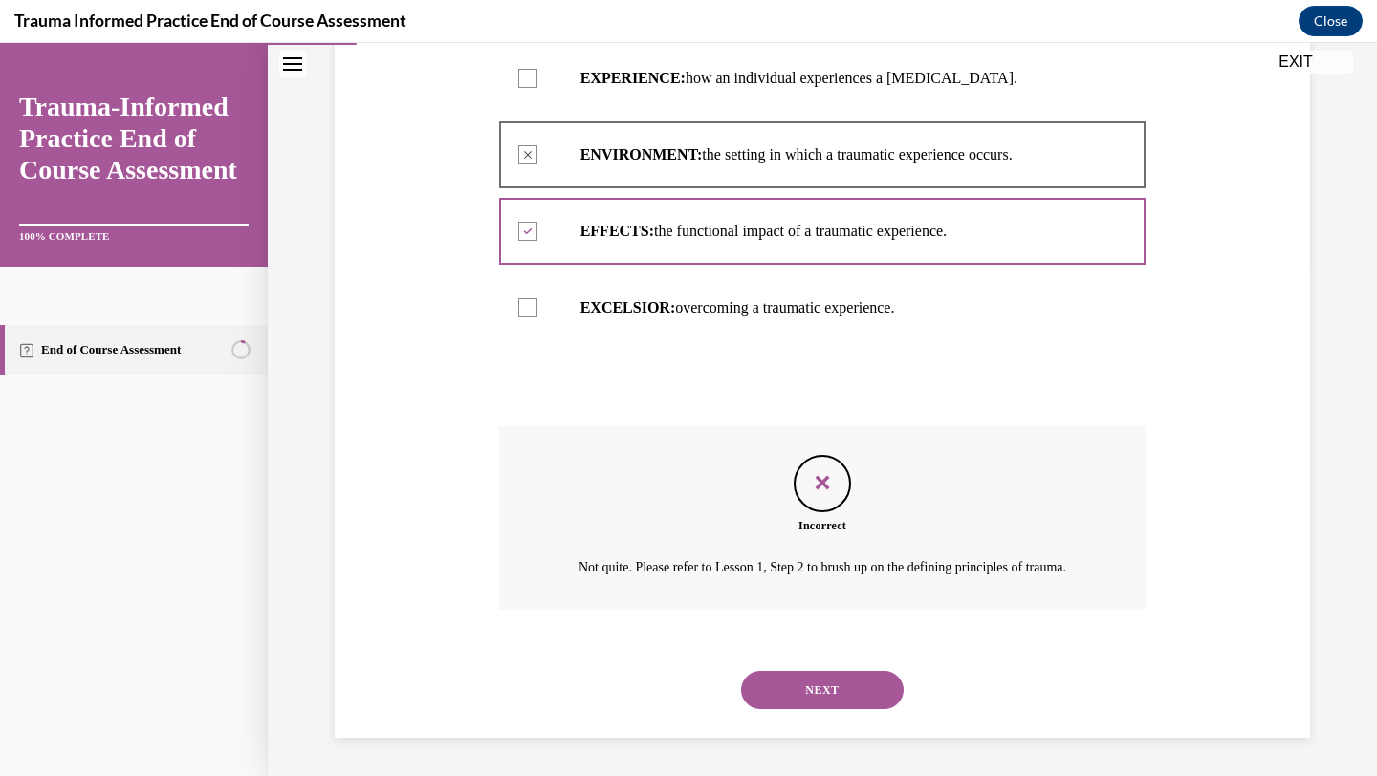
click at [814, 697] on button "NEXT" at bounding box center [822, 690] width 163 height 38
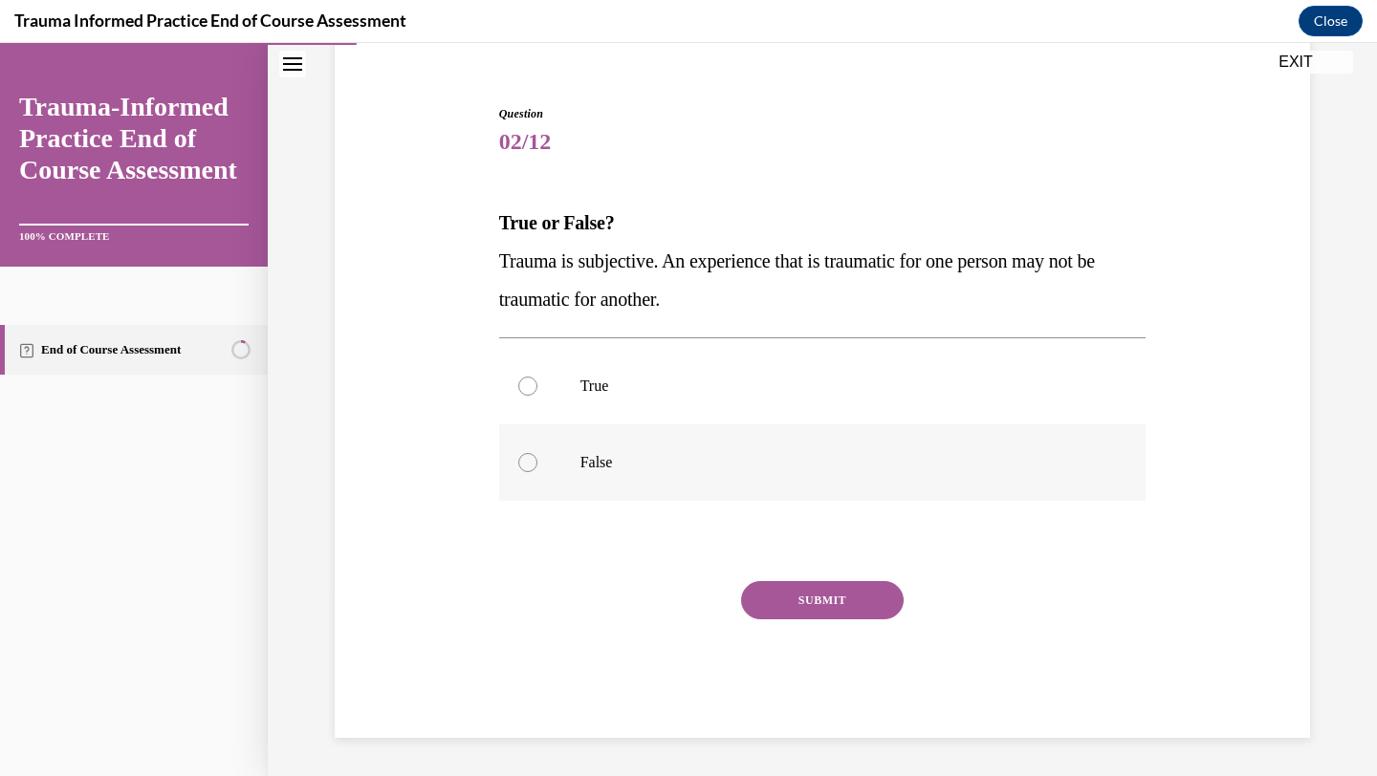
click at [528, 467] on div at bounding box center [527, 462] width 19 height 19
click at [528, 467] on input "False" at bounding box center [527, 462] width 19 height 19
radio input "true"
click at [844, 598] on button "SUBMIT" at bounding box center [822, 600] width 163 height 38
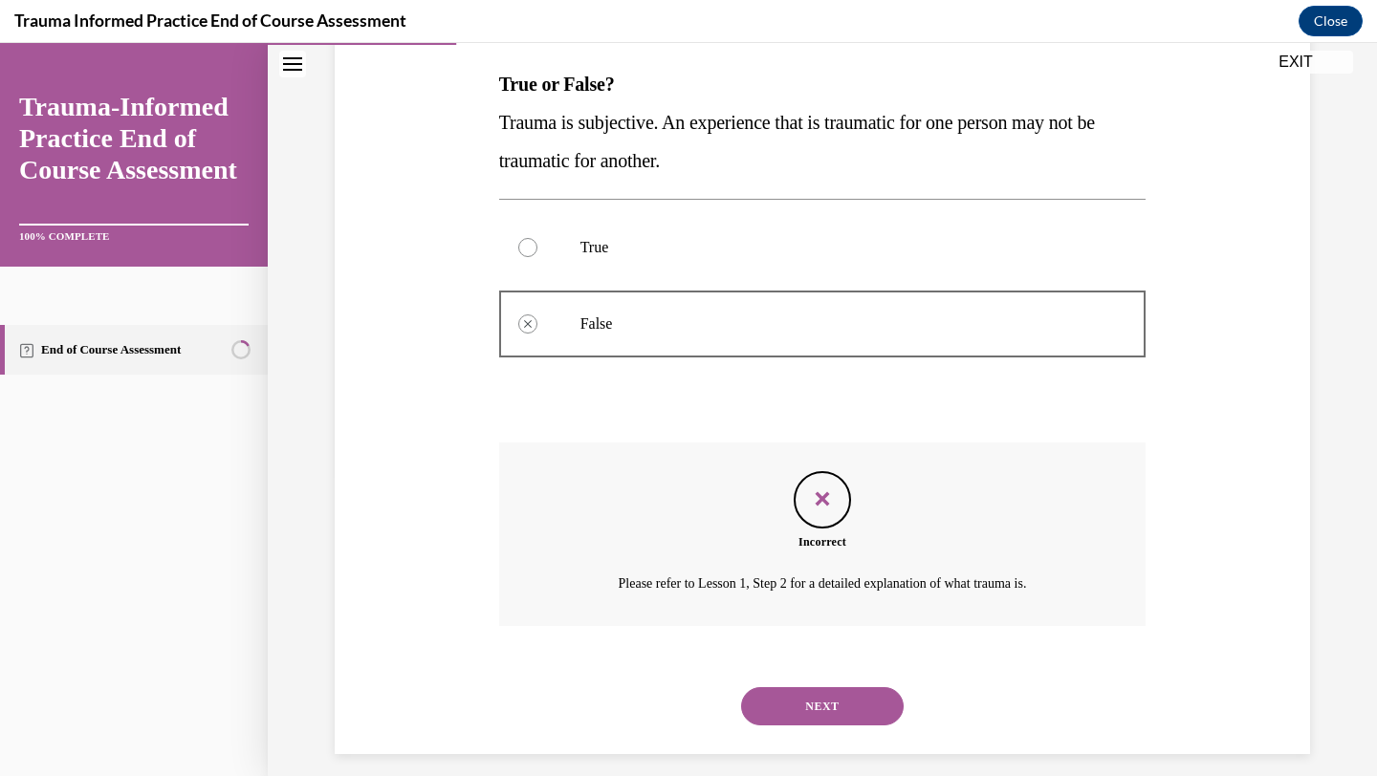
scroll to position [315, 0]
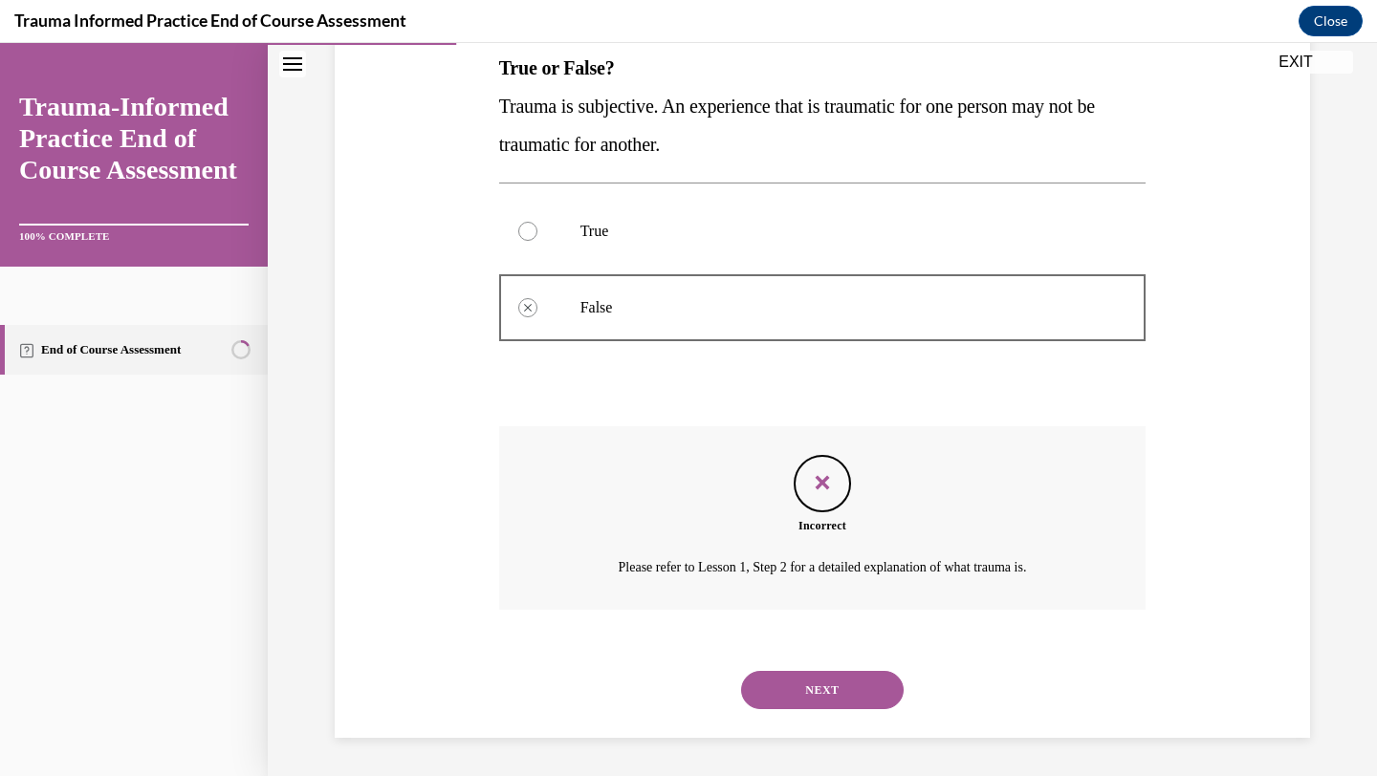
click at [814, 685] on button "NEXT" at bounding box center [822, 690] width 163 height 38
